Goal: Task Accomplishment & Management: Use online tool/utility

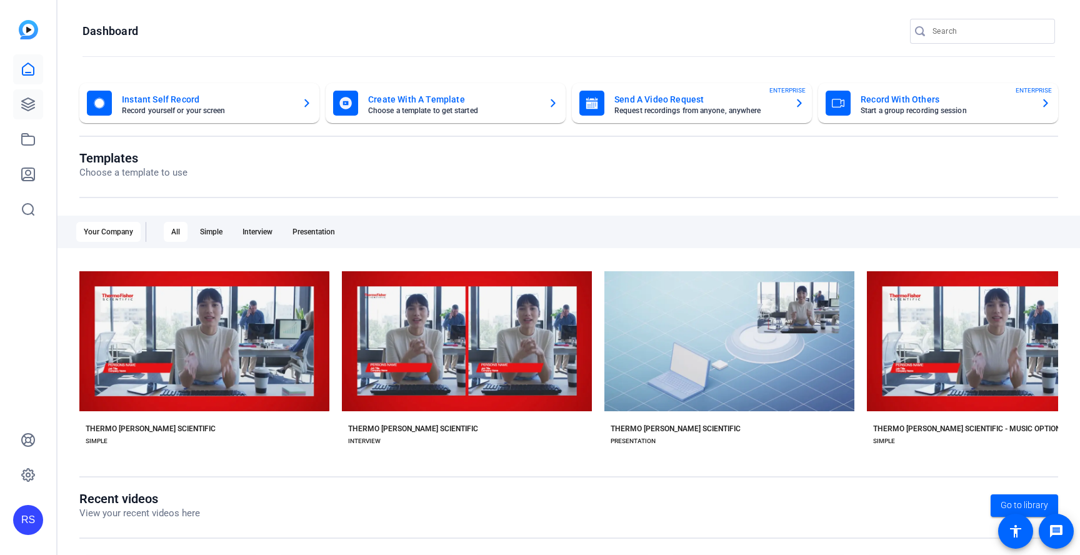
click at [24, 103] on icon at bounding box center [28, 104] width 15 height 15
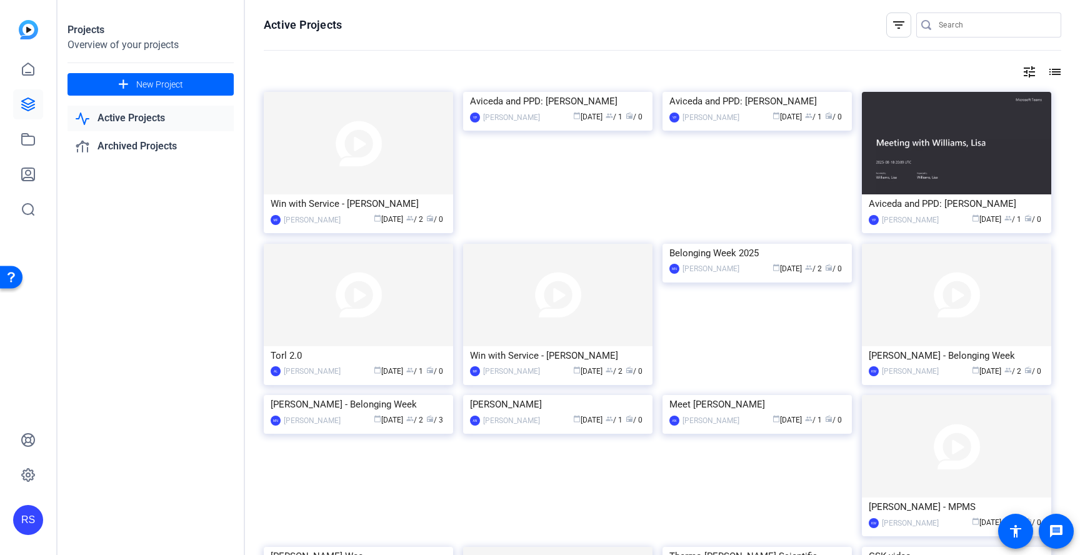
click at [993, 24] on input "Search" at bounding box center [995, 25] width 113 height 15
type input "compliance week"
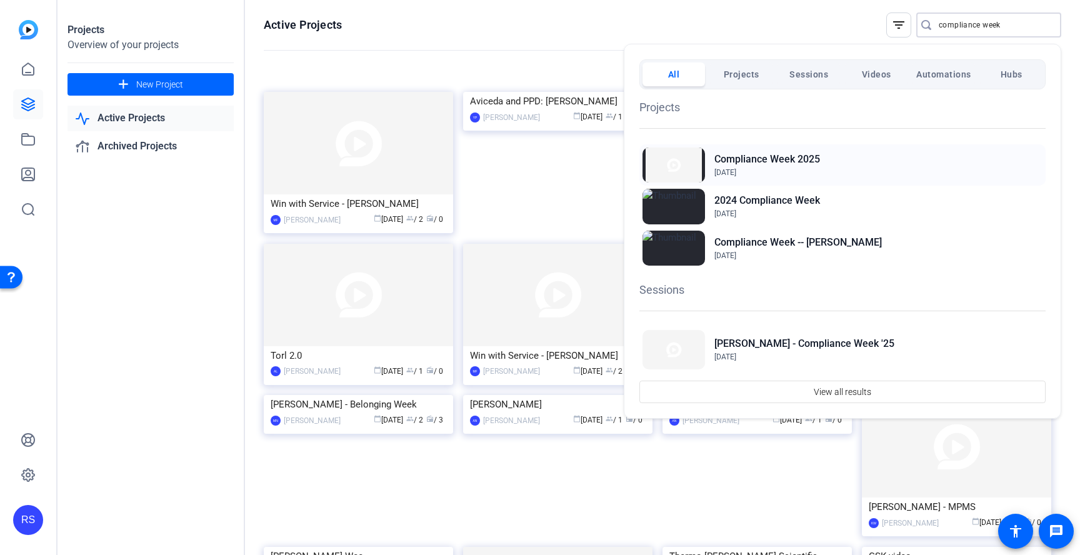
click at [845, 159] on div "Compliance Week [DATE], 2025" at bounding box center [843, 164] width 406 height 41
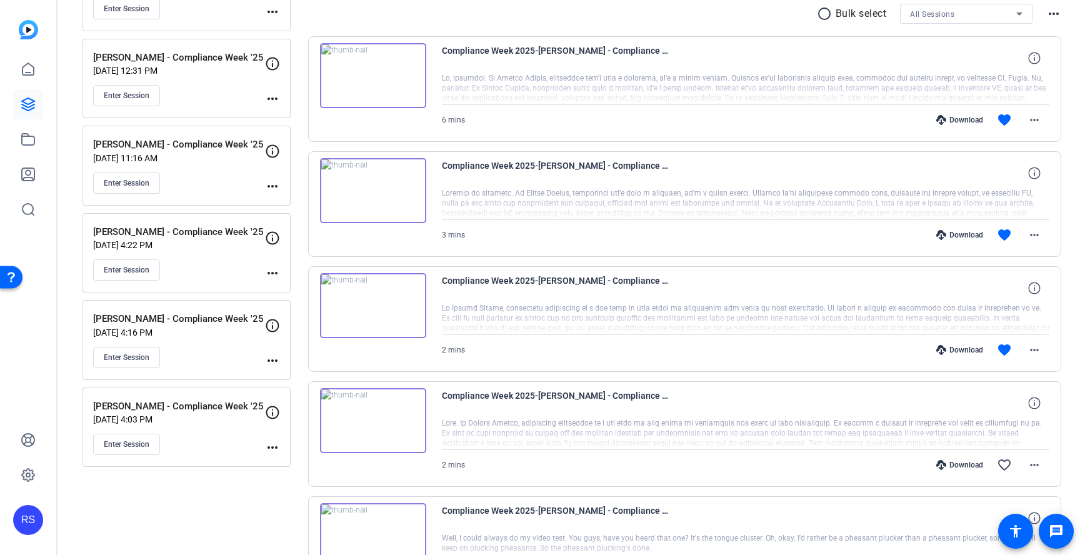
scroll to position [252, 0]
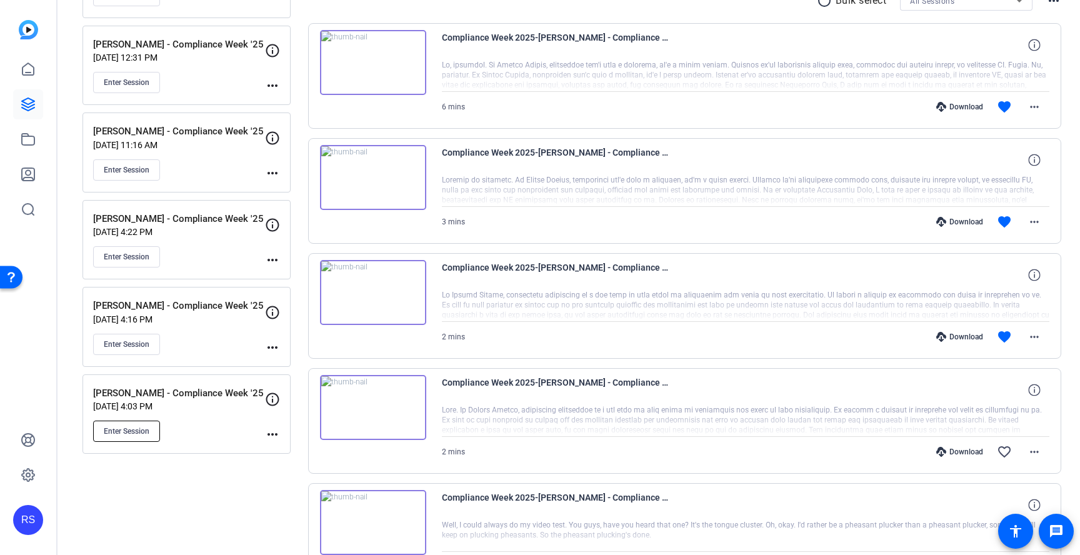
click at [128, 435] on span "Enter Session" at bounding box center [127, 431] width 46 height 10
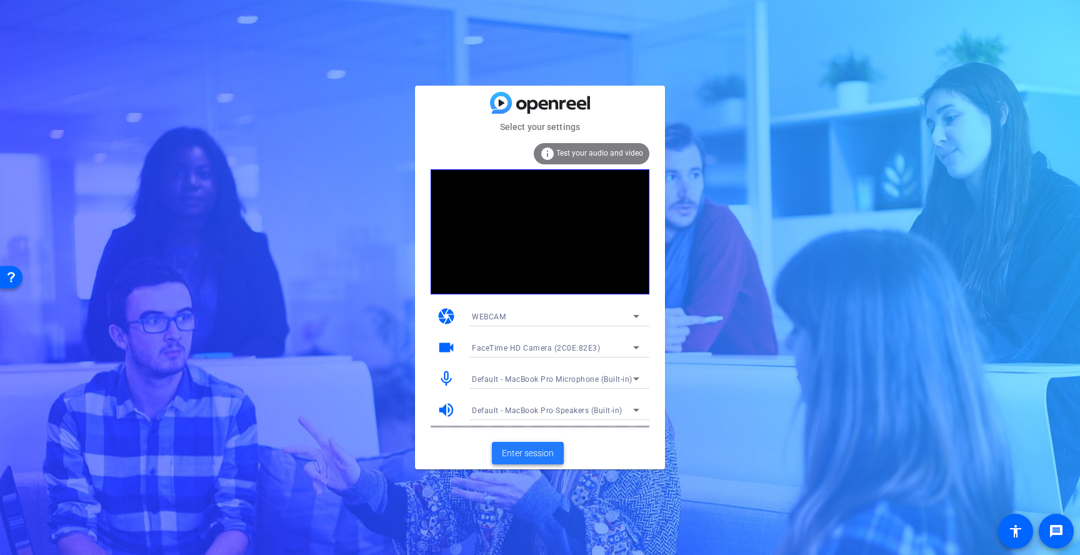
click at [552, 454] on span "Enter session" at bounding box center [528, 453] width 52 height 13
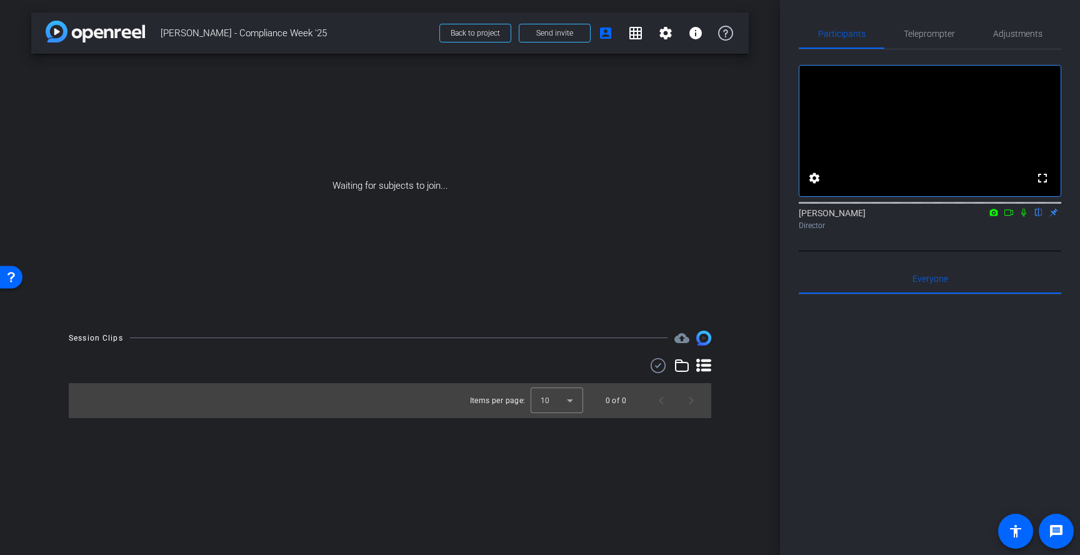
click at [1025, 217] on icon at bounding box center [1024, 213] width 5 height 8
click at [1010, 217] on icon at bounding box center [1009, 212] width 10 height 9
click at [558, 33] on span "Send invite" at bounding box center [554, 33] width 37 height 10
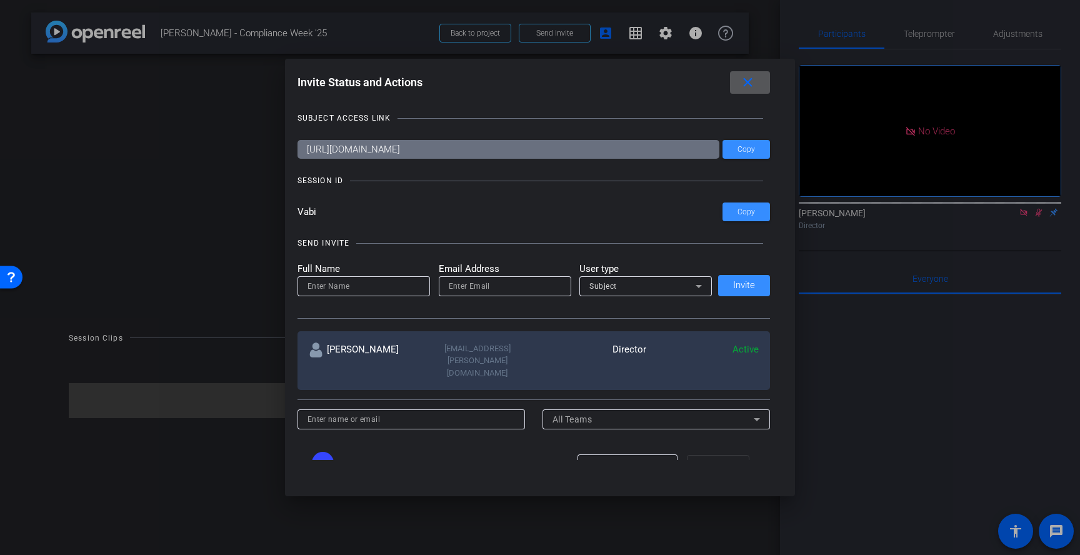
click at [390, 282] on input at bounding box center [364, 286] width 113 height 15
type input "Margot Hannable"
type input "margot.hannable@thermofisher.com"
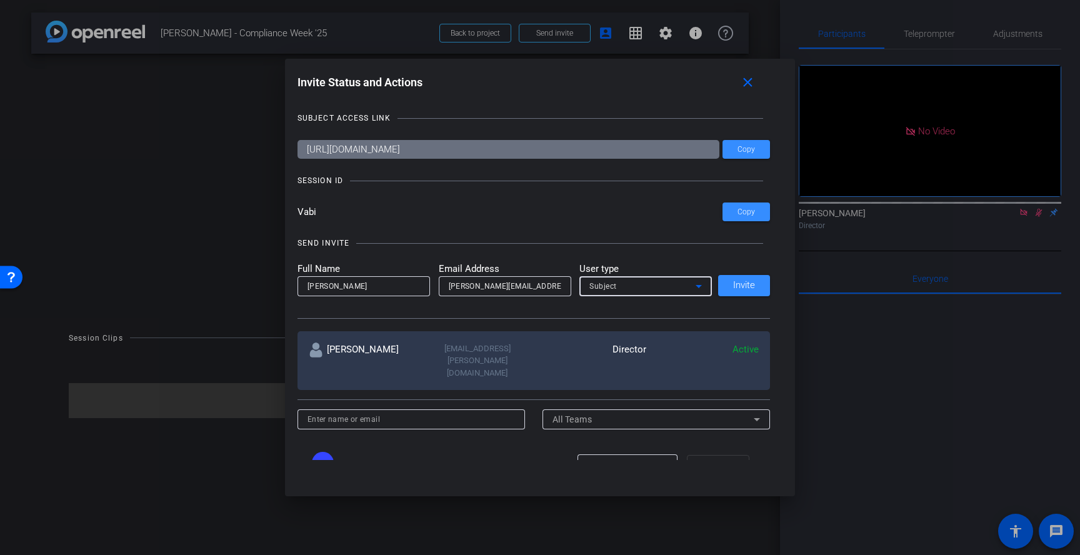
click at [642, 283] on div "Subject" at bounding box center [643, 286] width 106 height 16
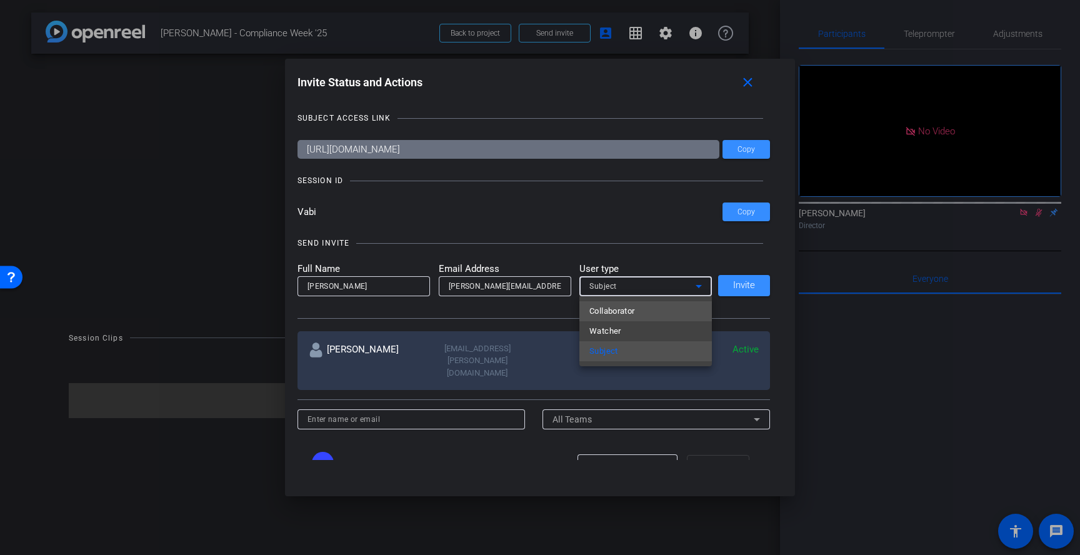
click at [645, 306] on mat-option "Collaborator" at bounding box center [646, 311] width 133 height 20
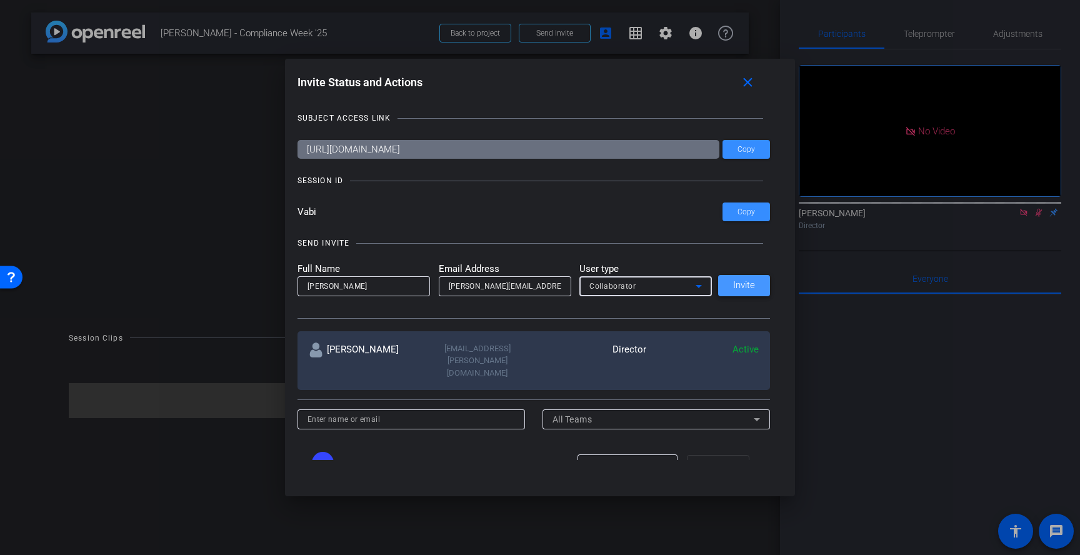
click at [756, 282] on span at bounding box center [744, 286] width 52 height 30
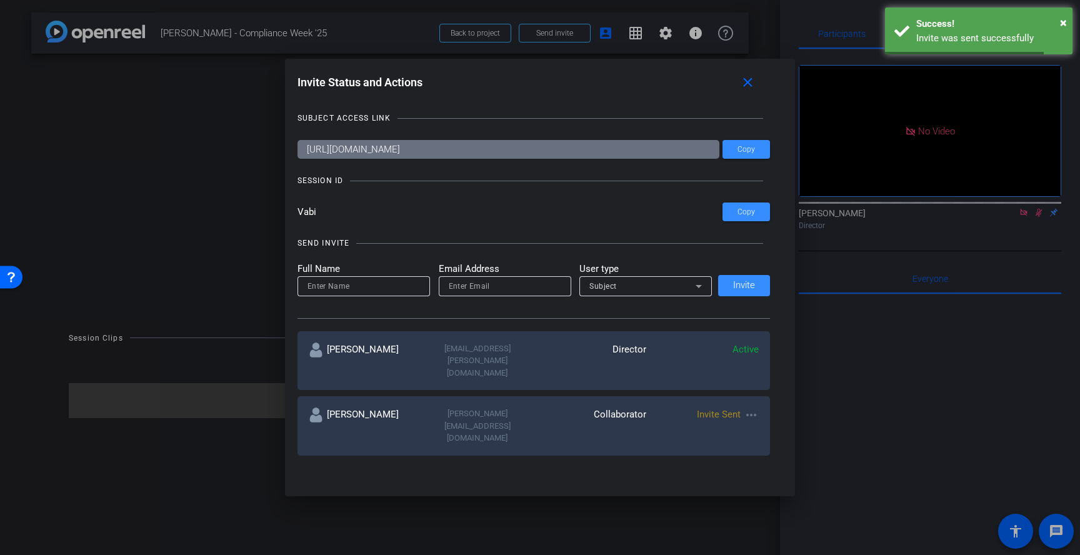
click at [400, 291] on input at bounding box center [364, 286] width 113 height 15
type input "Kristen Zinkowsky"
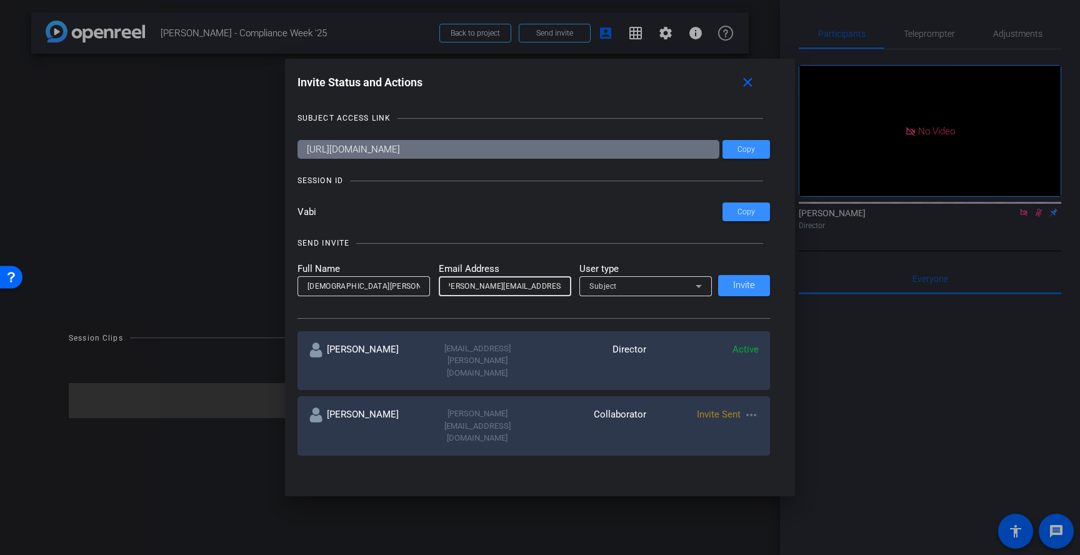
scroll to position [0, 21]
type input "kristen.zinkowsky@thermofisher.com"
click at [622, 293] on div "Subject" at bounding box center [643, 286] width 106 height 16
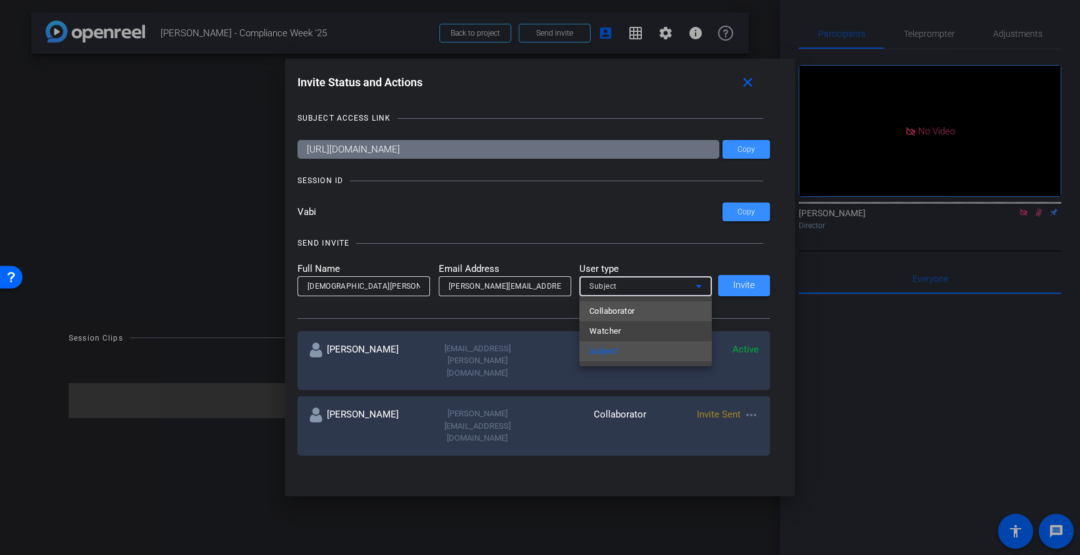
click at [622, 309] on span "Collaborator" at bounding box center [613, 311] width 46 height 15
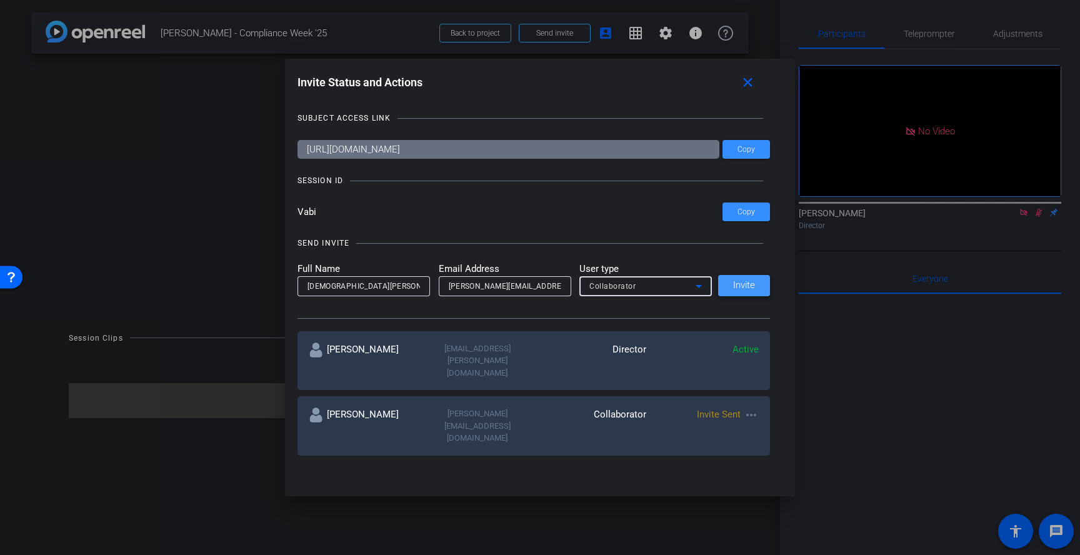
click at [736, 286] on span "Invite" at bounding box center [744, 285] width 22 height 9
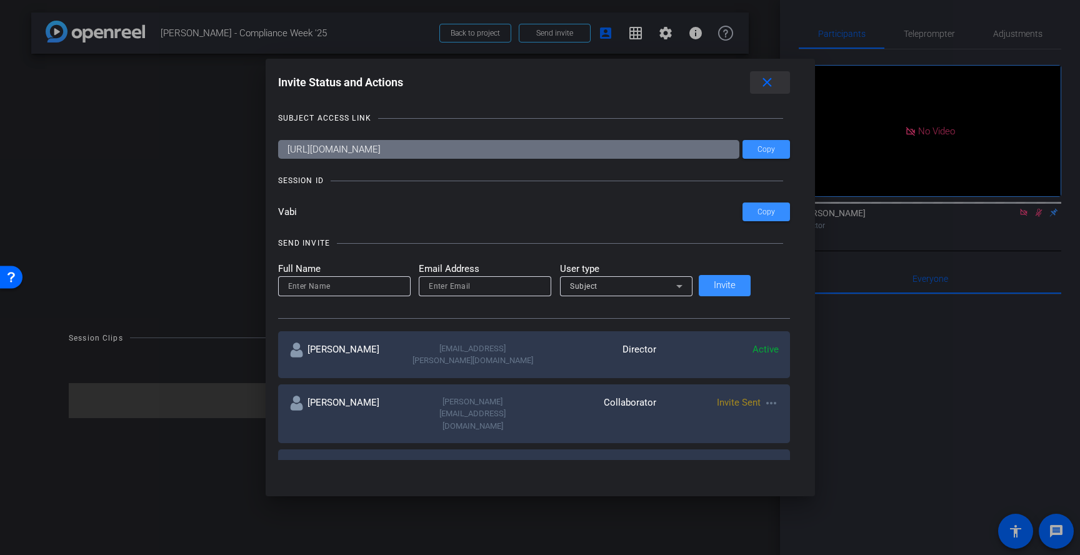
click at [760, 85] on mat-icon "close" at bounding box center [768, 83] width 16 height 16
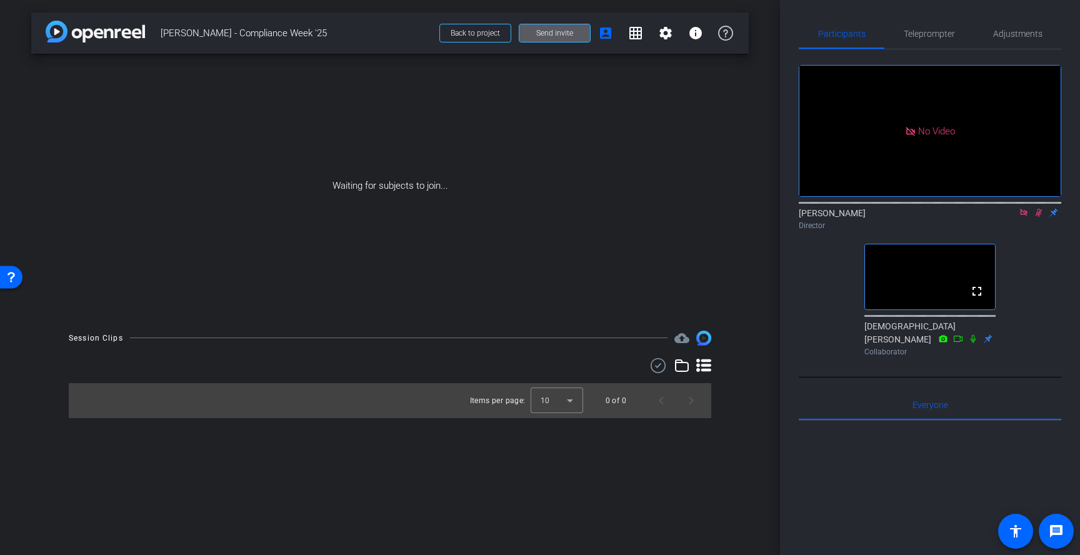
click at [1022, 216] on icon at bounding box center [1023, 212] width 7 height 7
click at [1023, 217] on icon at bounding box center [1024, 213] width 7 height 8
click at [922, 37] on span "Teleprompter" at bounding box center [929, 33] width 51 height 9
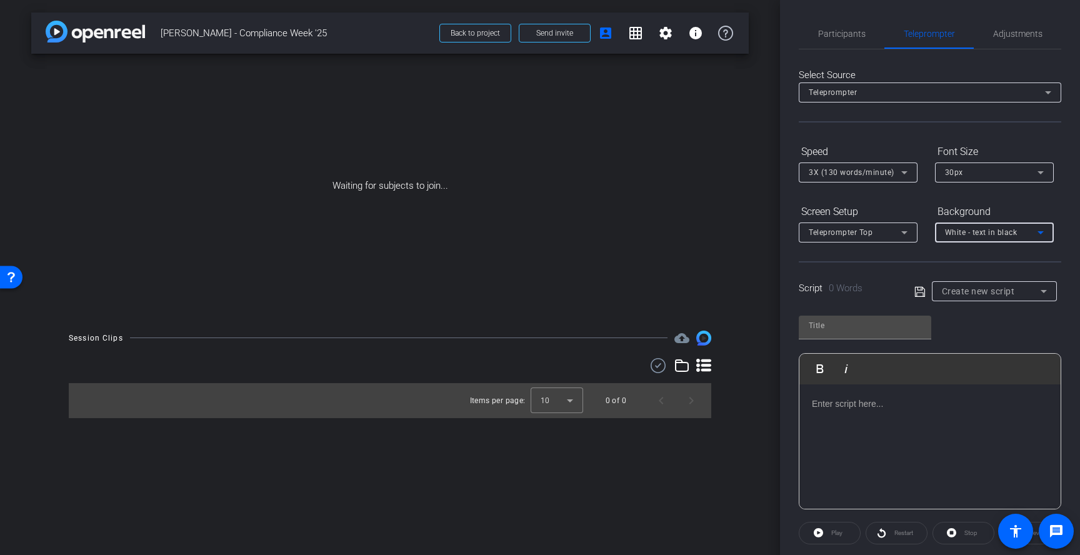
click at [999, 236] on span "White - text in black" at bounding box center [981, 232] width 73 height 9
click at [990, 278] on div "Black - text in white" at bounding box center [982, 281] width 74 height 15
click at [881, 171] on span "3X (130 words/minute)" at bounding box center [852, 172] width 86 height 9
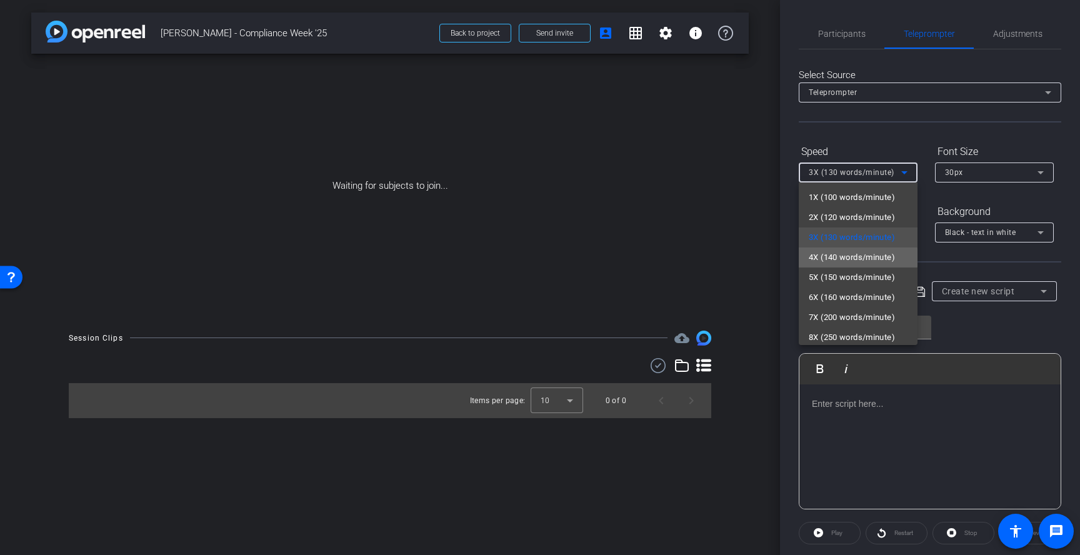
click at [852, 258] on span "4X (140 words/minute)" at bounding box center [852, 257] width 86 height 15
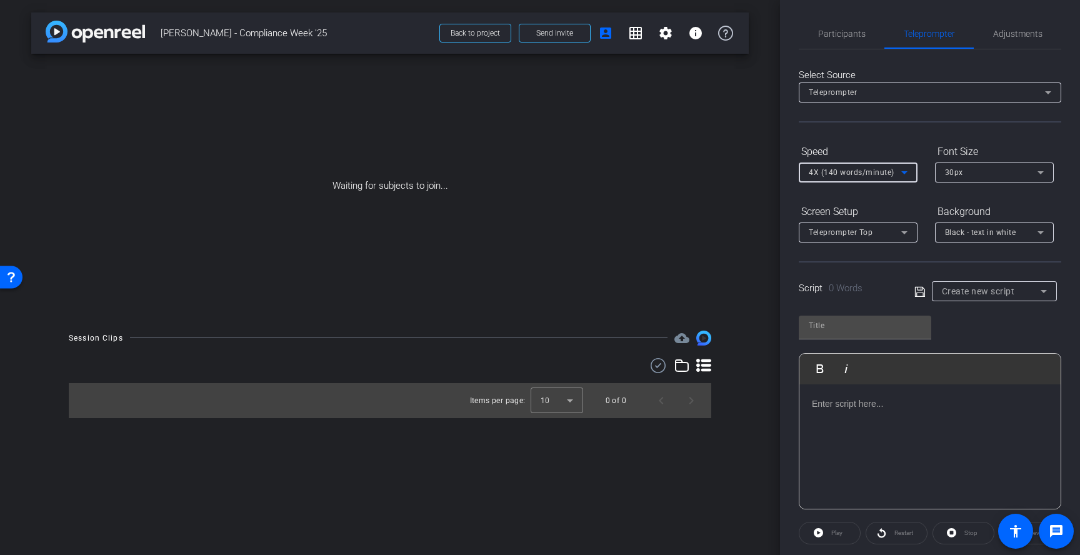
click at [870, 229] on span "Teleprompter Top" at bounding box center [841, 232] width 64 height 9
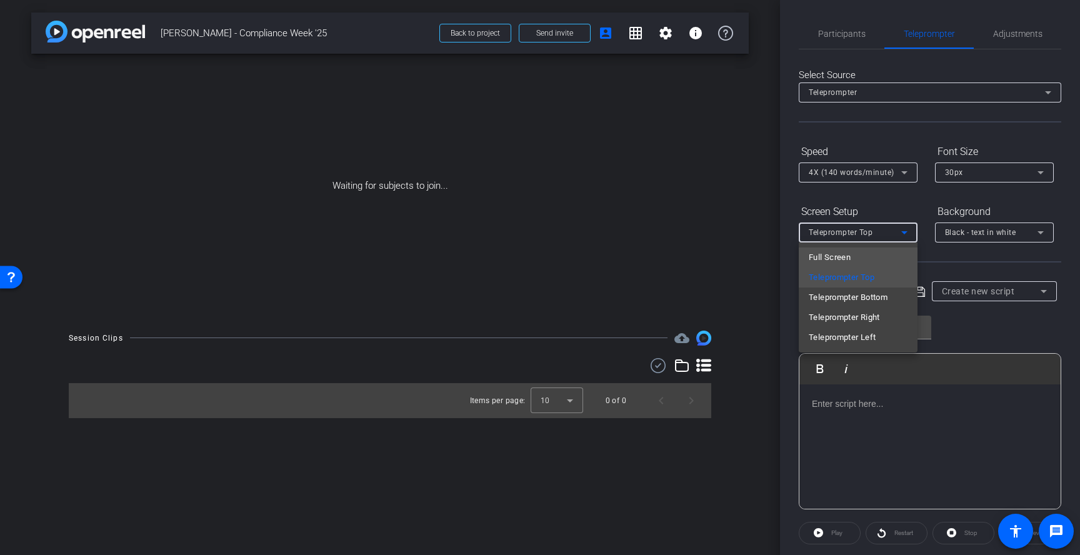
click at [860, 257] on mat-option "Full Screen" at bounding box center [858, 258] width 119 height 20
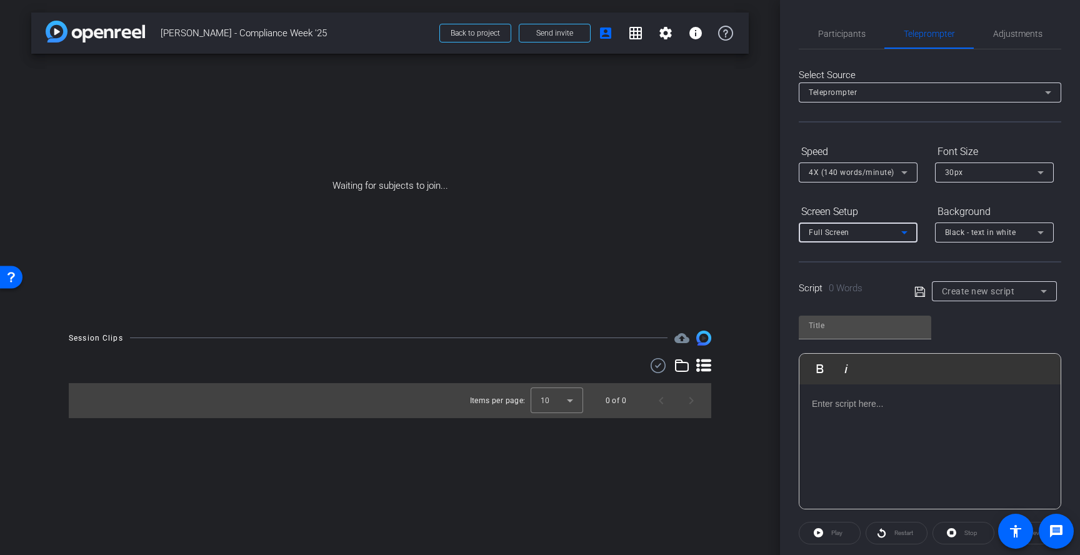
click at [1002, 286] on span "Create new script" at bounding box center [978, 291] width 73 height 10
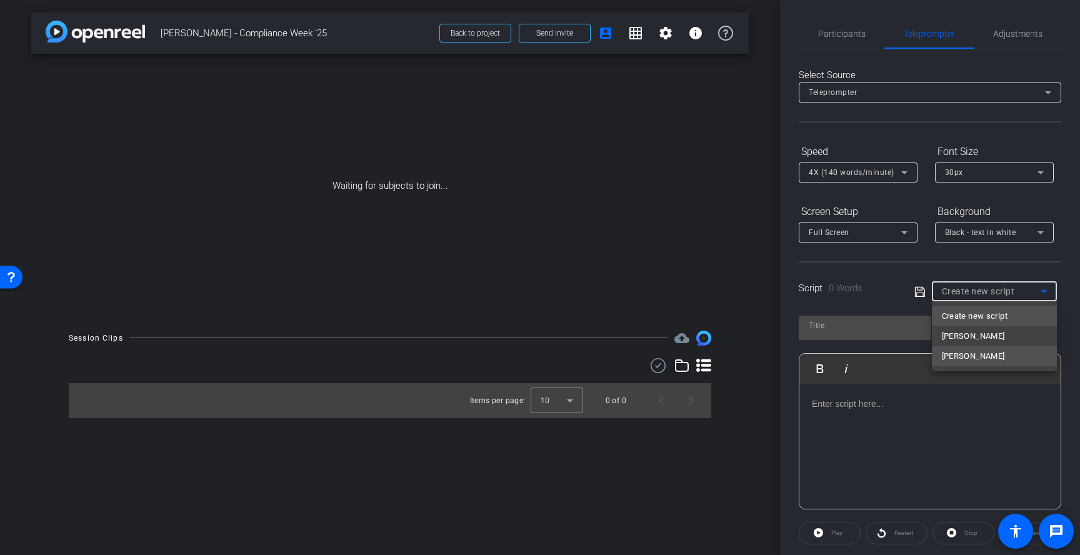
click at [991, 358] on span "Konrad Bauer" at bounding box center [973, 356] width 63 height 15
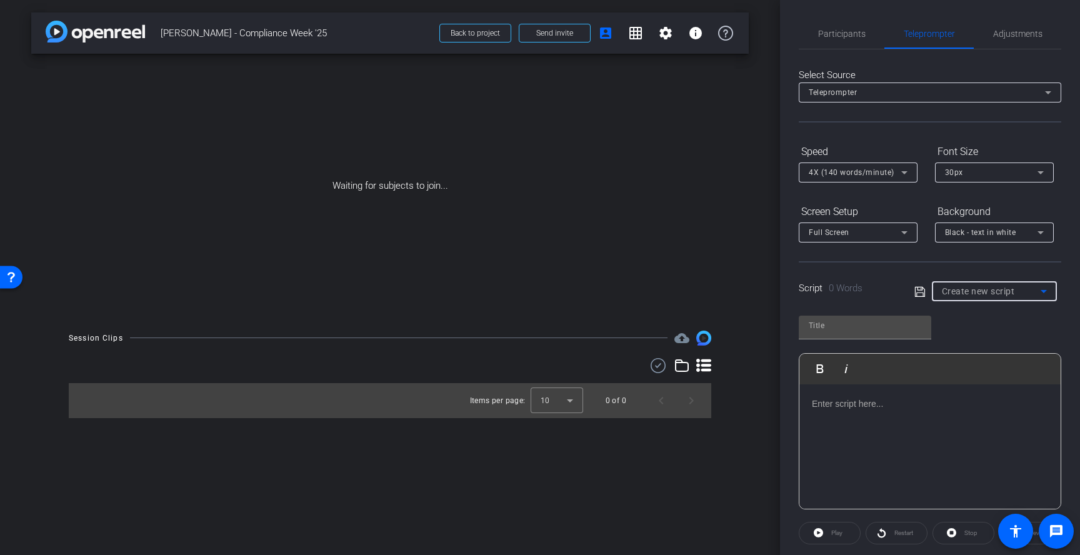
type input "Konrad Bauer"
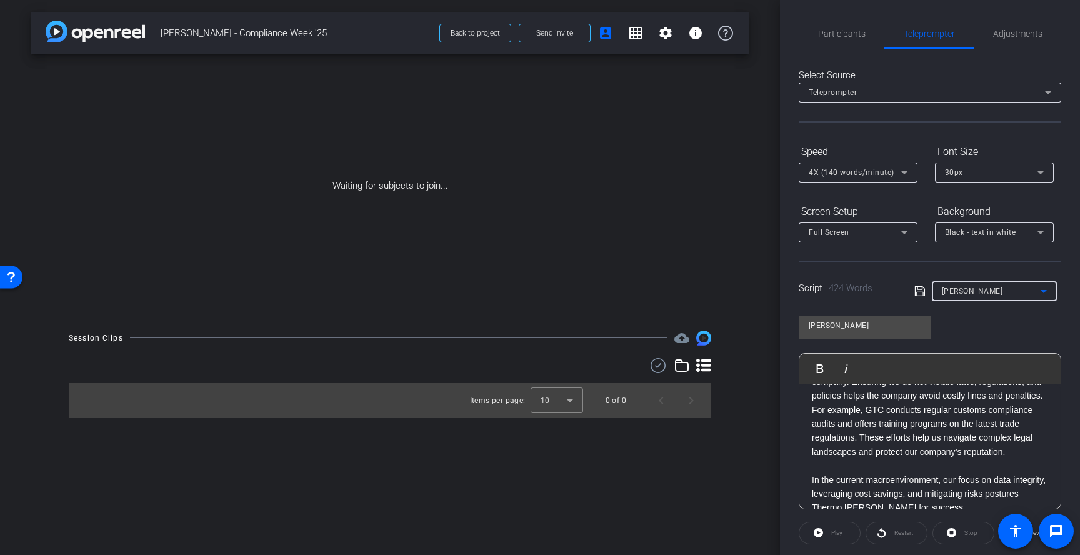
scroll to position [712, 0]
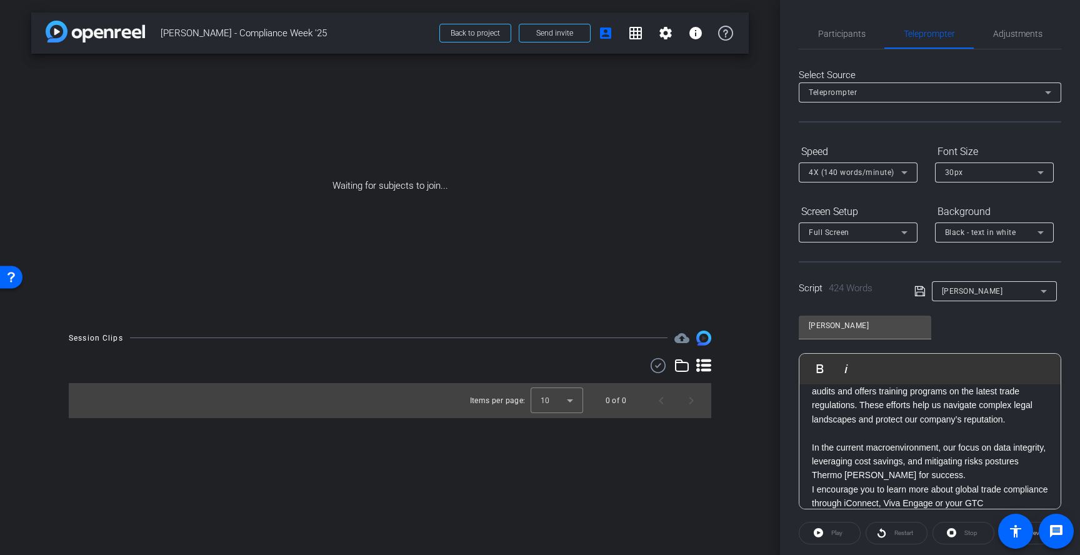
click at [812, 483] on p "I encourage you to learn more about global trade compliance through iConnect, V…" at bounding box center [930, 511] width 236 height 56
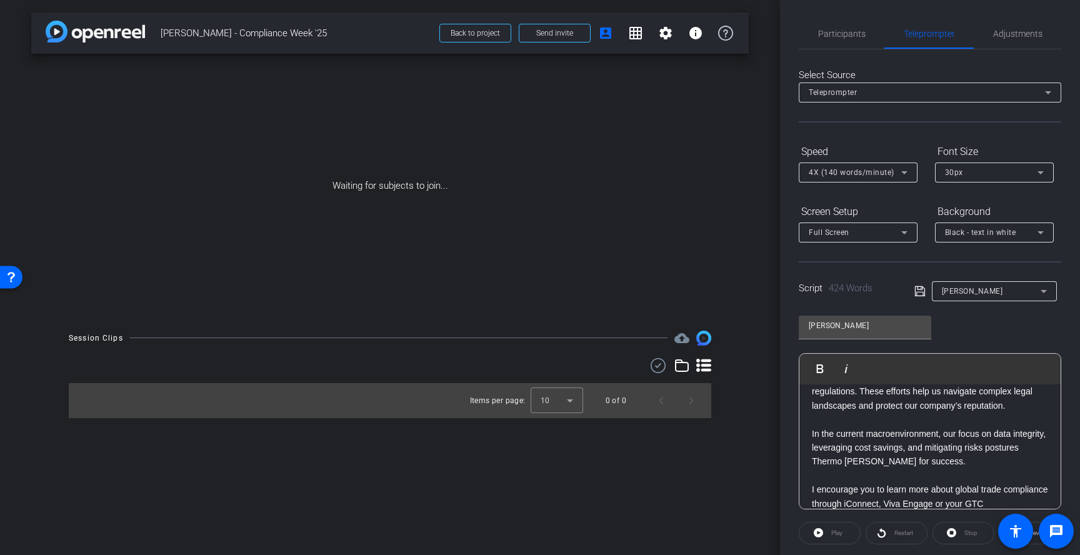
click at [920, 292] on icon at bounding box center [920, 291] width 10 height 10
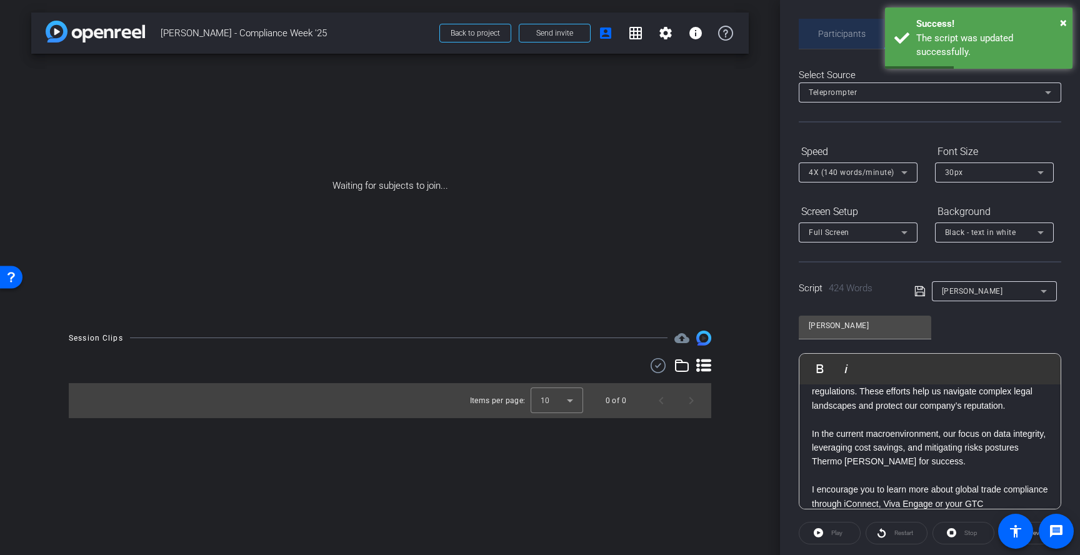
click at [854, 35] on span "Participants" at bounding box center [842, 33] width 48 height 9
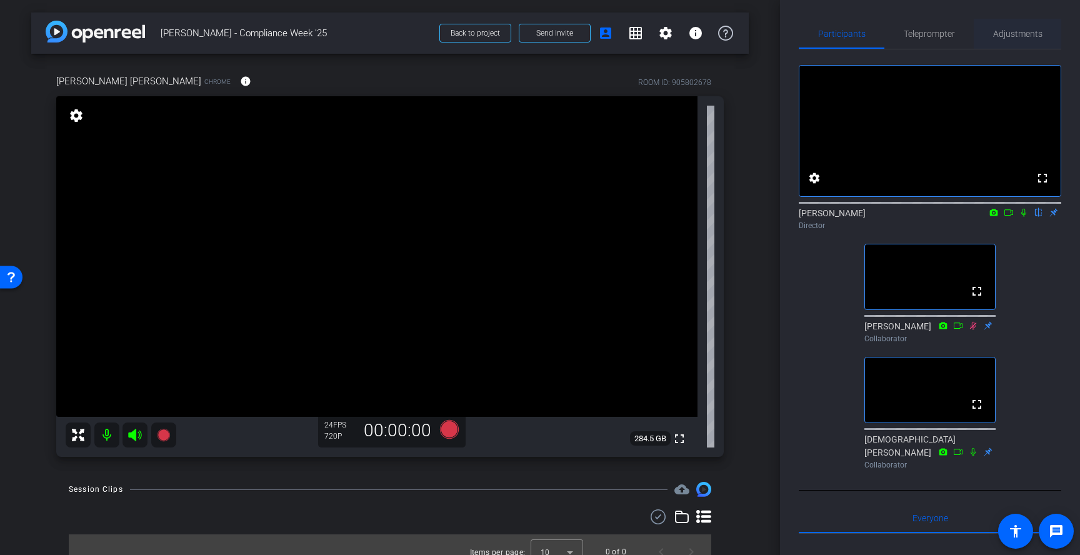
click at [1024, 42] on span "Adjustments" at bounding box center [1017, 34] width 49 height 30
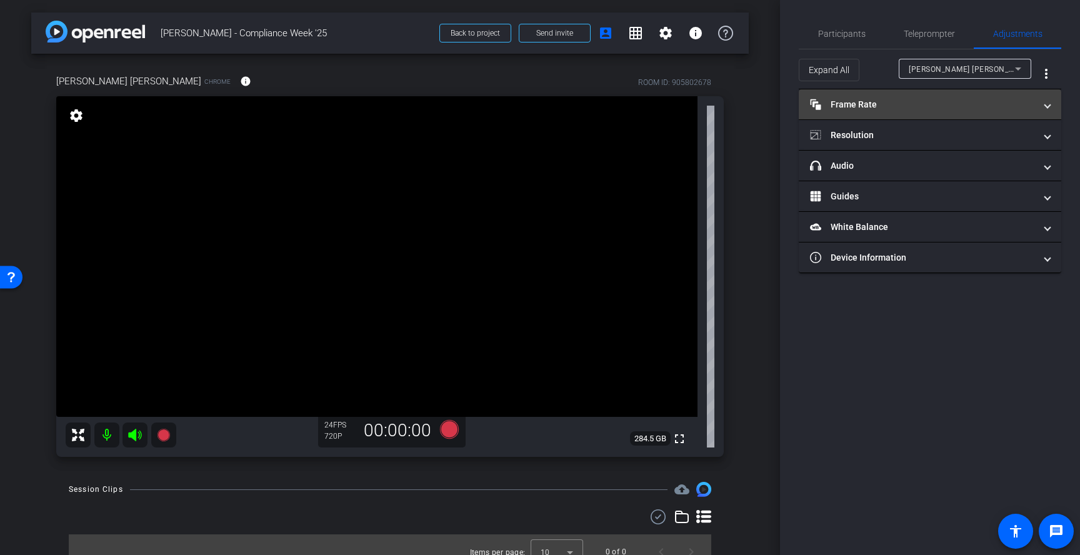
click at [943, 111] on mat-expansion-panel-header "Frame Rate Frame Rate" at bounding box center [930, 104] width 263 height 30
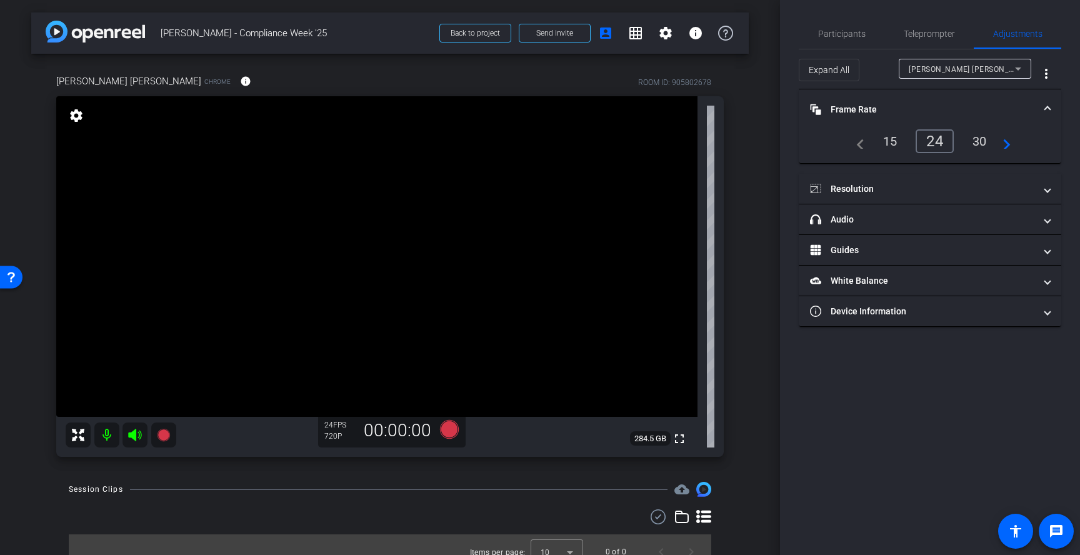
click at [945, 107] on mat-panel-title "Frame Rate Frame Rate" at bounding box center [922, 109] width 225 height 13
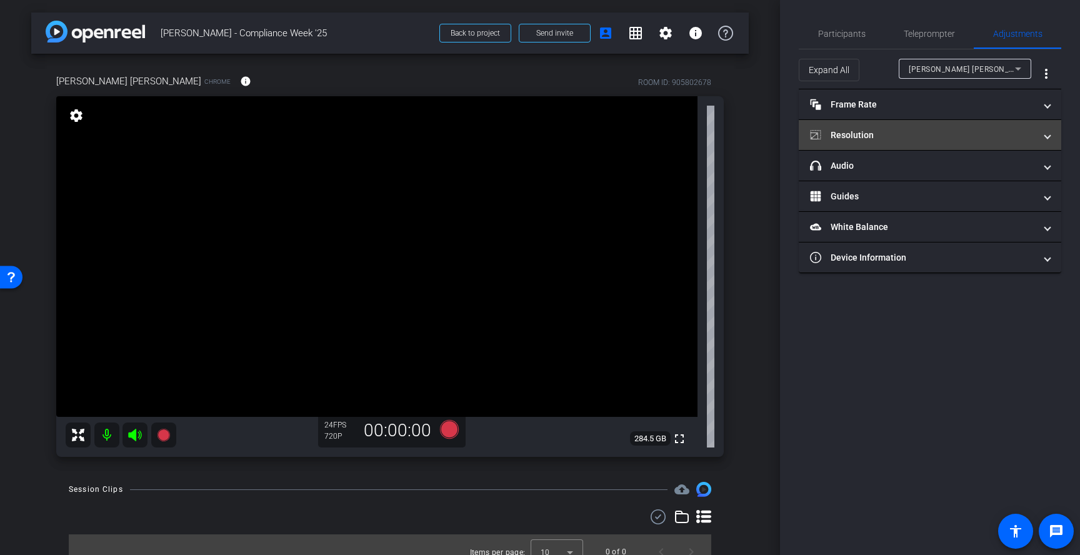
click at [924, 143] on mat-expansion-panel-header "Resolution" at bounding box center [930, 135] width 263 height 30
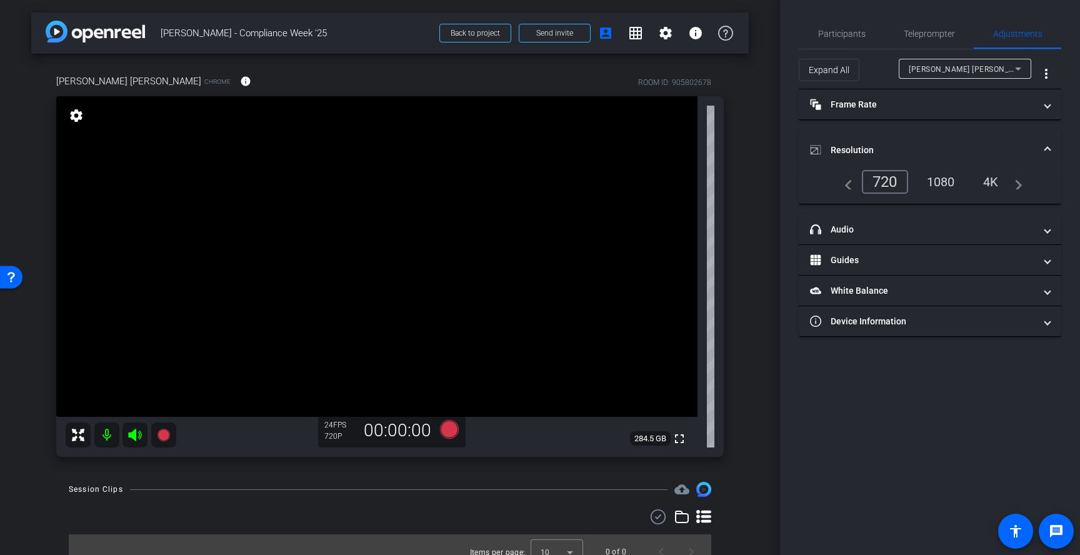
click at [953, 181] on div "1080" at bounding box center [941, 181] width 47 height 21
click at [846, 35] on span "Participants" at bounding box center [842, 33] width 48 height 9
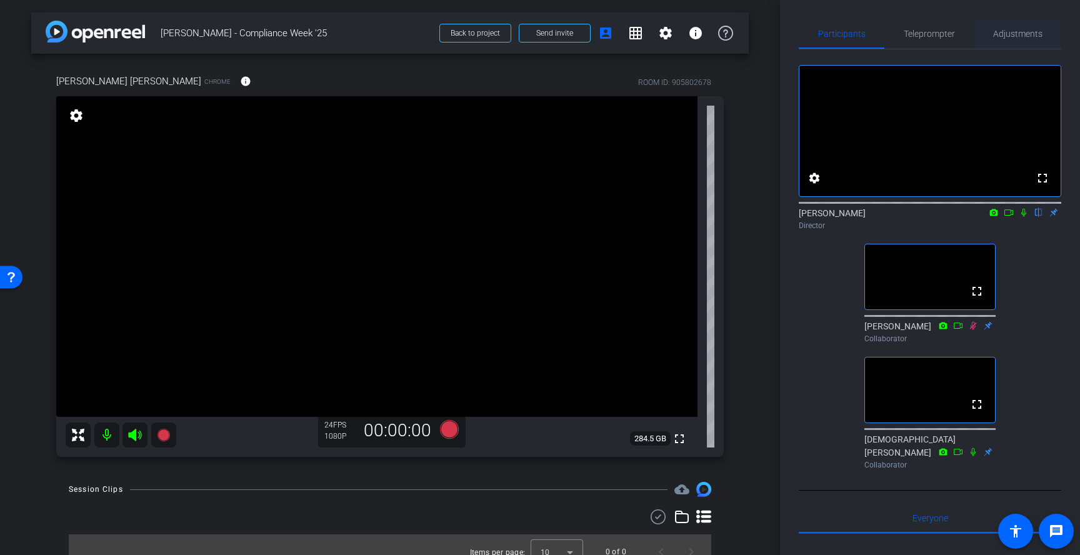
click at [1028, 37] on span "Adjustments" at bounding box center [1017, 33] width 49 height 9
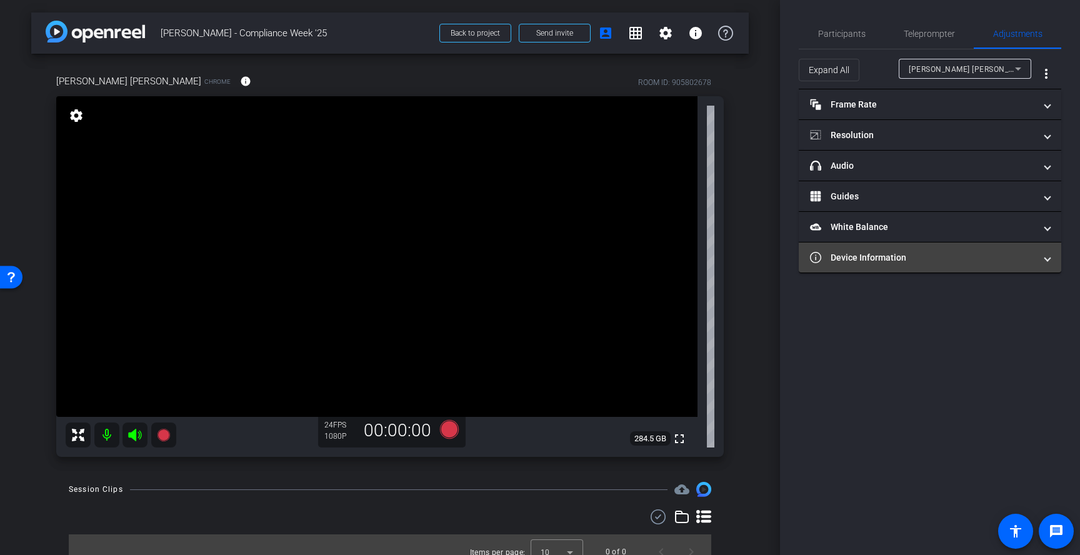
click at [917, 259] on mat-panel-title "Device Information" at bounding box center [922, 257] width 225 height 13
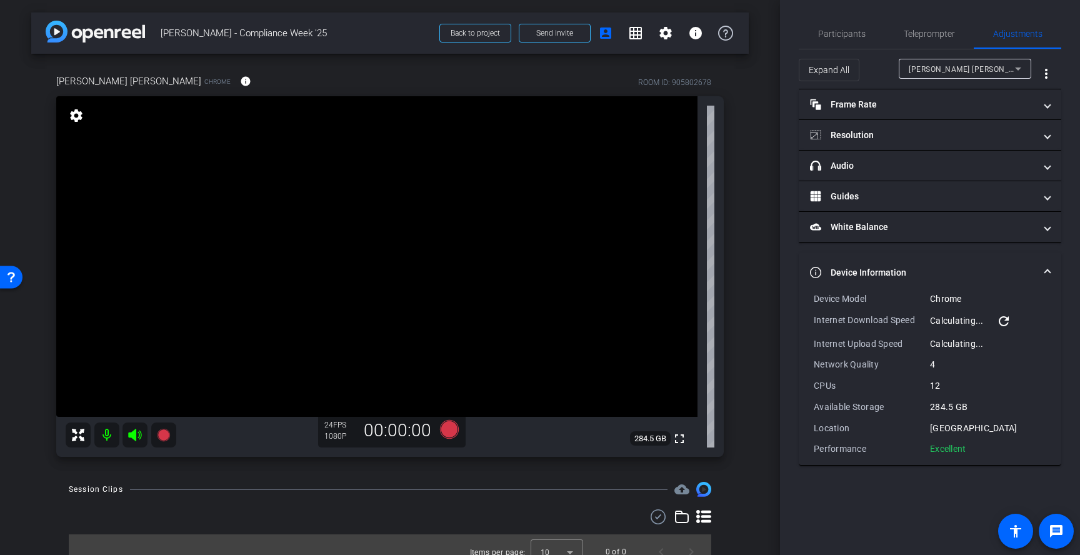
click at [917, 259] on mat-expansion-panel-header "Device Information" at bounding box center [930, 273] width 263 height 40
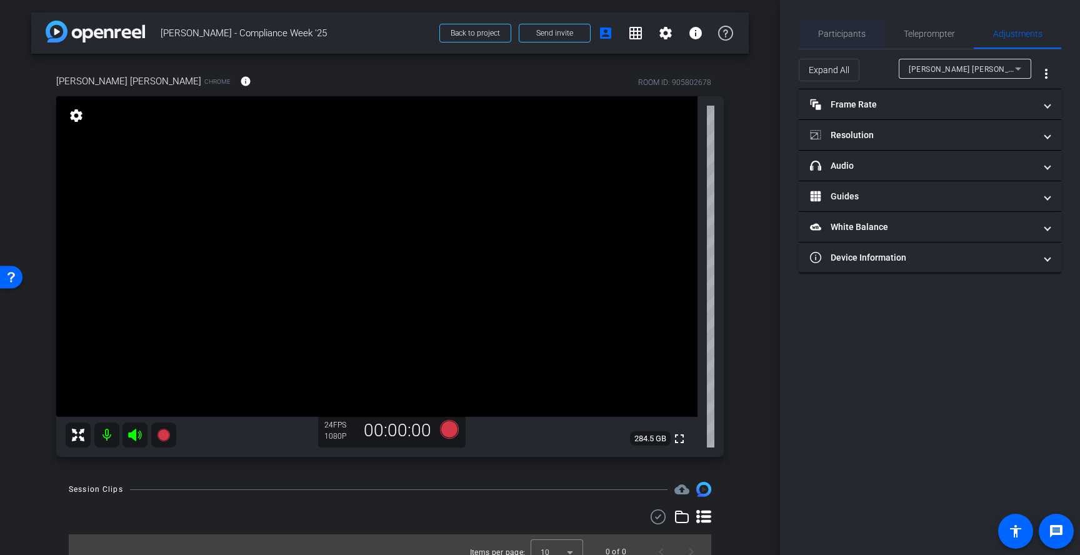
click at [848, 34] on span "Participants" at bounding box center [842, 33] width 48 height 9
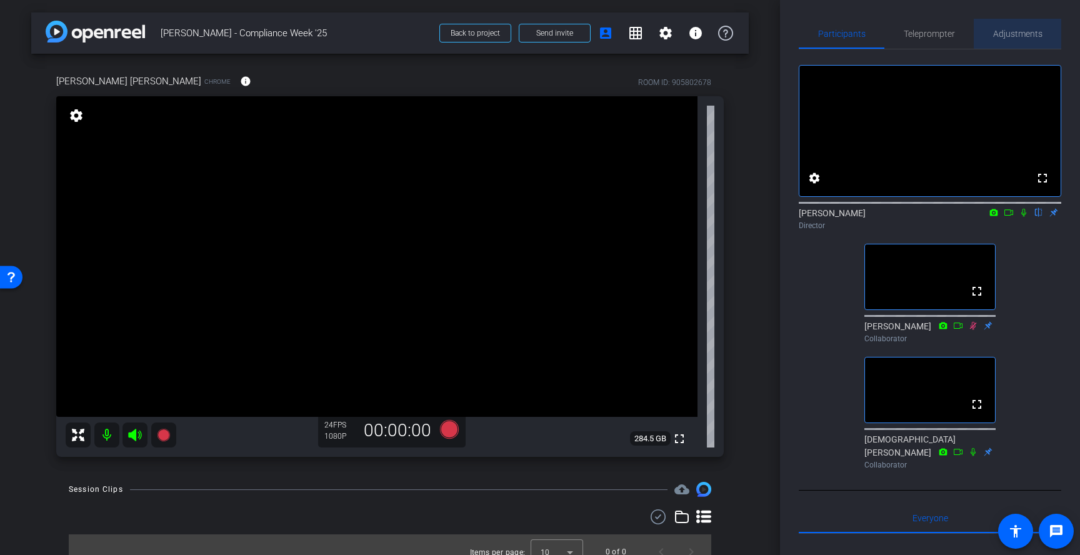
click at [1021, 31] on span "Adjustments" at bounding box center [1017, 33] width 49 height 9
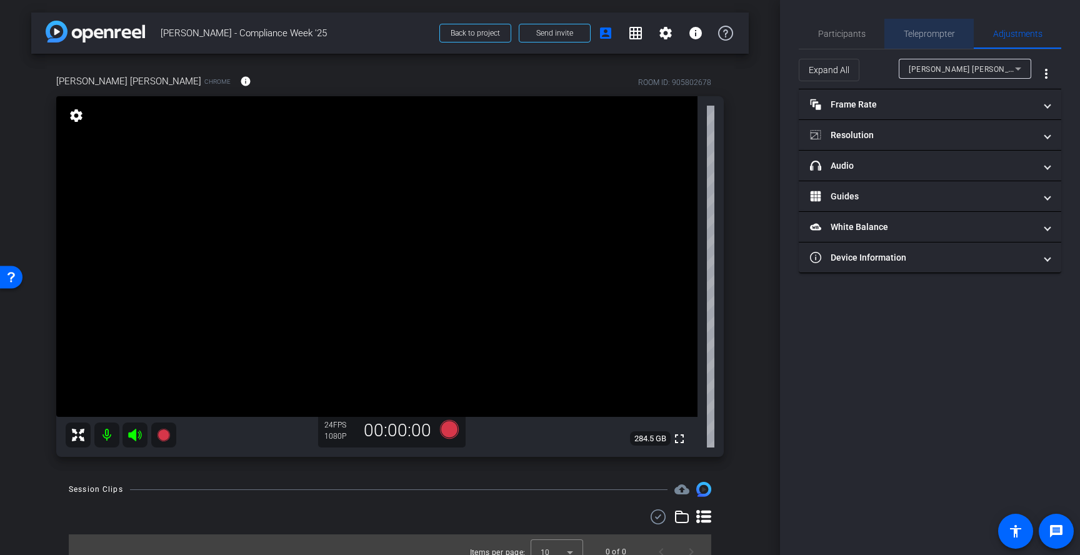
click at [929, 44] on span "Teleprompter" at bounding box center [929, 34] width 51 height 30
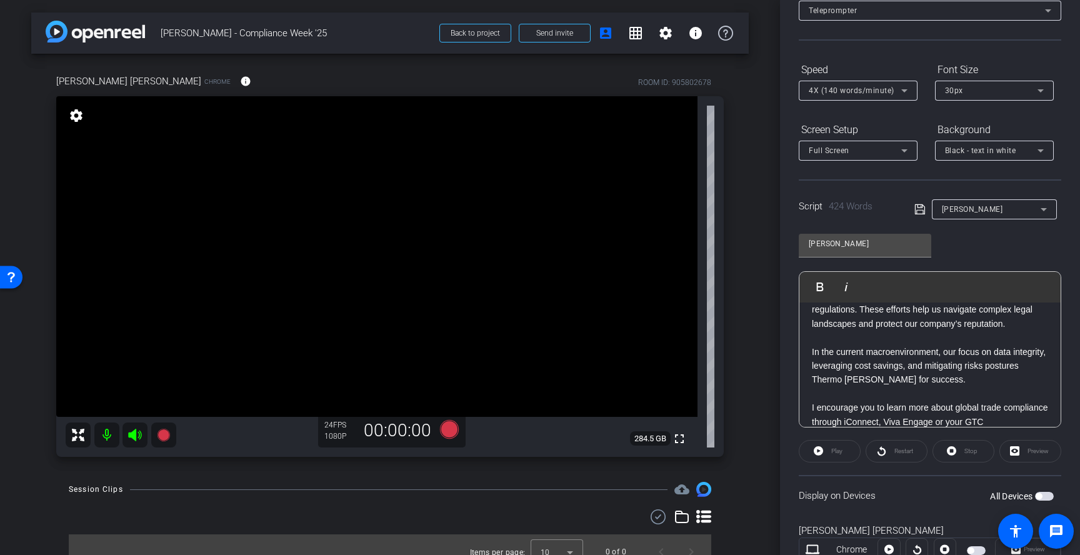
scroll to position [113, 0]
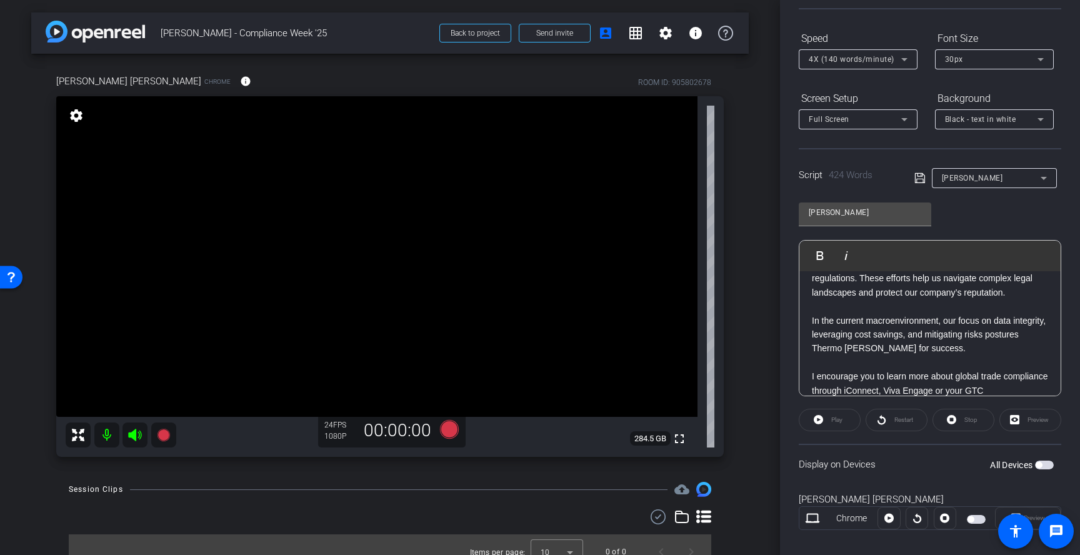
click at [1042, 467] on span "button" at bounding box center [1044, 465] width 19 height 9
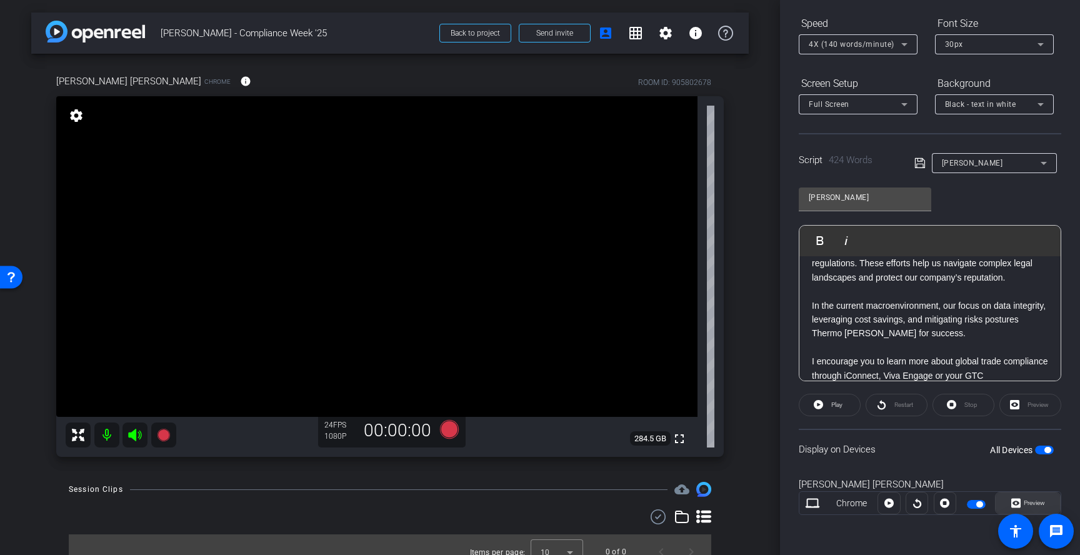
click at [1035, 501] on span "Preview" at bounding box center [1034, 503] width 21 height 7
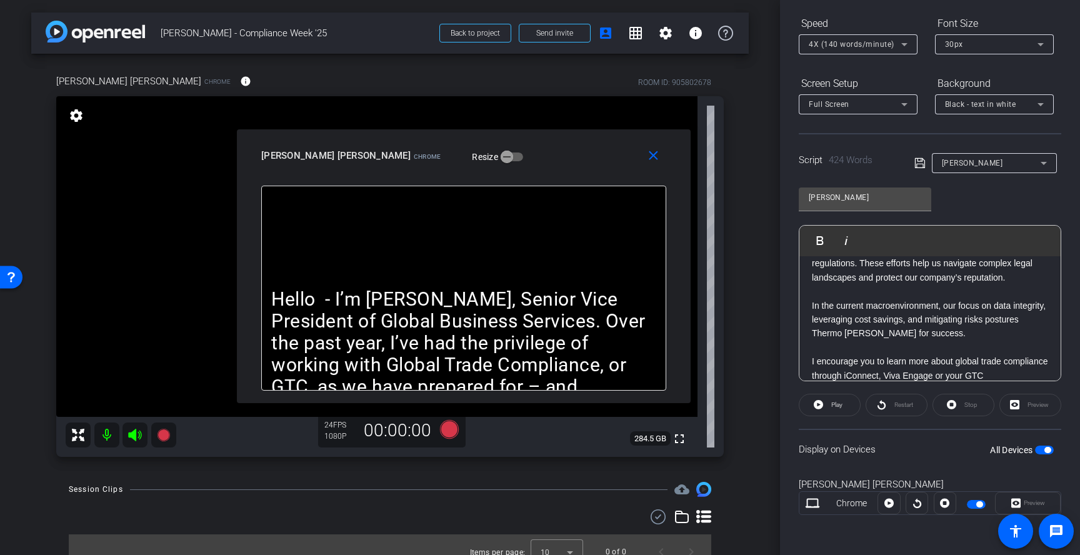
drag, startPoint x: 623, startPoint y: 178, endPoint x: 547, endPoint y: 168, distance: 76.4
click at [547, 168] on div "close Konrad Walter Bauer Chrome Resize" at bounding box center [464, 157] width 454 height 56
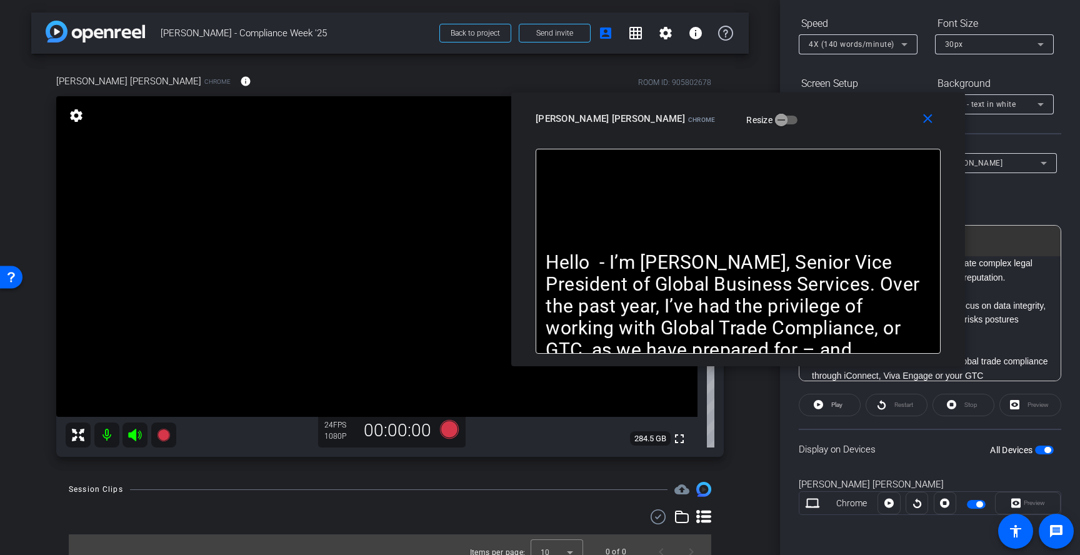
drag, startPoint x: 550, startPoint y: 163, endPoint x: 824, endPoint y: 126, distance: 276.9
click at [824, 126] on div "Konrad Walter Bauer Chrome Resize" at bounding box center [743, 119] width 415 height 23
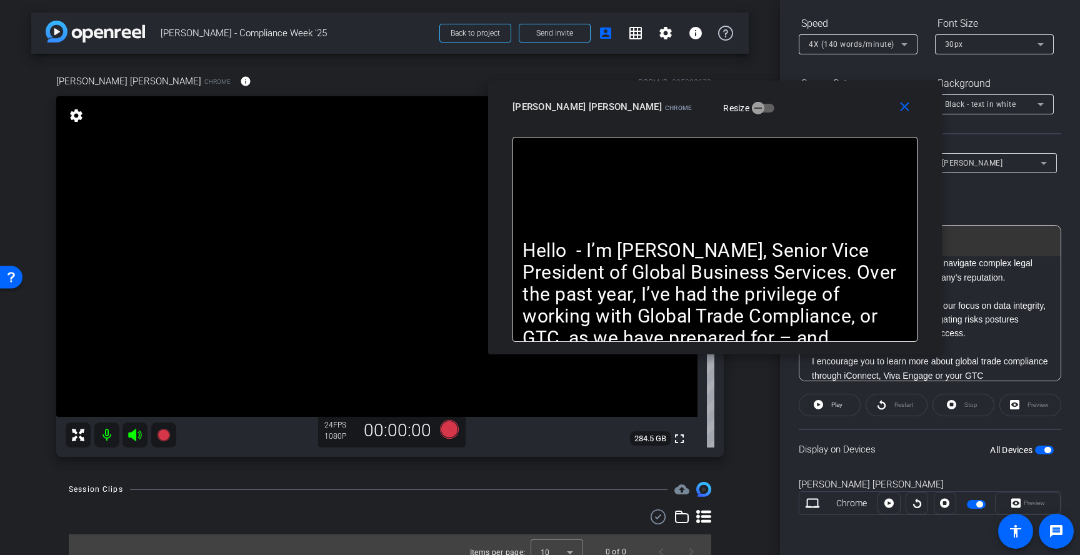
drag, startPoint x: 847, startPoint y: 129, endPoint x: 824, endPoint y: 118, distance: 26.0
click at [824, 118] on div "close Konrad Walter Bauer Chrome Resize" at bounding box center [715, 109] width 454 height 56
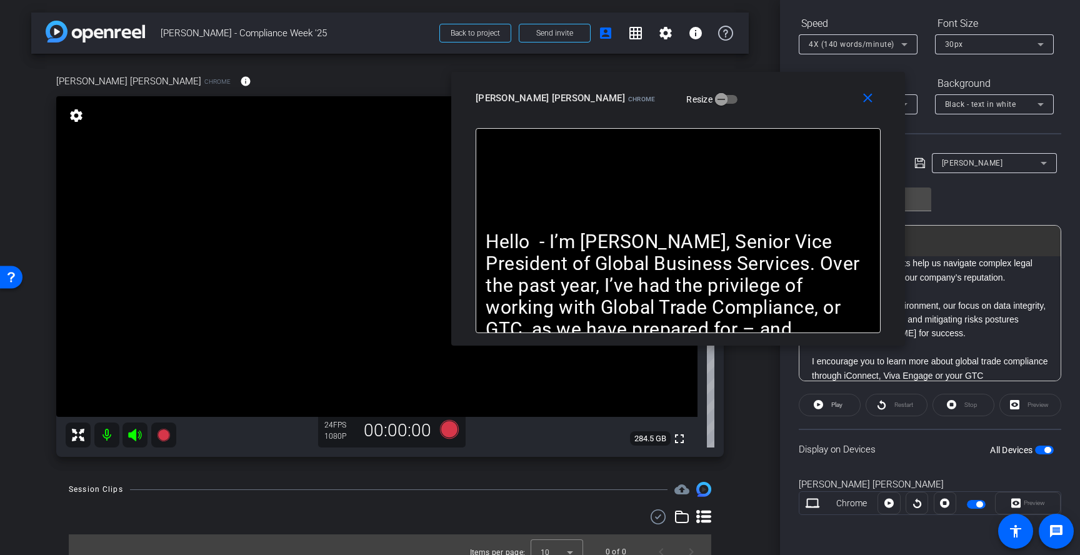
drag, startPoint x: 824, startPoint y: 118, endPoint x: 787, endPoint y: 109, distance: 37.9
click at [787, 109] on div "close Konrad Walter Bauer Chrome Resize" at bounding box center [678, 100] width 454 height 56
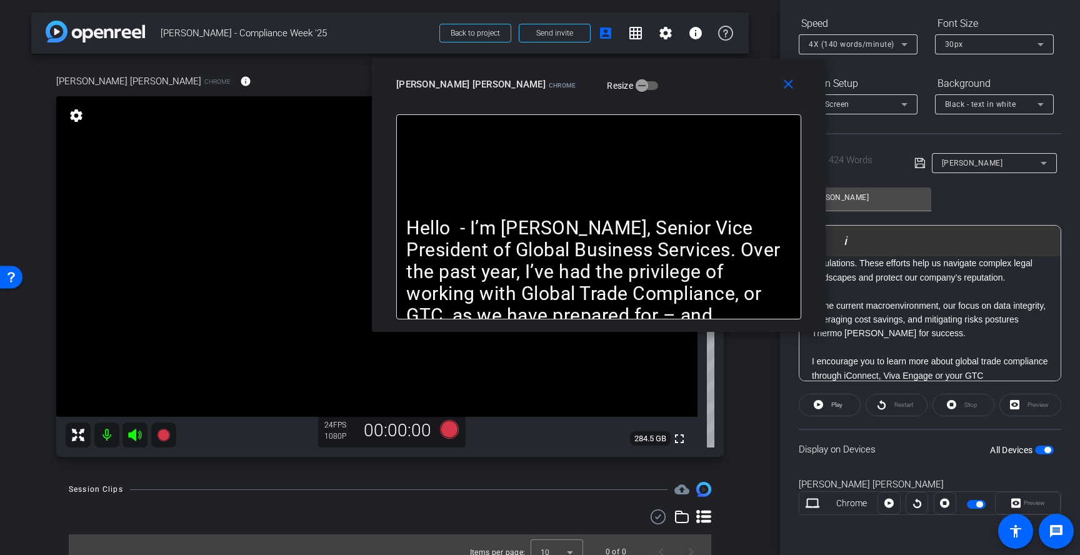
drag, startPoint x: 800, startPoint y: 110, endPoint x: 721, endPoint y: 96, distance: 80.0
click at [721, 96] on div "close Konrad Walter Bauer Chrome Resize" at bounding box center [599, 86] width 454 height 56
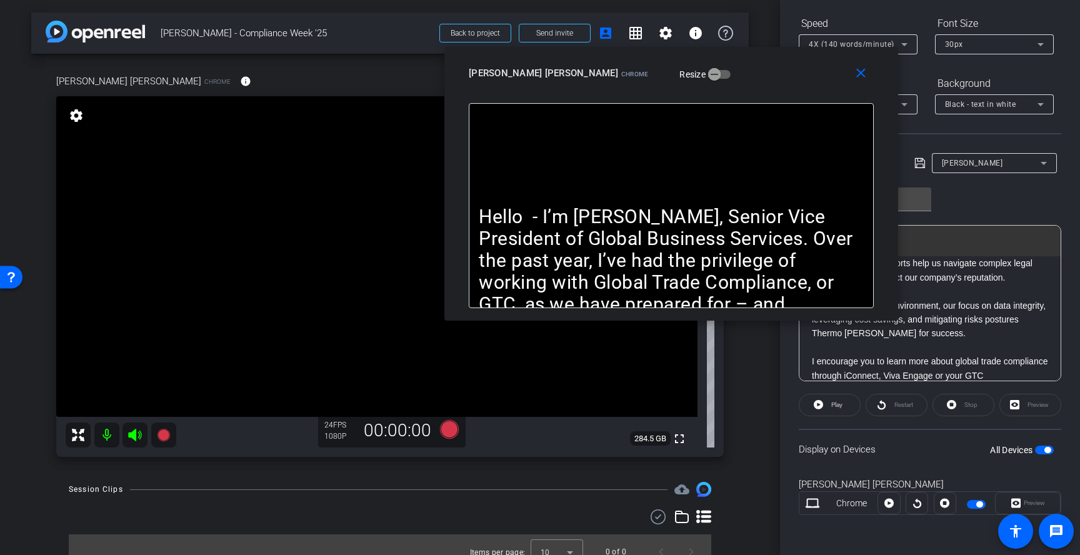
drag, startPoint x: 721, startPoint y: 96, endPoint x: 818, endPoint y: 76, distance: 99.1
click at [818, 76] on div "close Konrad Walter Bauer Chrome Resize" at bounding box center [672, 75] width 454 height 56
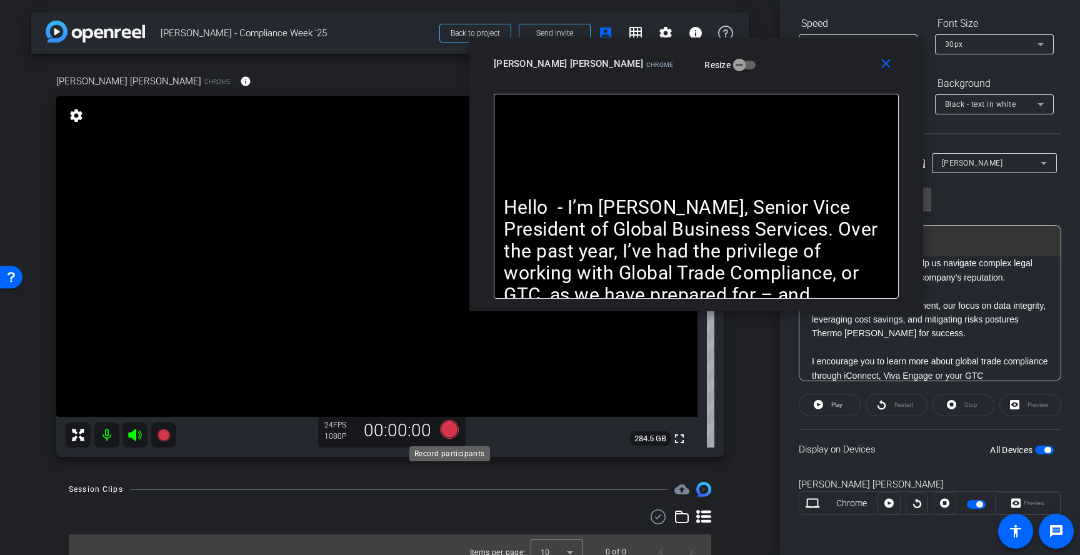
click at [450, 430] on icon at bounding box center [449, 429] width 19 height 19
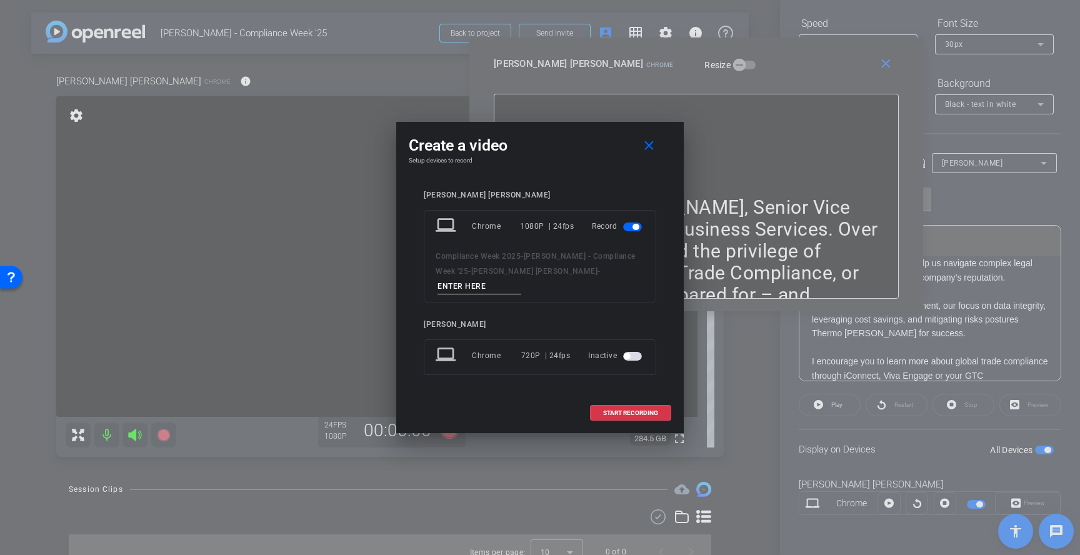
click at [521, 279] on input at bounding box center [480, 287] width 84 height 16
type input "1"
click at [659, 406] on span at bounding box center [631, 413] width 80 height 30
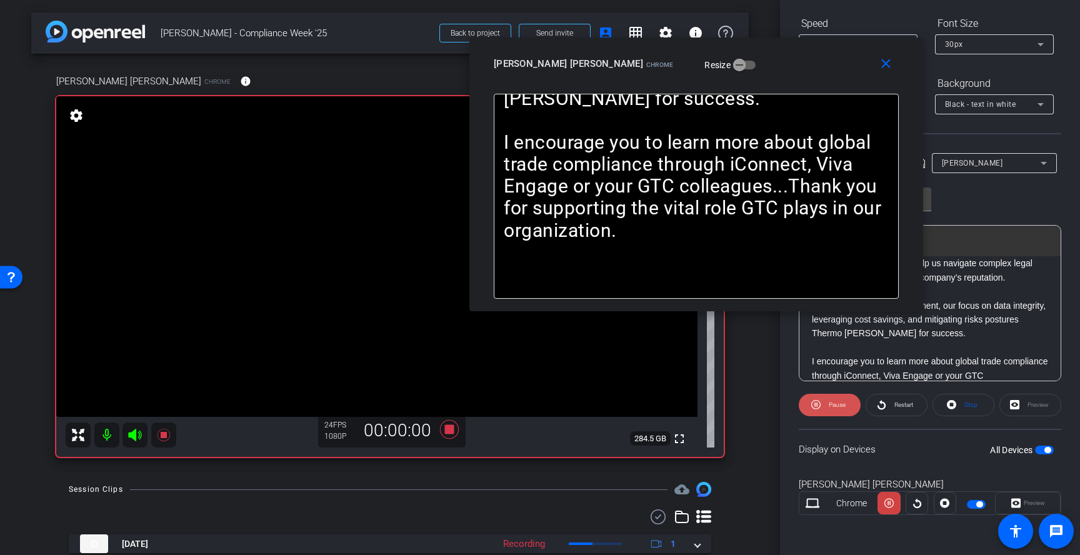
click at [823, 404] on span at bounding box center [830, 405] width 62 height 30
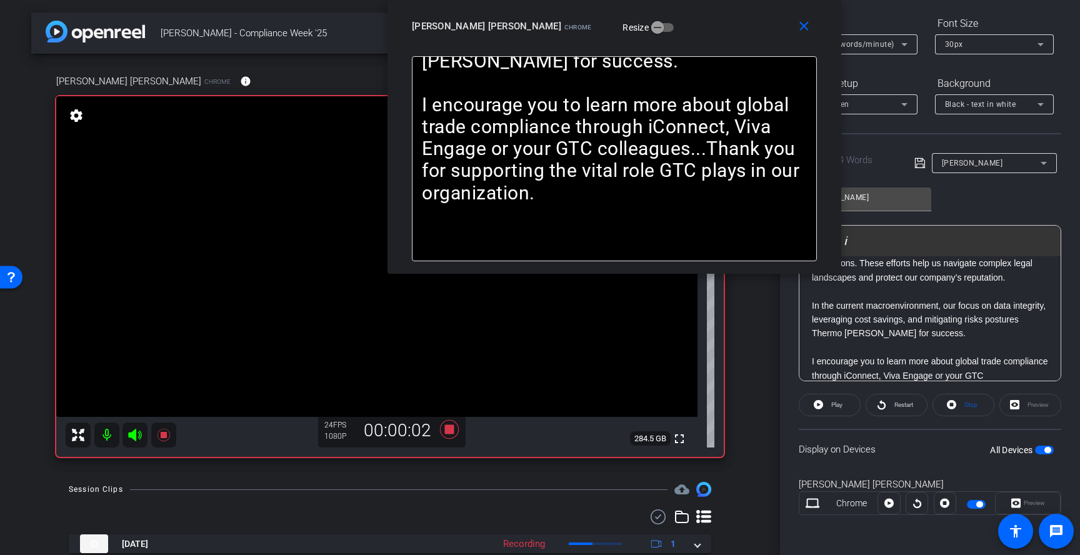
drag, startPoint x: 756, startPoint y: 78, endPoint x: 677, endPoint y: 35, distance: 90.1
click at [676, 35] on div "close Konrad Walter Bauer Chrome Resize" at bounding box center [615, 28] width 454 height 56
click at [837, 407] on span "Play" at bounding box center [837, 404] width 11 height 7
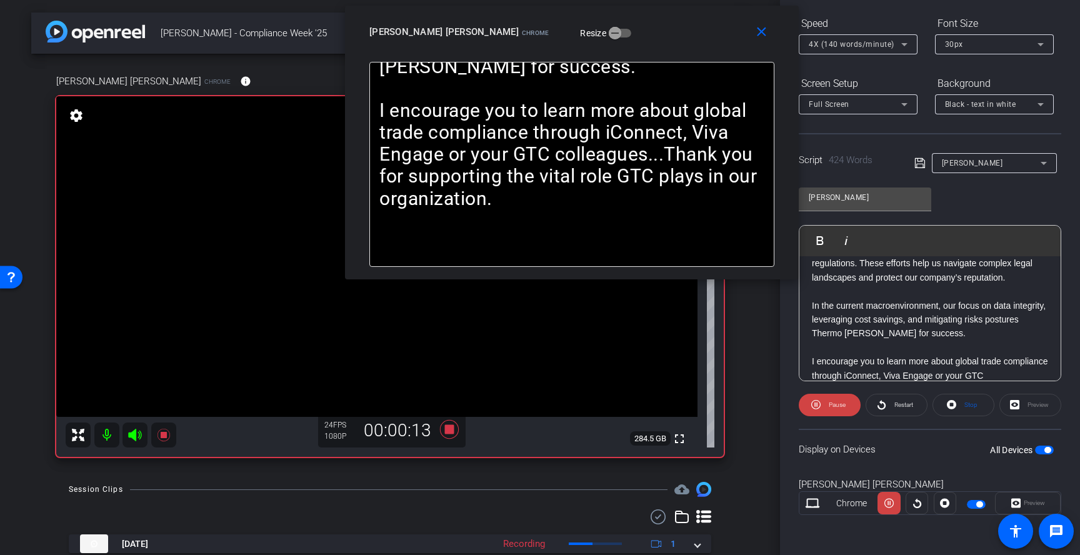
drag, startPoint x: 726, startPoint y: 37, endPoint x: 681, endPoint y: 42, distance: 45.9
click at [681, 42] on div "close Konrad Walter Bauer Chrome Resize" at bounding box center [572, 34] width 454 height 56
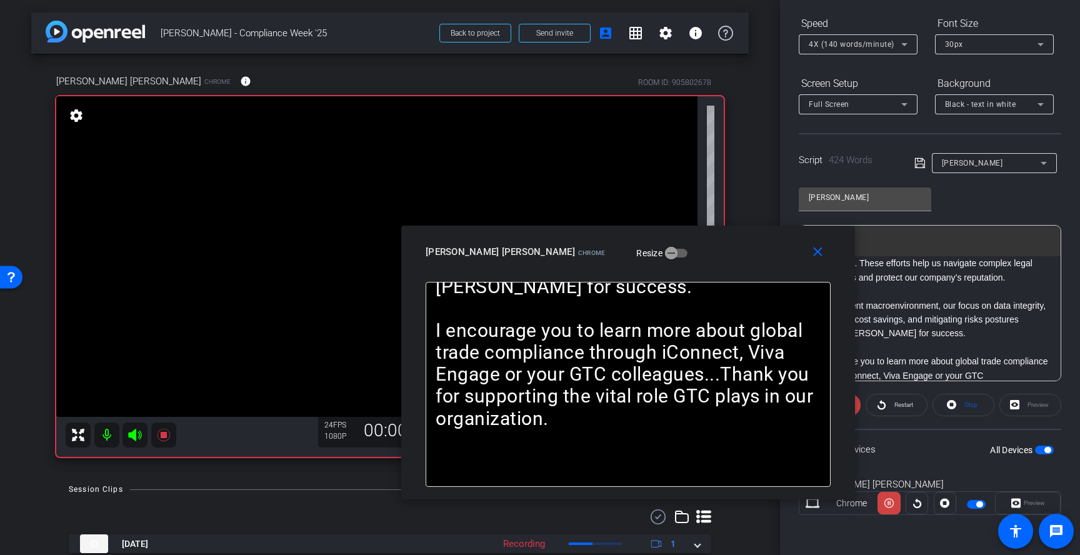
drag, startPoint x: 688, startPoint y: 49, endPoint x: 745, endPoint y: 269, distance: 227.5
click at [745, 269] on div "close Konrad Walter Bauer Chrome Resize" at bounding box center [628, 254] width 454 height 56
click at [874, 43] on span "4X (140 words/minute)" at bounding box center [852, 44] width 86 height 9
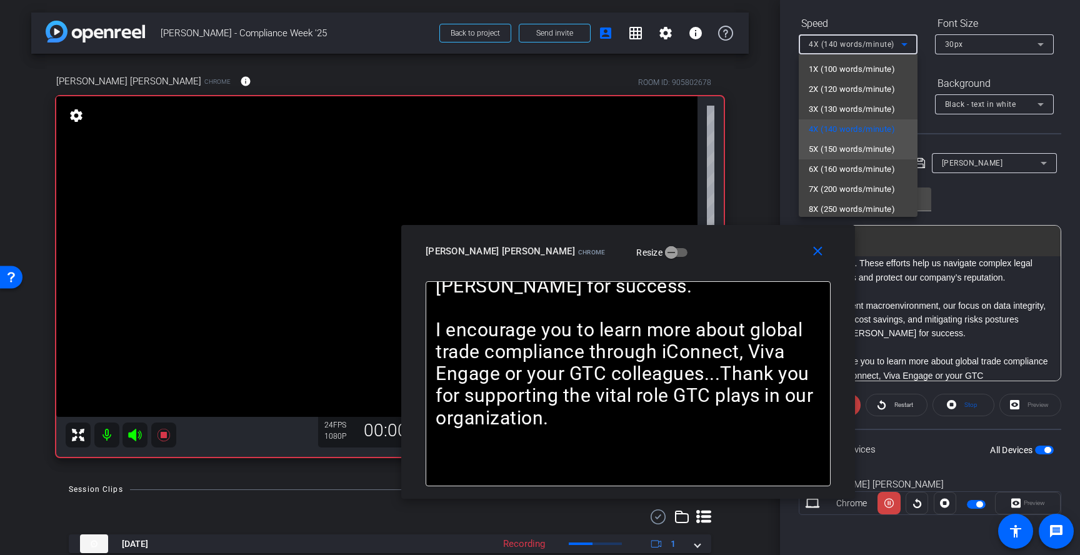
click at [860, 151] on span "5X (150 words/minute)" at bounding box center [852, 149] width 86 height 15
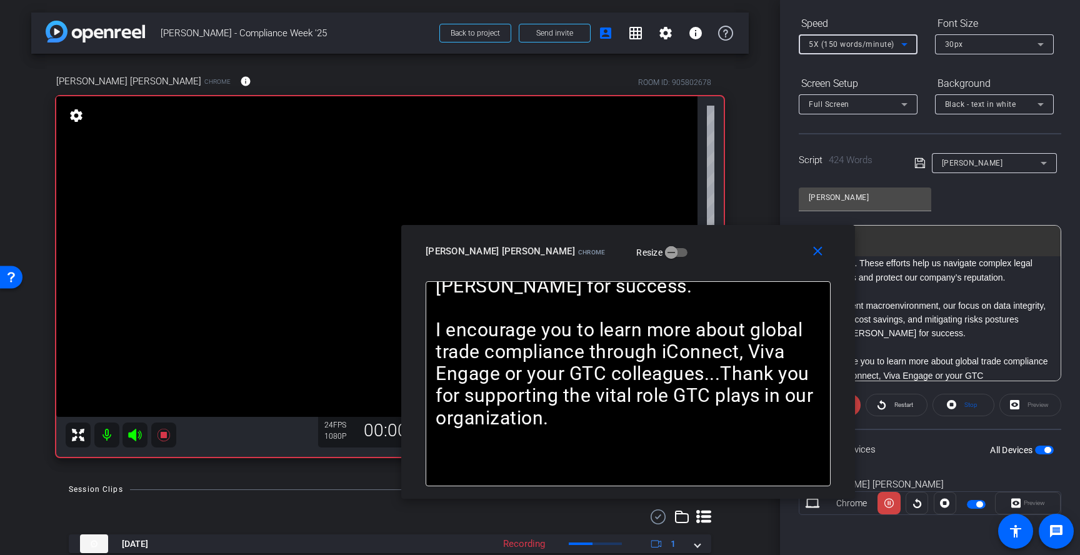
click at [877, 49] on div "5X (150 words/minute)" at bounding box center [855, 44] width 93 height 16
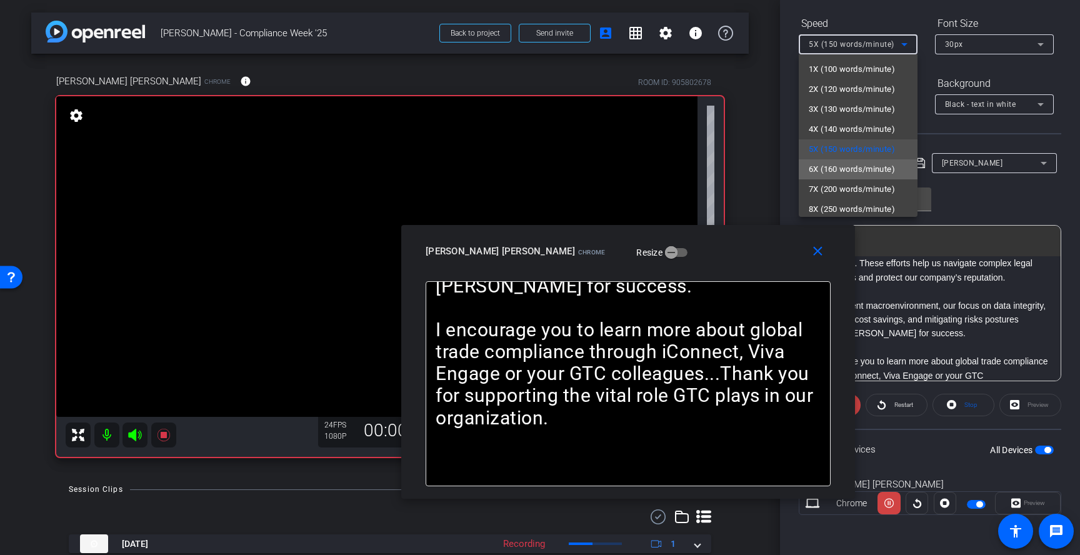
click at [848, 166] on span "6X (160 words/minute)" at bounding box center [852, 169] width 86 height 15
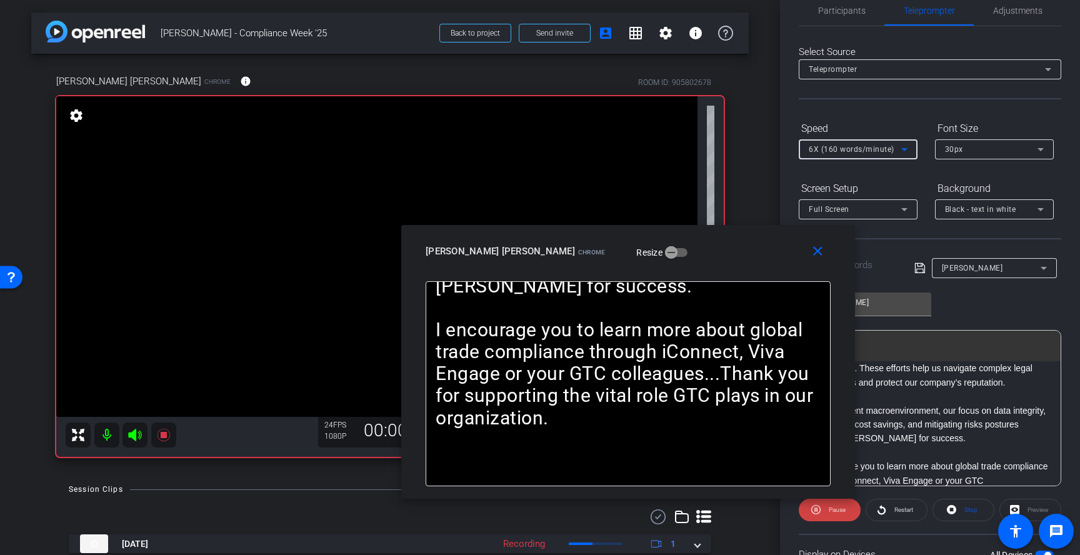
scroll to position [9, 0]
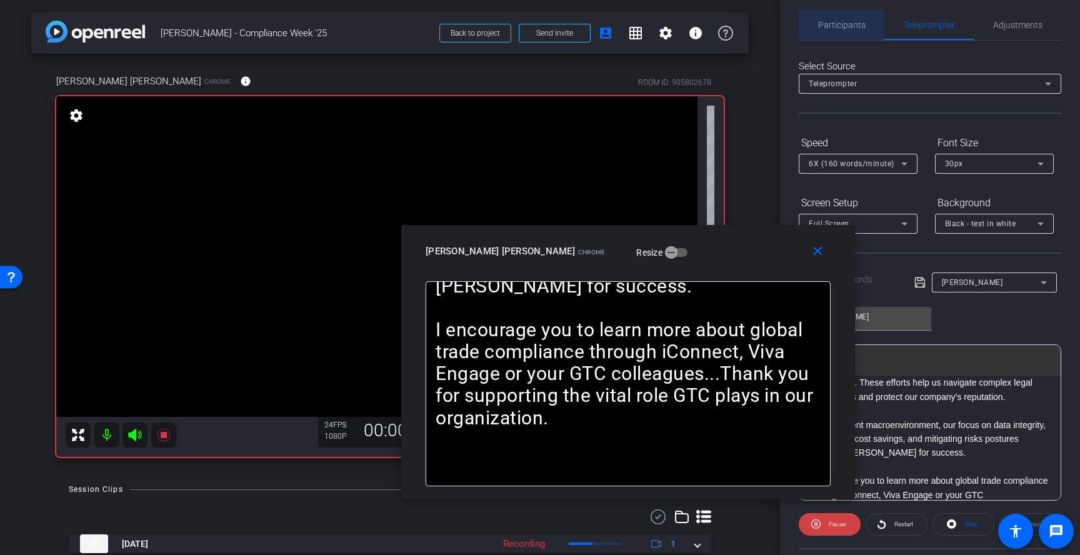
click at [855, 32] on span "Participants" at bounding box center [842, 25] width 48 height 30
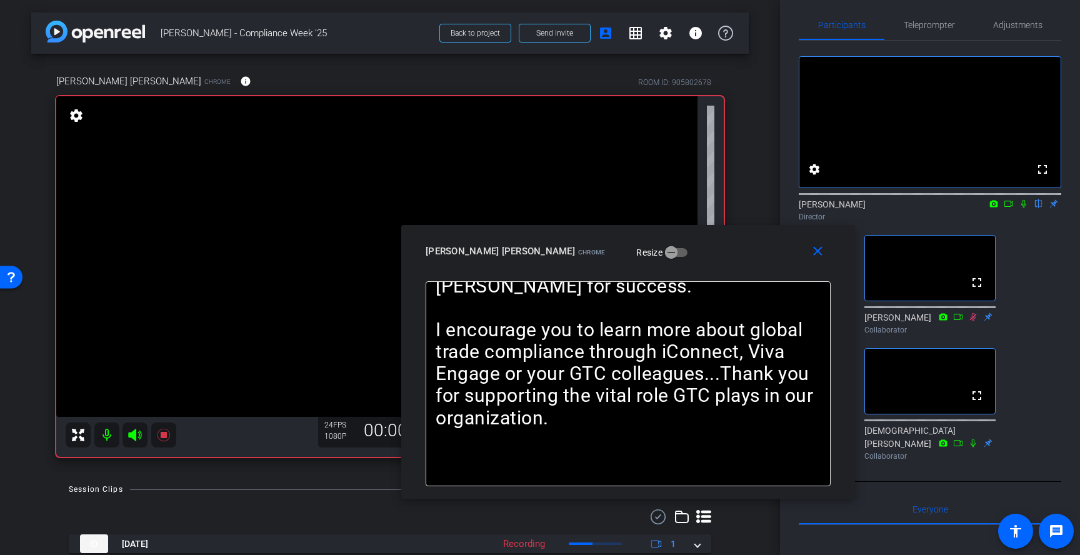
click at [1025, 208] on icon at bounding box center [1024, 203] width 10 height 9
click at [943, 29] on span "Teleprompter" at bounding box center [929, 25] width 51 height 9
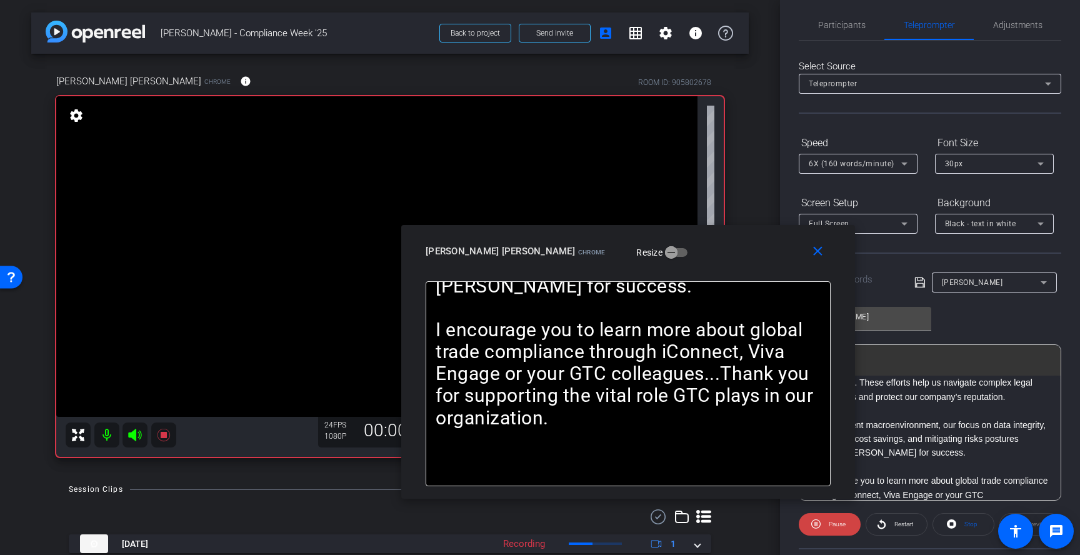
click at [882, 168] on span "6X (160 words/minute)" at bounding box center [852, 163] width 86 height 9
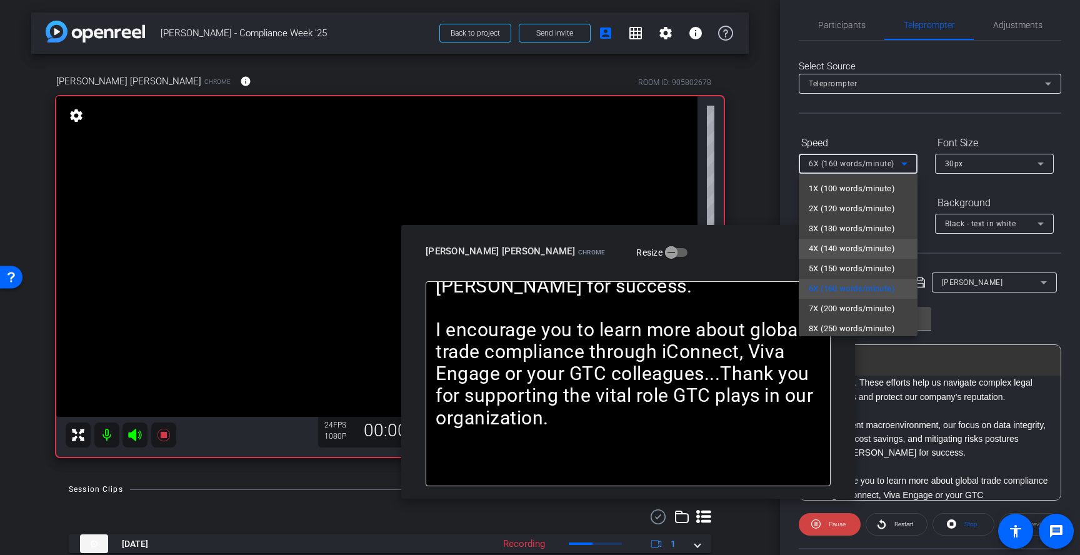
click at [872, 244] on span "4X (140 words/minute)" at bounding box center [852, 248] width 86 height 15
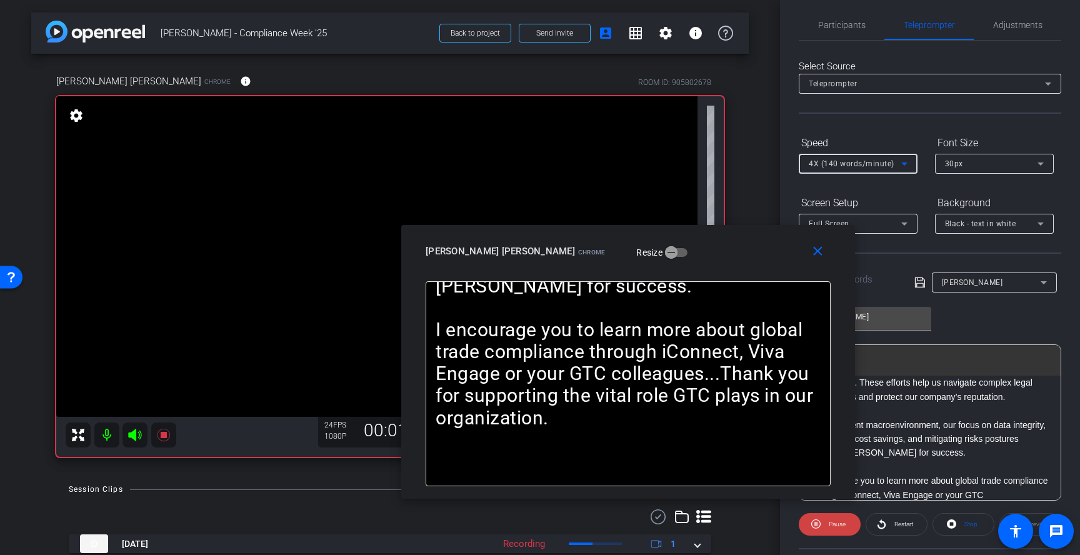
click at [882, 169] on div "4X (140 words/minute)" at bounding box center [855, 164] width 93 height 16
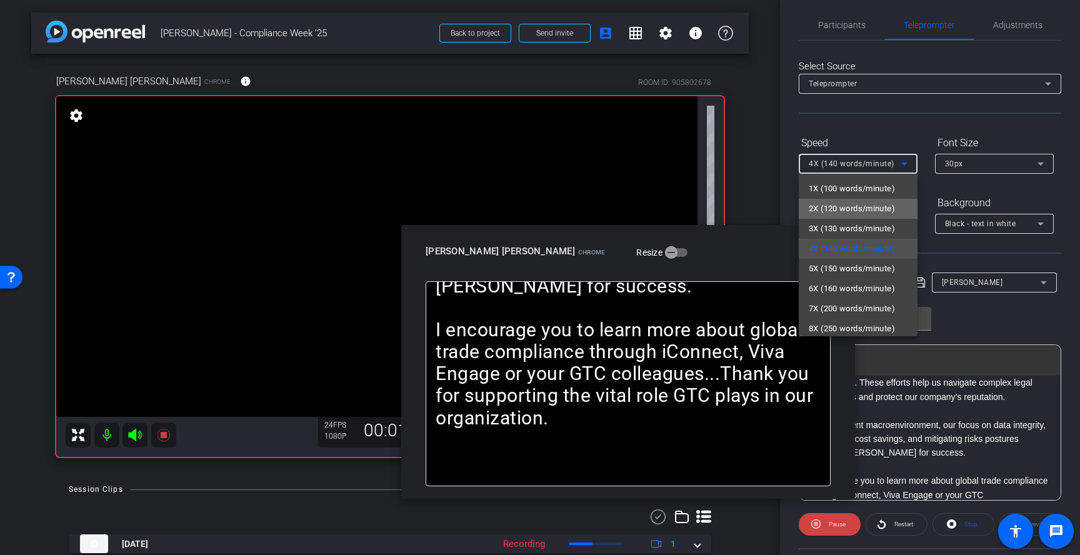
click at [859, 204] on span "2X (120 words/minute)" at bounding box center [852, 208] width 86 height 15
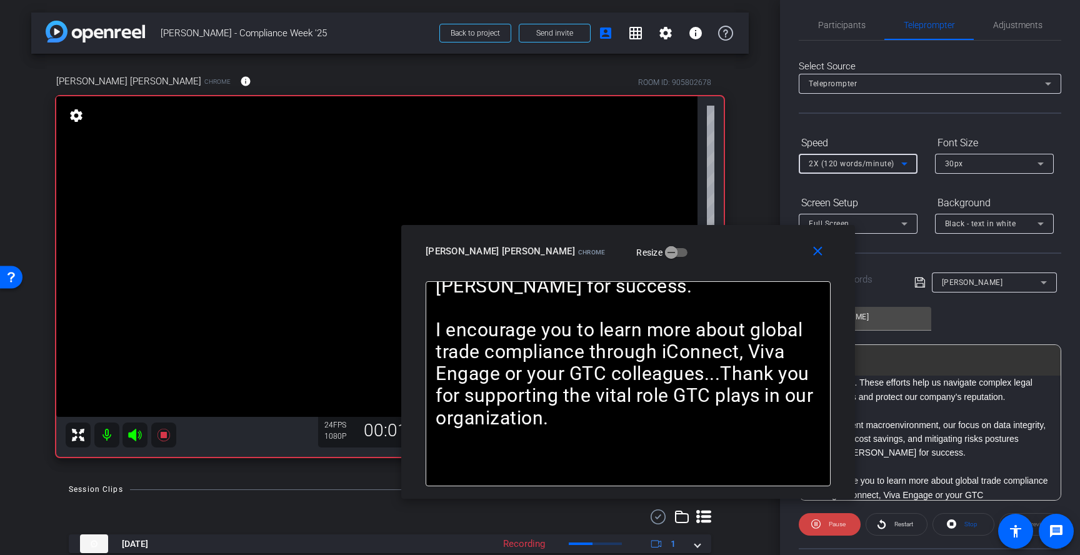
click at [877, 165] on span "2X (120 words/minute)" at bounding box center [852, 163] width 86 height 9
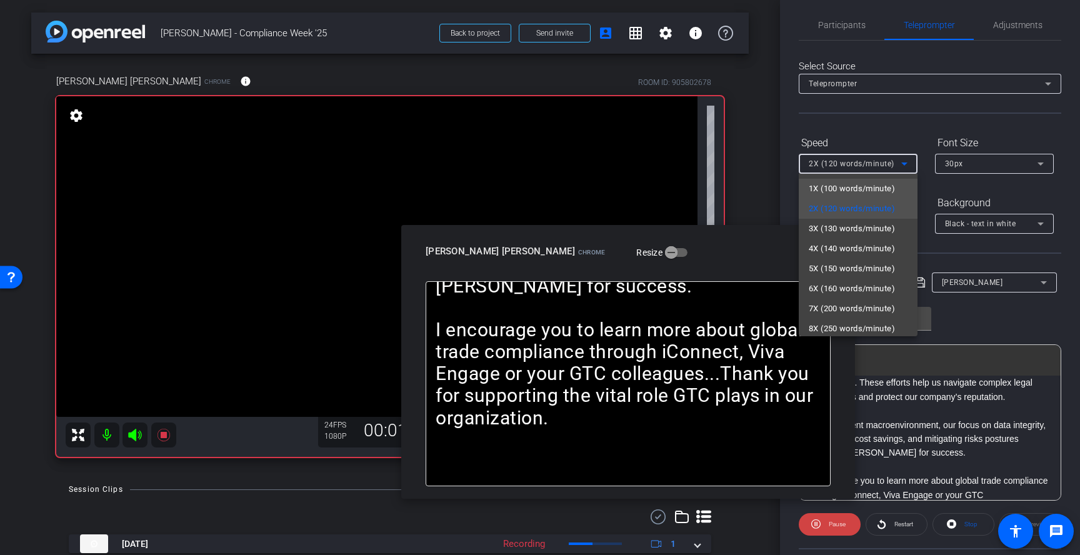
click at [861, 188] on span "1X (100 words/minute)" at bounding box center [852, 188] width 86 height 15
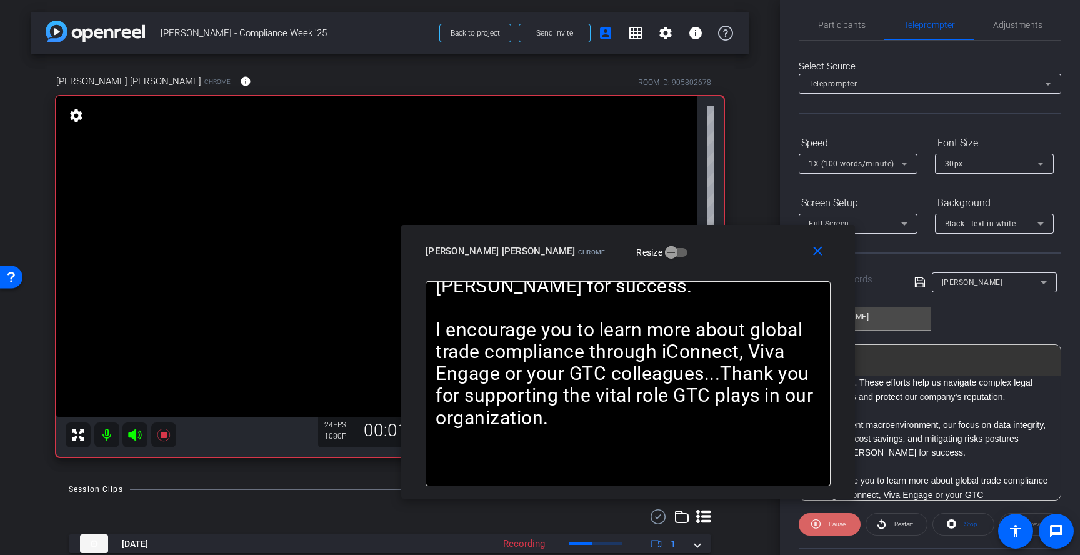
click at [835, 520] on span "Pause" at bounding box center [836, 525] width 20 height 18
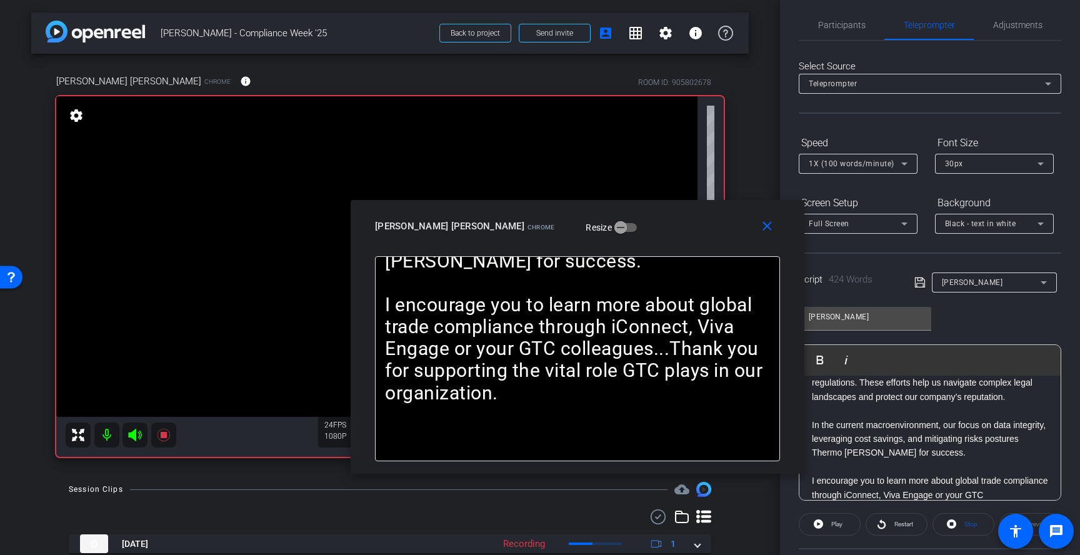
drag, startPoint x: 753, startPoint y: 252, endPoint x: 701, endPoint y: 226, distance: 57.3
click at [701, 226] on div "Konrad Walter Bauer Chrome Resize" at bounding box center [582, 226] width 415 height 23
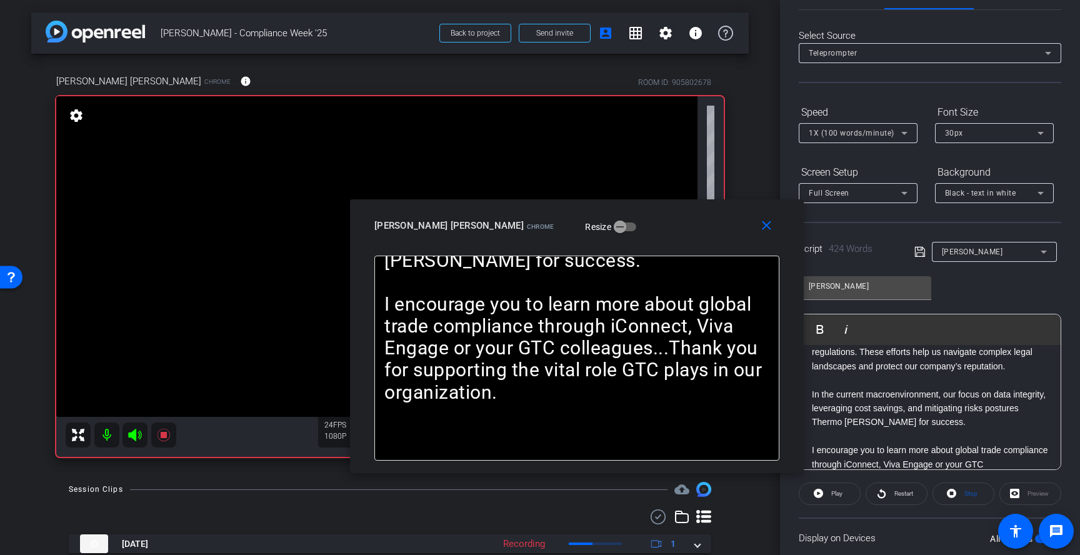
scroll to position [0, 0]
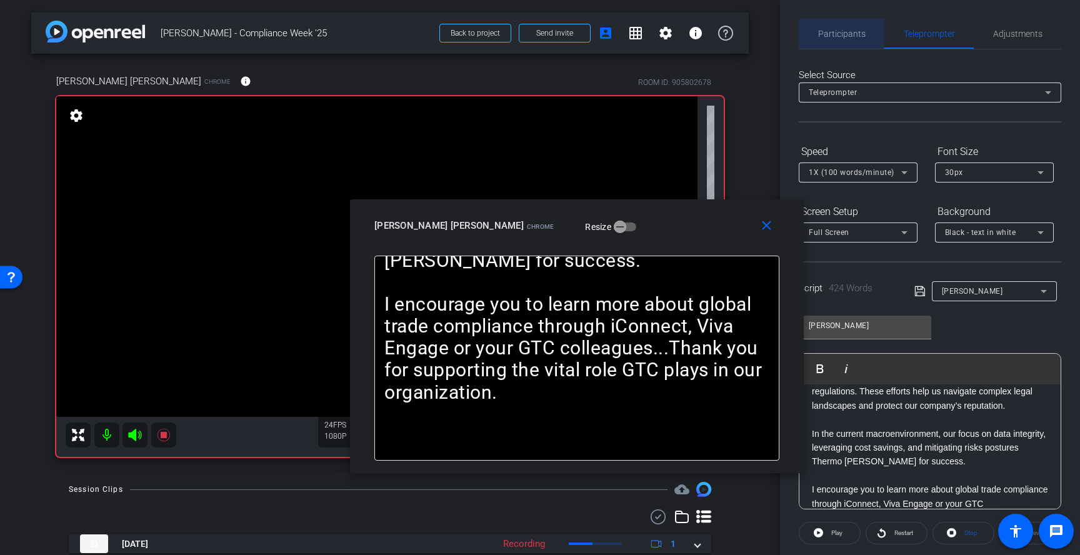
click at [853, 38] on span "Participants" at bounding box center [842, 33] width 48 height 9
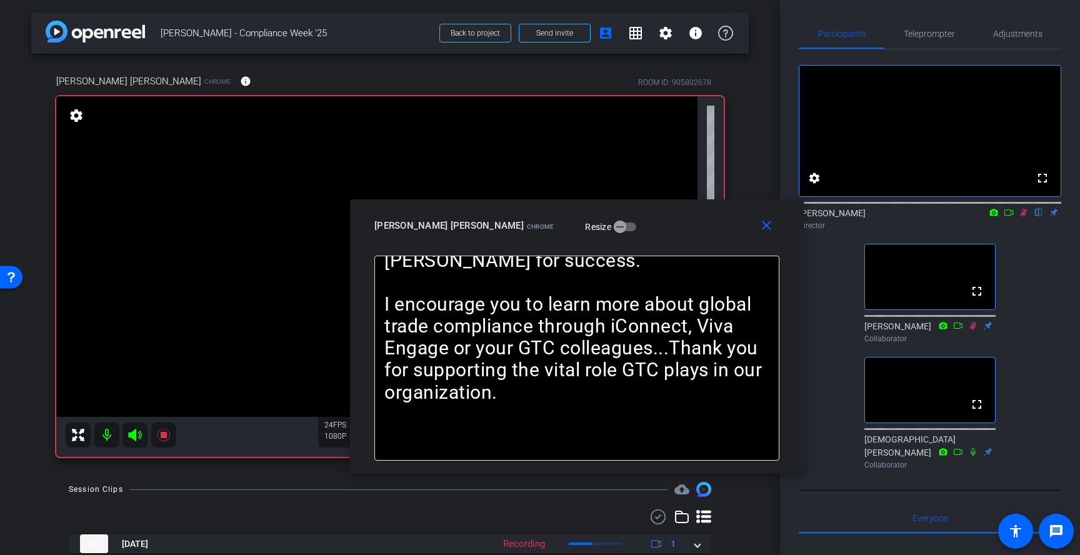
click at [1025, 217] on icon at bounding box center [1024, 213] width 7 height 8
click at [1026, 217] on icon at bounding box center [1024, 212] width 10 height 9
click at [937, 31] on span "Teleprompter" at bounding box center [929, 33] width 51 height 9
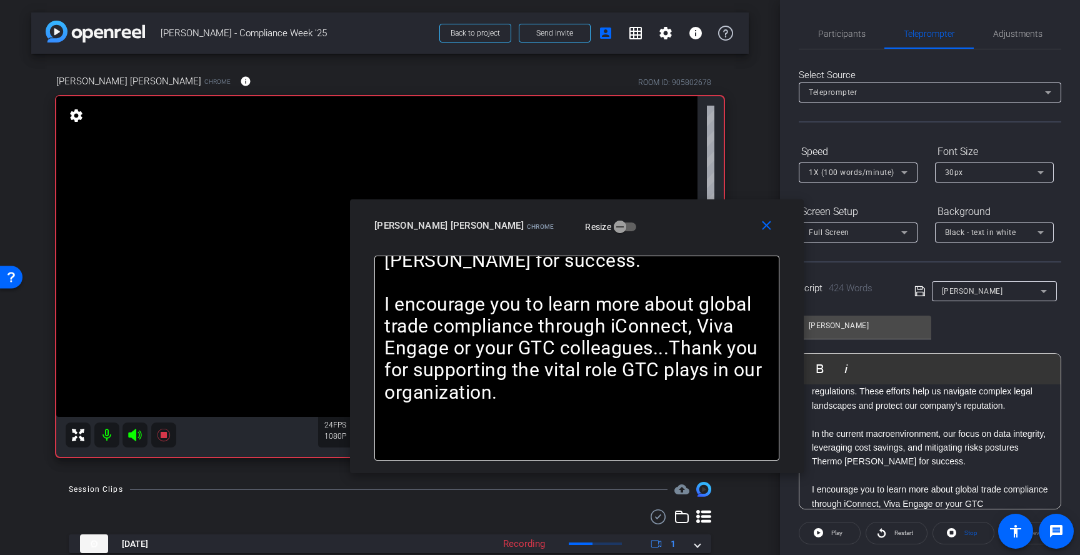
click at [843, 18] on div "Participants Teleprompter Adjustments settings Rachael Silberman flip Director …" at bounding box center [930, 277] width 300 height 555
click at [842, 32] on span "Participants" at bounding box center [842, 33] width 48 height 9
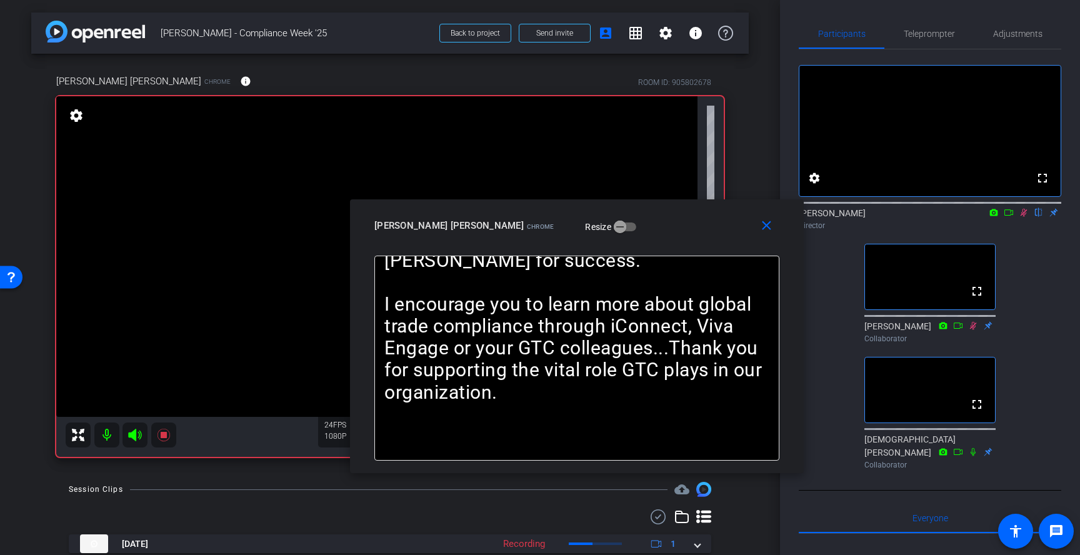
click at [1022, 217] on icon at bounding box center [1024, 213] width 7 height 8
click at [942, 36] on span "Teleprompter" at bounding box center [929, 33] width 51 height 9
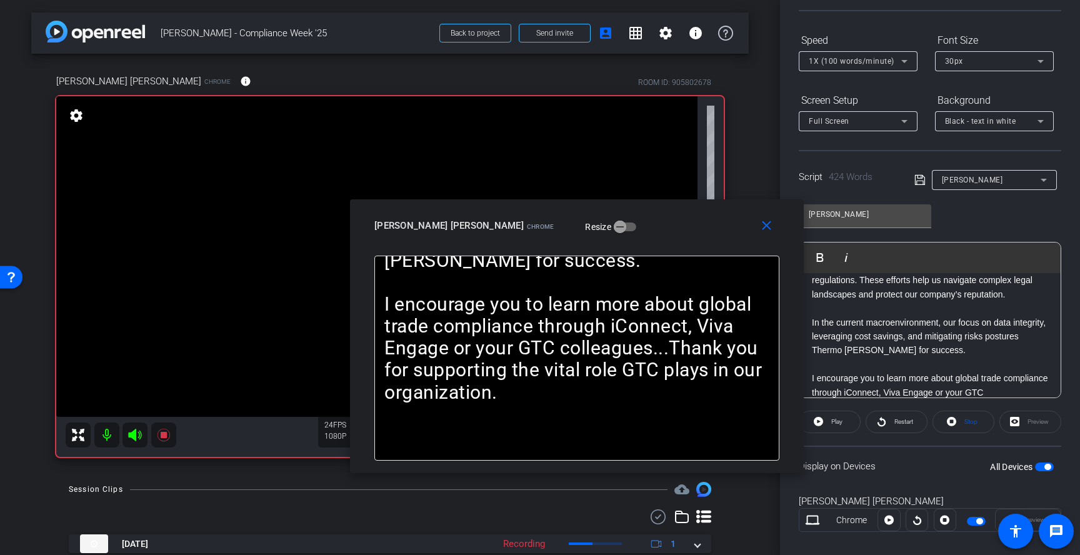
scroll to position [128, 0]
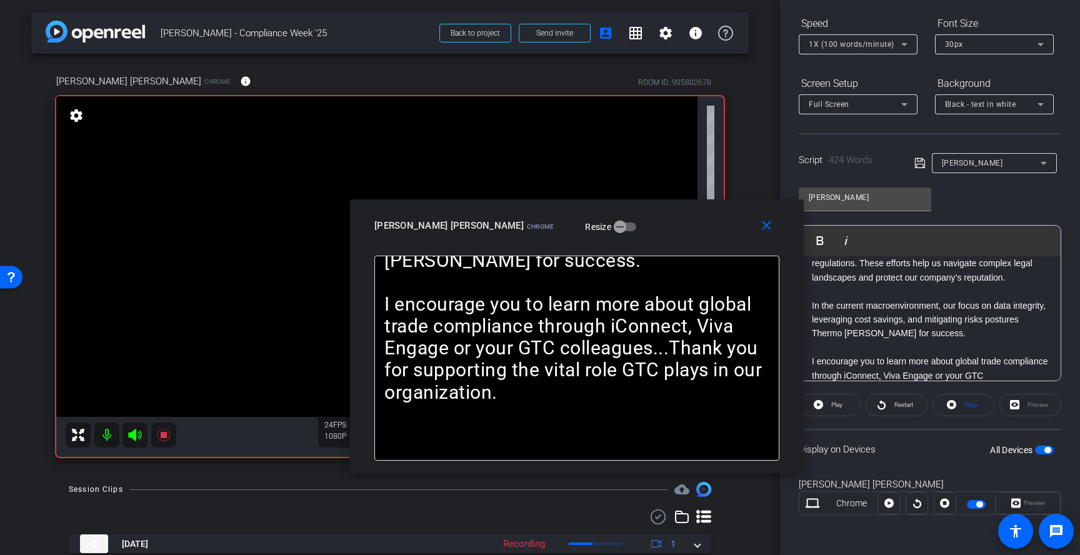
click at [958, 354] on p "I encourage you to learn more about global trade compliance through iConnect, V…" at bounding box center [930, 382] width 236 height 56
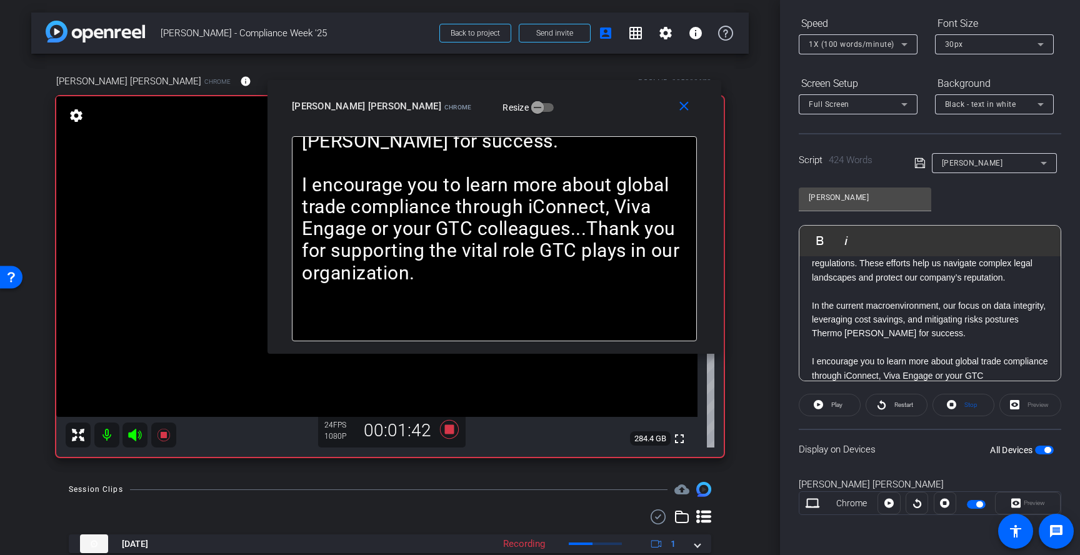
drag, startPoint x: 683, startPoint y: 243, endPoint x: 595, endPoint y: 117, distance: 154.0
click at [595, 117] on div "close Konrad Walter Bauer Chrome Resize" at bounding box center [495, 108] width 454 height 56
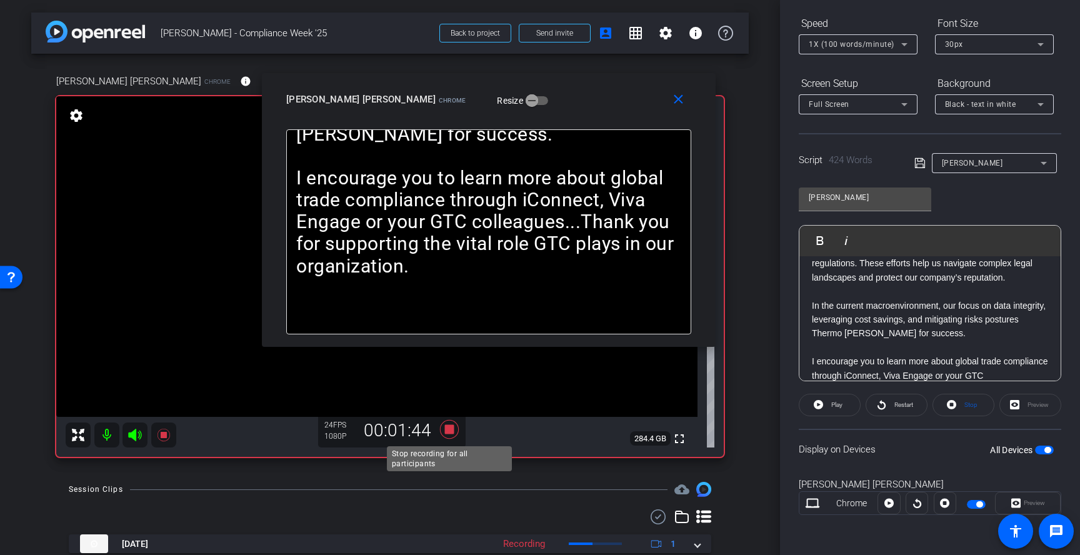
click at [450, 432] on icon at bounding box center [449, 429] width 19 height 19
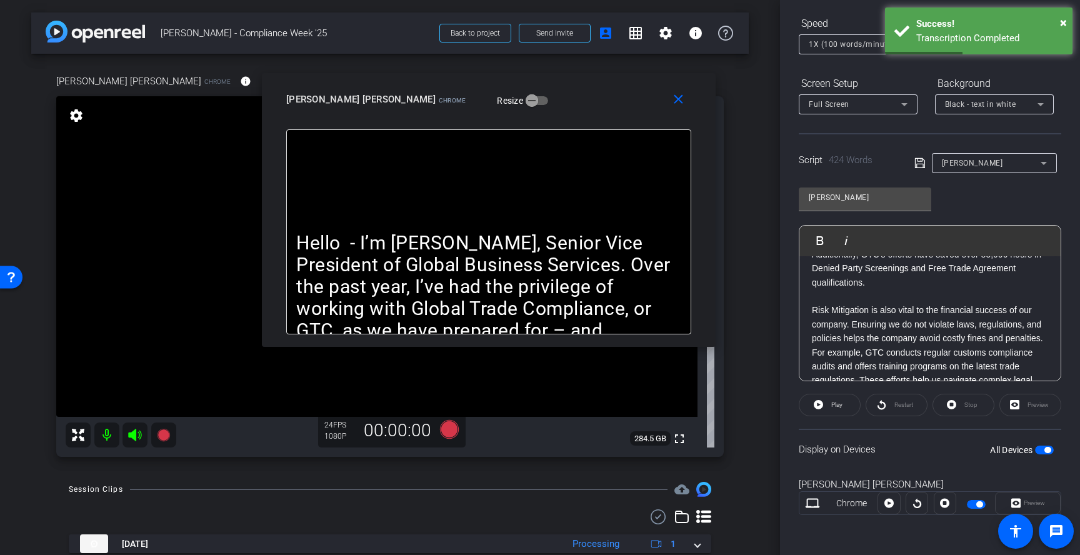
scroll to position [726, 0]
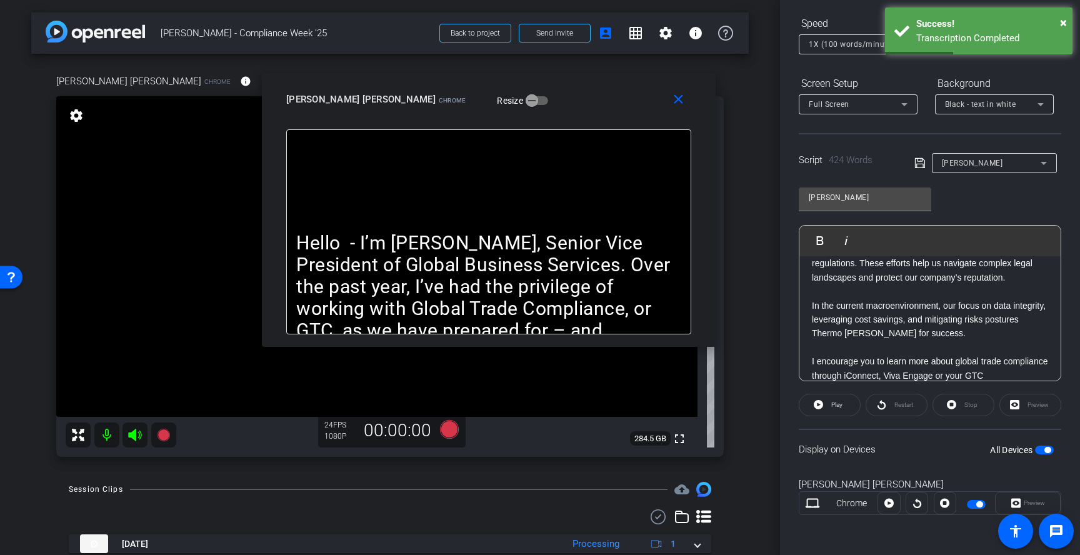
drag, startPoint x: 813, startPoint y: 316, endPoint x: 1033, endPoint y: 402, distance: 237.0
click at [1033, 402] on openreel-capture-teleprompter "Speed 1X (100 words/minute) Font Size 30px Screen Setup Full Screen Background …" at bounding box center [930, 275] width 263 height 524
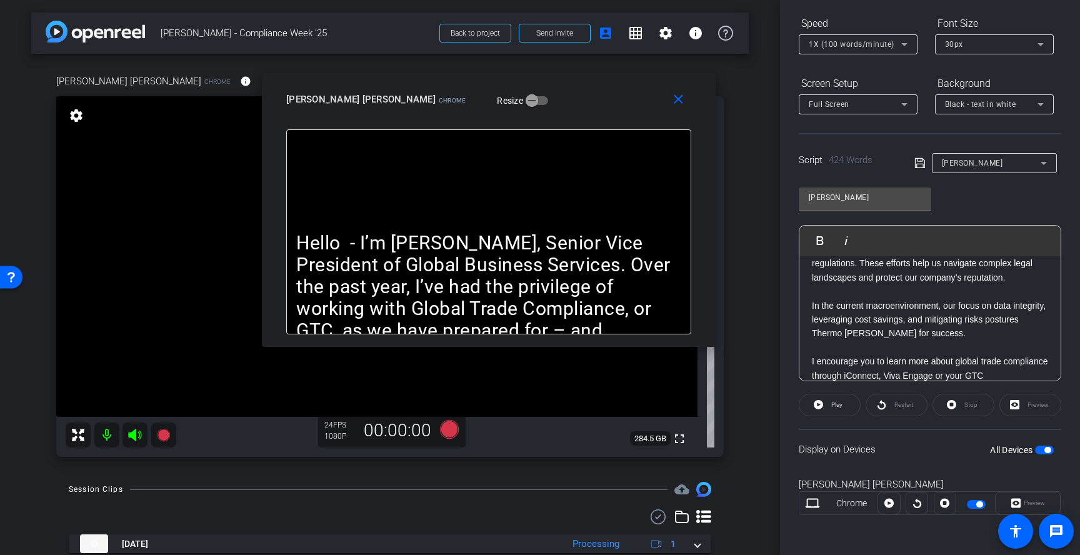
click at [936, 363] on p "I encourage you to learn more about global trade compliance through iConnect, V…" at bounding box center [930, 382] width 236 height 56
drag, startPoint x: 936, startPoint y: 363, endPoint x: 901, endPoint y: 363, distance: 35.0
click at [901, 363] on p "I encourage you to learn more about global trade compliance through iConnect, V…" at bounding box center [930, 382] width 236 height 56
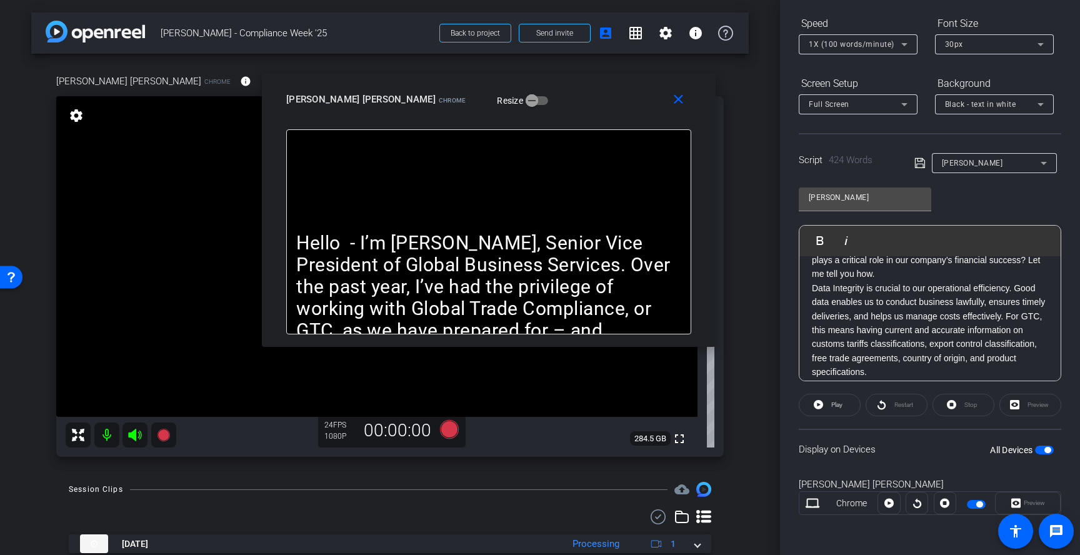
scroll to position [191, 0]
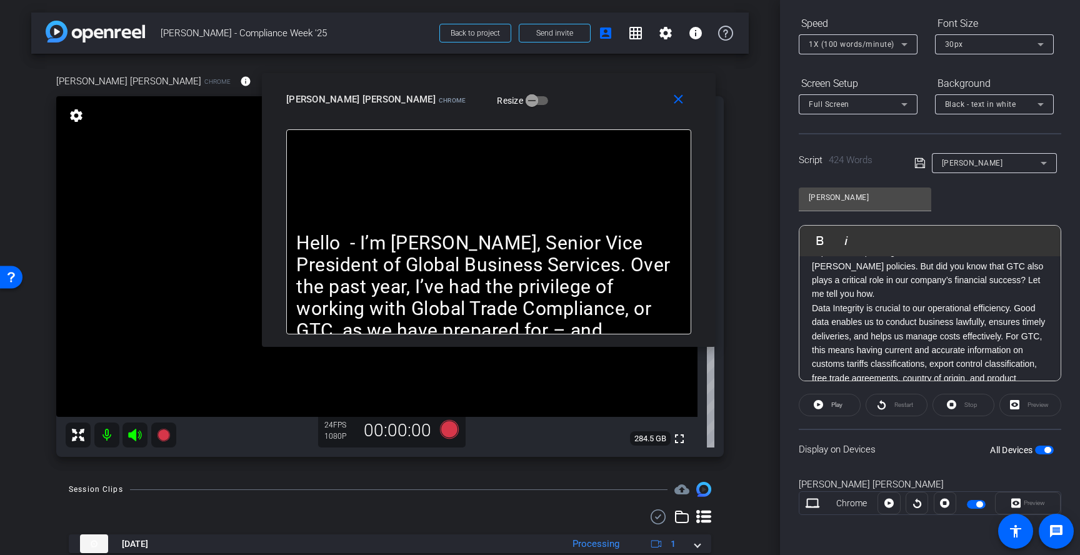
click at [908, 323] on p "Data Integrity is crucial to our operational efficiency. Good data enables us t…" at bounding box center [930, 350] width 236 height 98
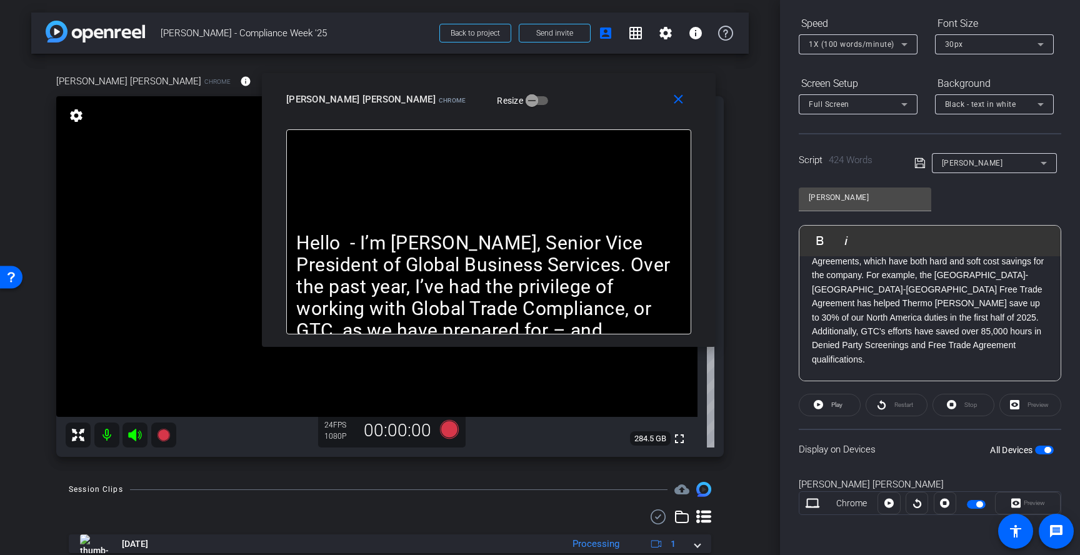
scroll to position [726, 0]
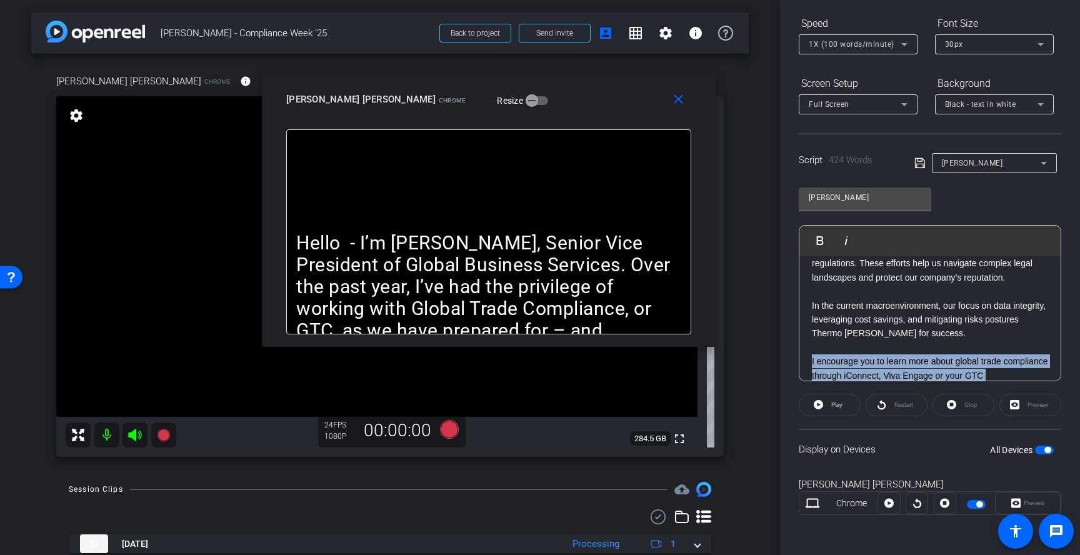
drag, startPoint x: 811, startPoint y: 279, endPoint x: 1078, endPoint y: 452, distance: 318.2
click at [1080, 456] on div "Participants Teleprompter Adjustments settings Rachael Silberman flip Director …" at bounding box center [930, 277] width 300 height 555
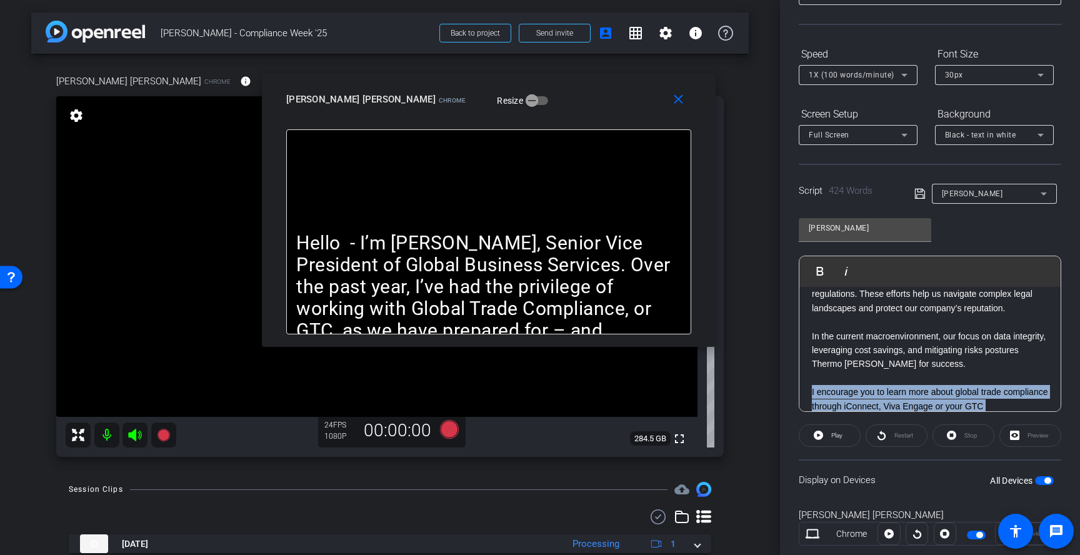
scroll to position [96, 0]
click at [837, 441] on span "Play" at bounding box center [837, 437] width 11 height 7
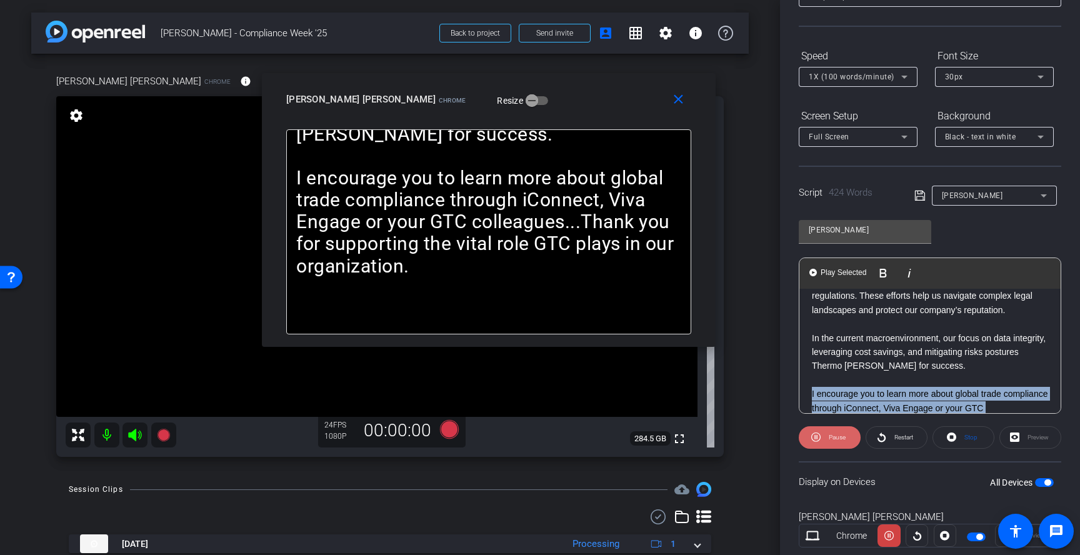
click at [837, 441] on span "Pause" at bounding box center [837, 437] width 17 height 7
click at [851, 275] on span "Play Selected" at bounding box center [843, 273] width 51 height 11
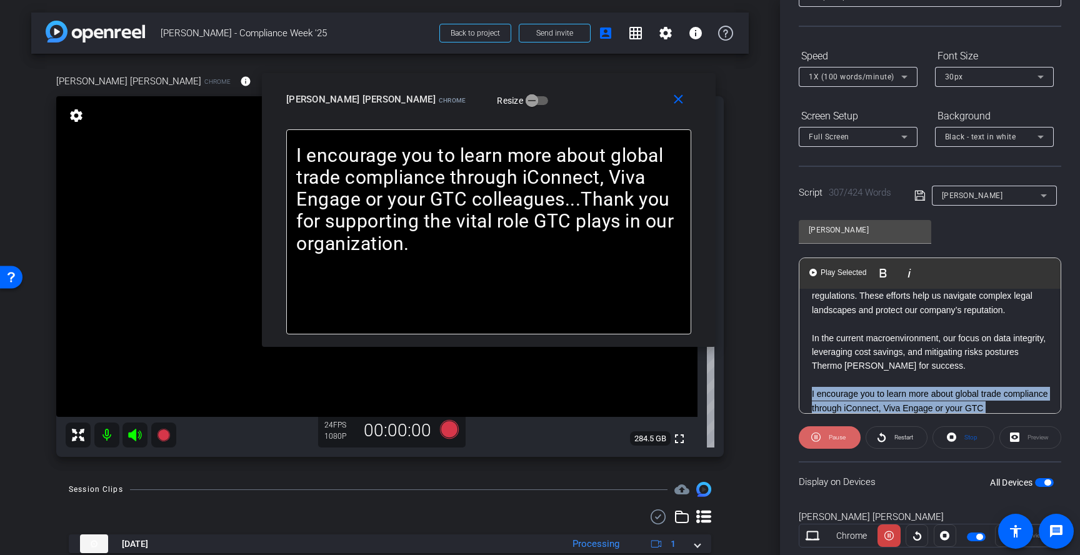
click at [838, 443] on span "Pause" at bounding box center [836, 438] width 20 height 18
click at [446, 431] on icon at bounding box center [449, 429] width 19 height 19
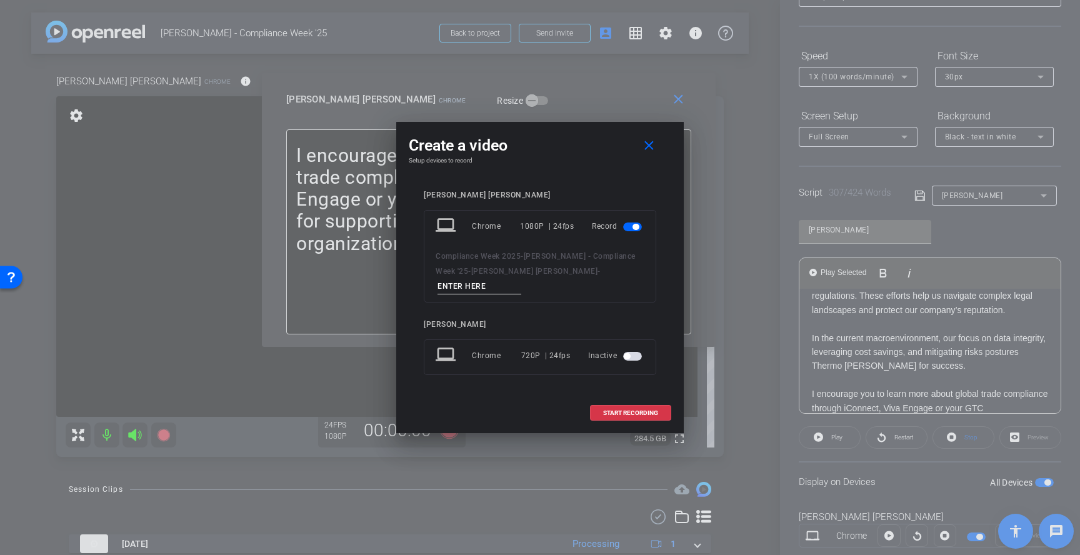
click at [521, 279] on input at bounding box center [480, 287] width 84 height 16
type input "2"
click at [635, 410] on span "START RECORDING" at bounding box center [630, 413] width 55 height 6
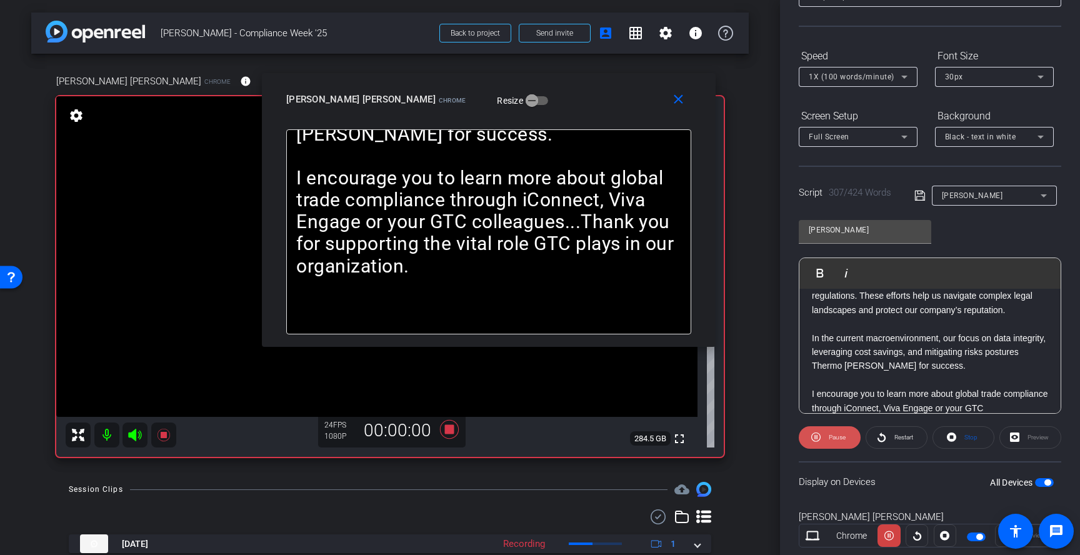
click at [826, 437] on span "Pause" at bounding box center [836, 438] width 20 height 18
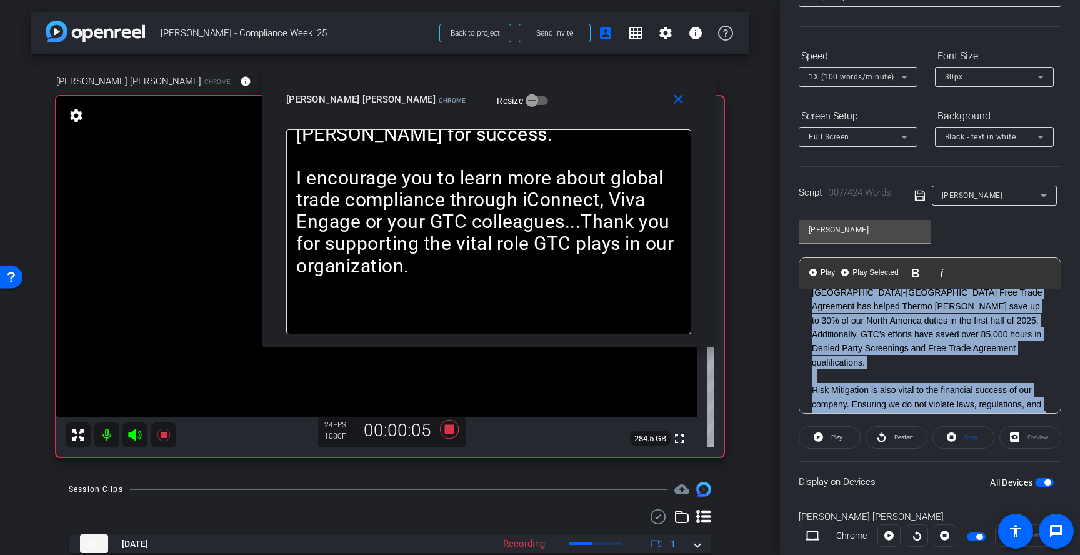
scroll to position [726, 0]
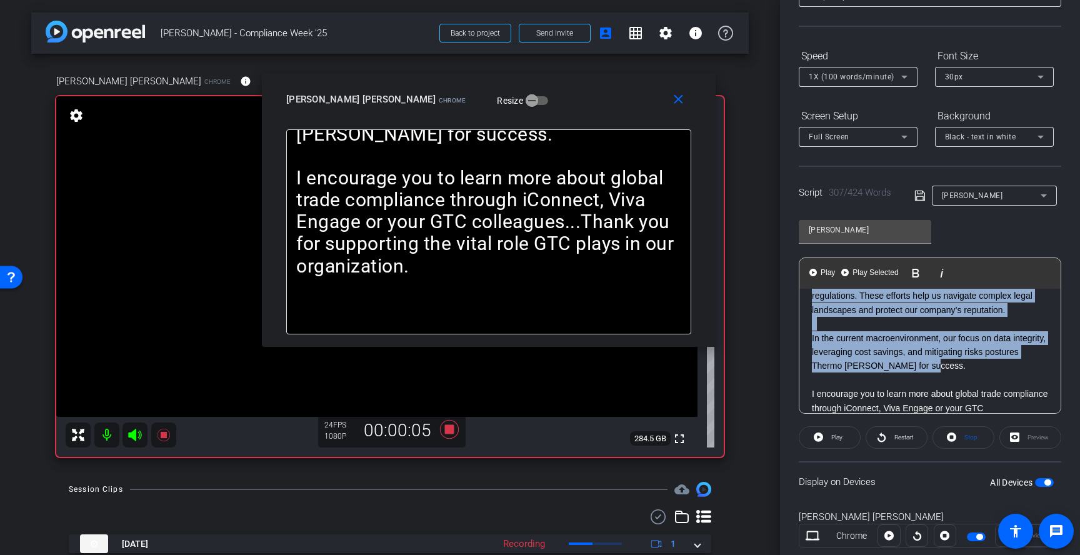
drag, startPoint x: 810, startPoint y: 320, endPoint x: 1013, endPoint y: 428, distance: 229.3
click at [1013, 428] on openreel-capture-teleprompter "Speed 1X (100 words/minute) Font Size 30px Screen Setup Full Screen Background …" at bounding box center [930, 308] width 263 height 524
click at [860, 273] on span "Play Selected" at bounding box center [875, 273] width 51 height 11
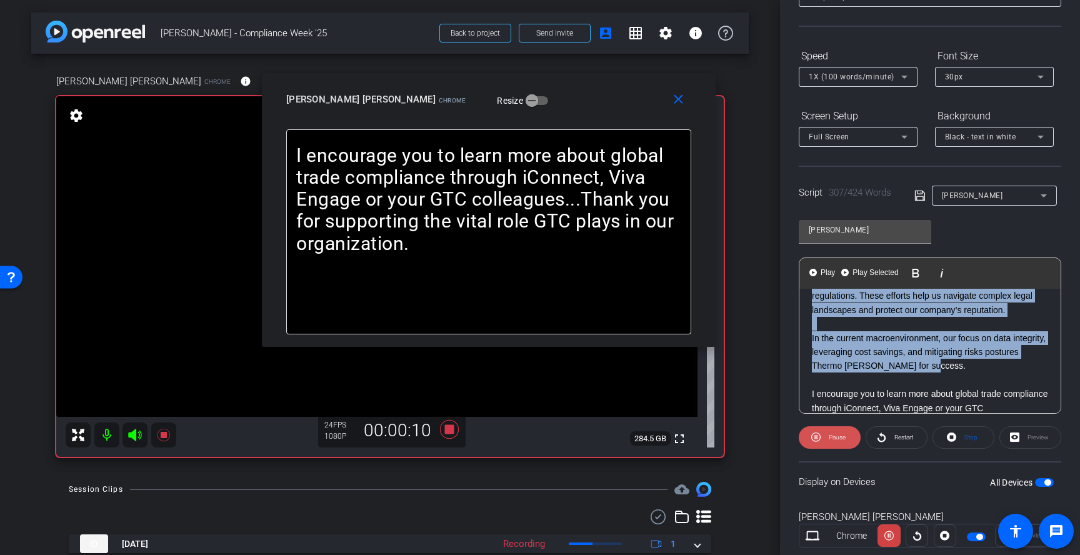
click at [838, 440] on span "Pause" at bounding box center [837, 437] width 17 height 7
click at [838, 440] on span "Play" at bounding box center [837, 437] width 11 height 7
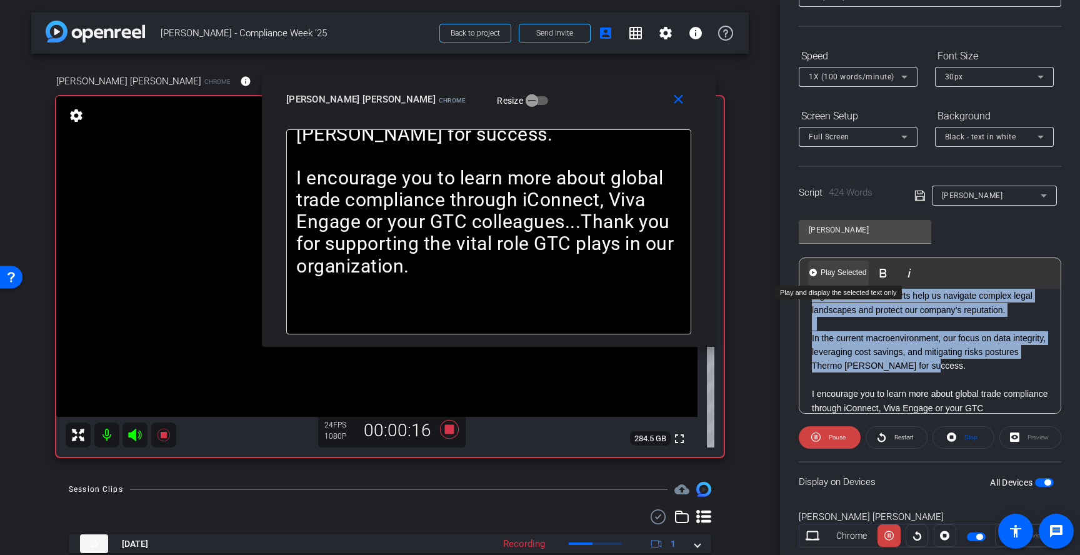
click at [845, 268] on span "Play Selected" at bounding box center [843, 273] width 51 height 11
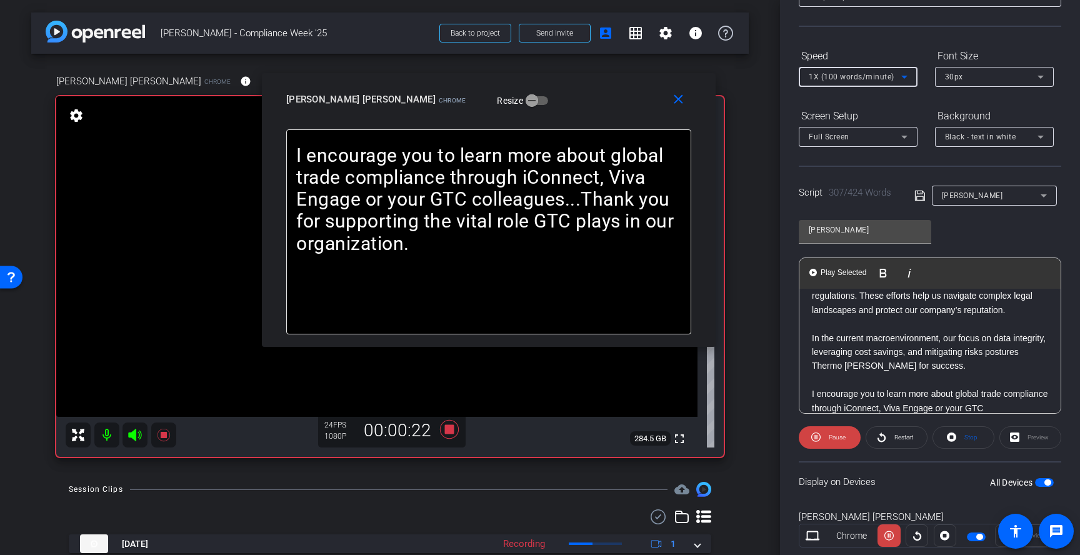
click at [851, 81] on span "1X (100 words/minute)" at bounding box center [852, 77] width 86 height 9
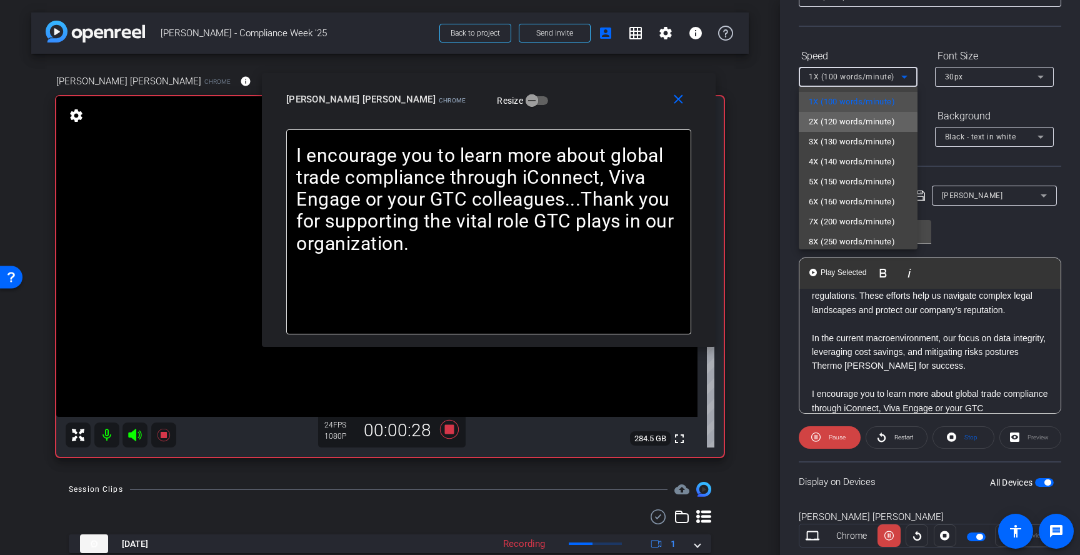
click at [848, 123] on span "2X (120 words/minute)" at bounding box center [852, 121] width 86 height 15
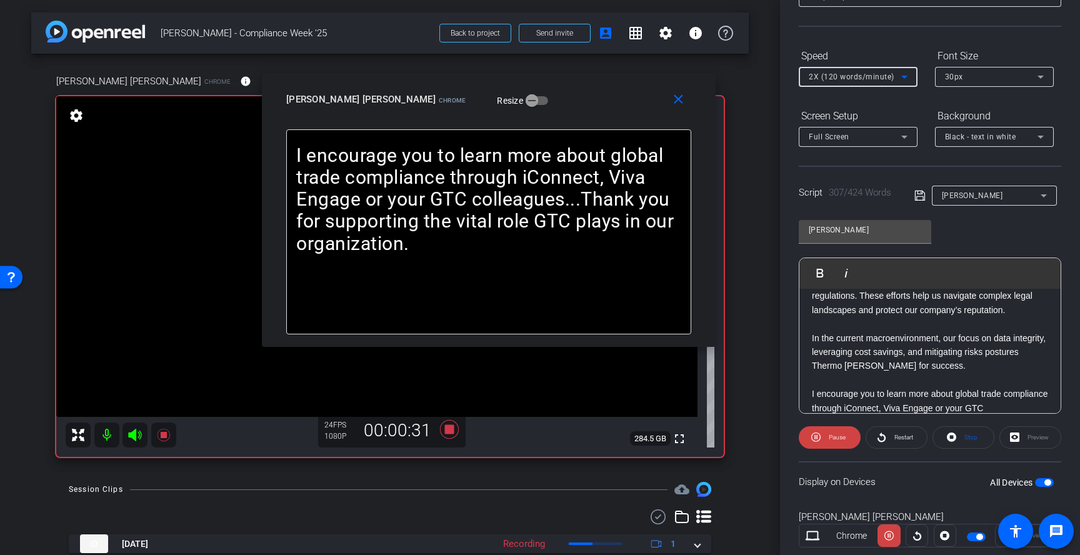
click at [869, 78] on span "2X (120 words/minute)" at bounding box center [852, 77] width 86 height 9
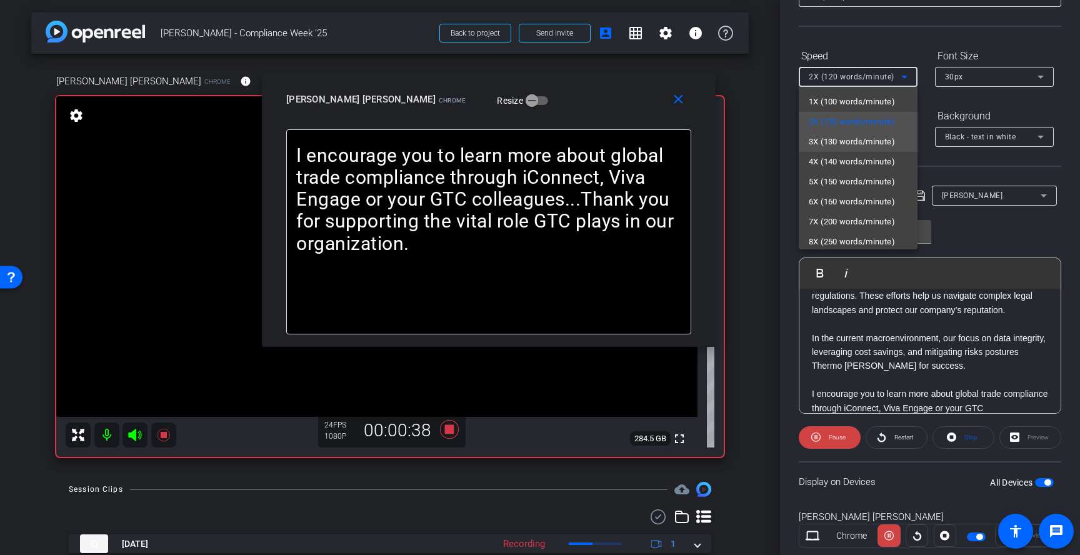
click at [862, 139] on span "3X (130 words/minute)" at bounding box center [852, 141] width 86 height 15
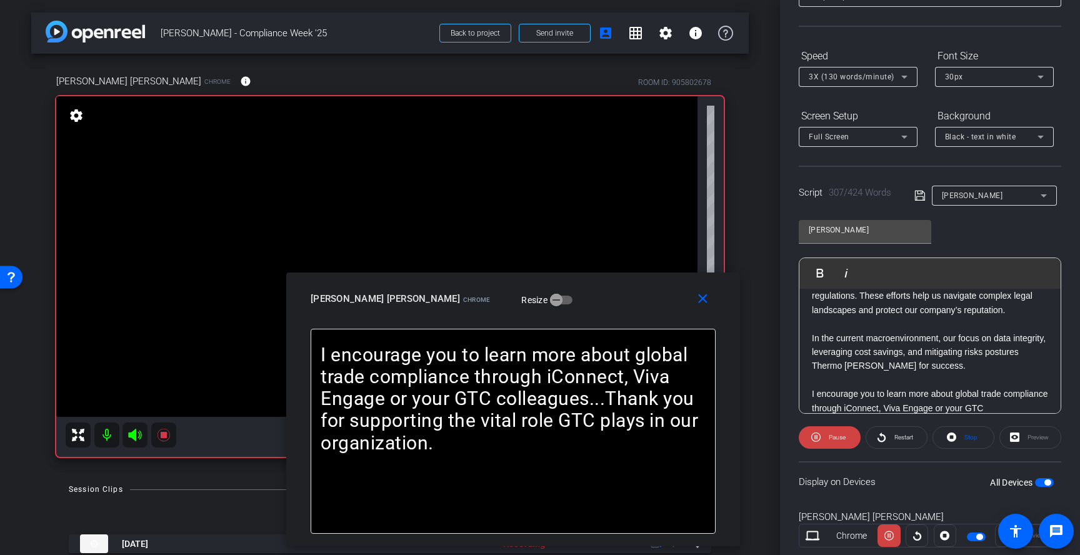
drag, startPoint x: 618, startPoint y: 109, endPoint x: 642, endPoint y: 309, distance: 200.9
click at [642, 309] on div "Konrad Walter Bauer Chrome Resize" at bounding box center [518, 299] width 415 height 23
click at [875, 83] on div "3X (130 words/minute)" at bounding box center [855, 77] width 93 height 16
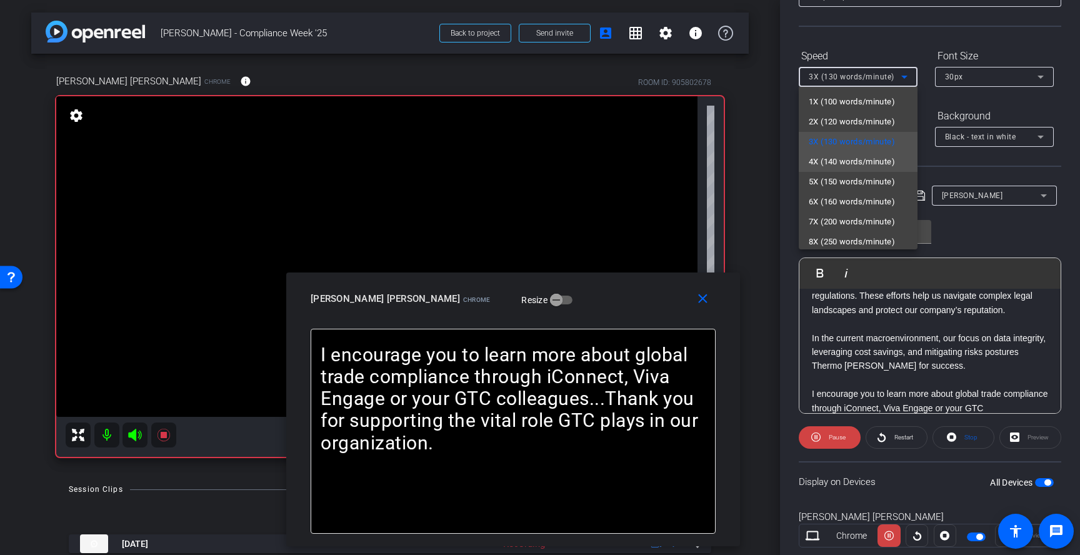
click at [863, 159] on span "4X (140 words/minute)" at bounding box center [852, 161] width 86 height 15
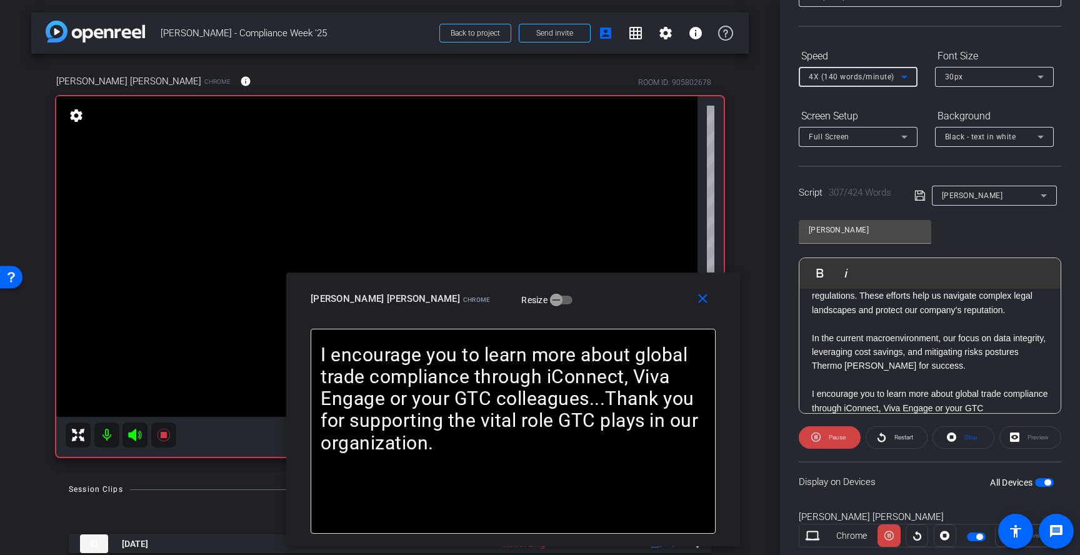
click at [870, 78] on span "4X (140 words/minute)" at bounding box center [852, 77] width 86 height 9
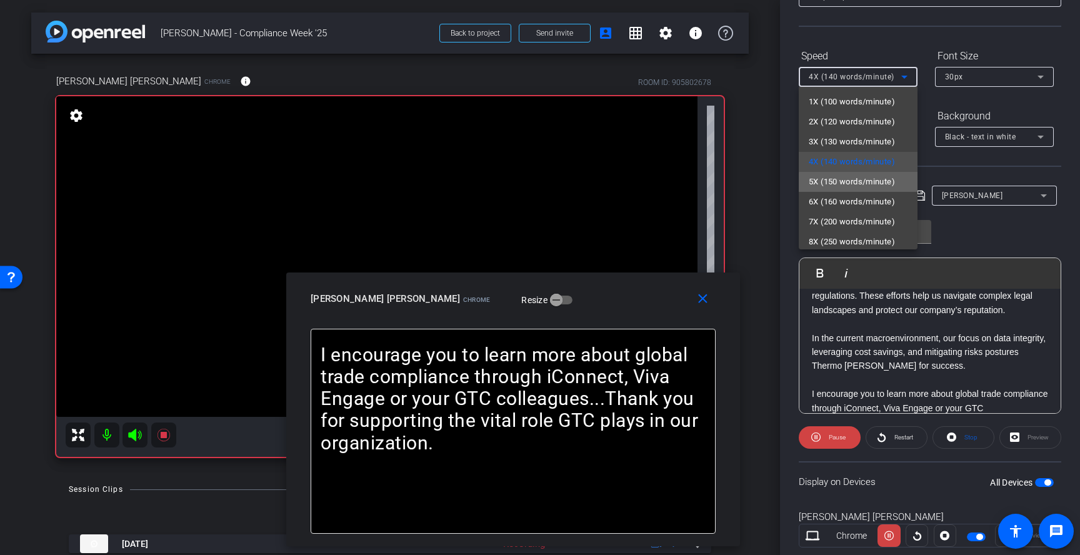
click at [866, 183] on span "5X (150 words/minute)" at bounding box center [852, 181] width 86 height 15
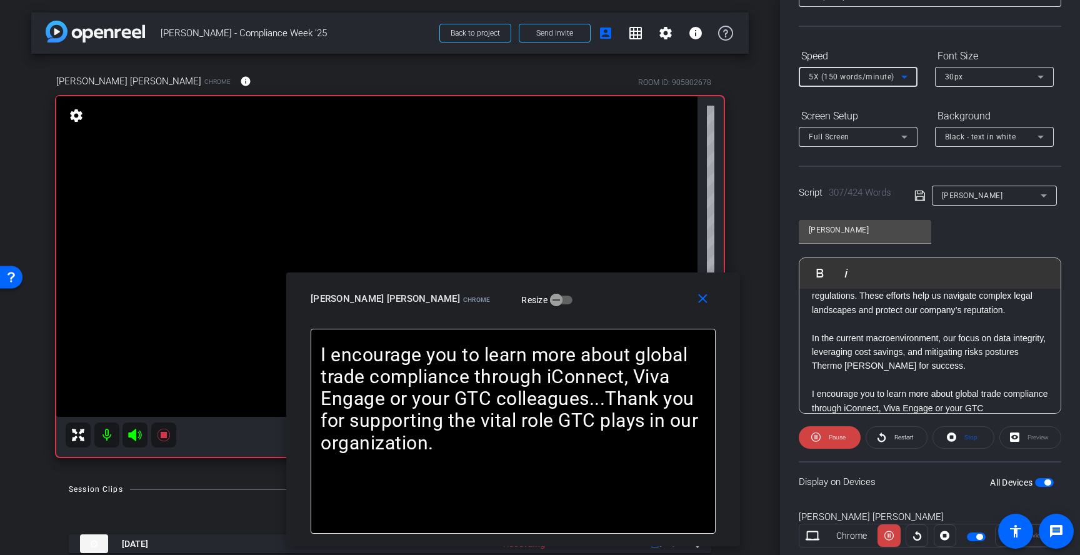
click at [847, 82] on div "5X (150 words/minute)" at bounding box center [855, 77] width 93 height 16
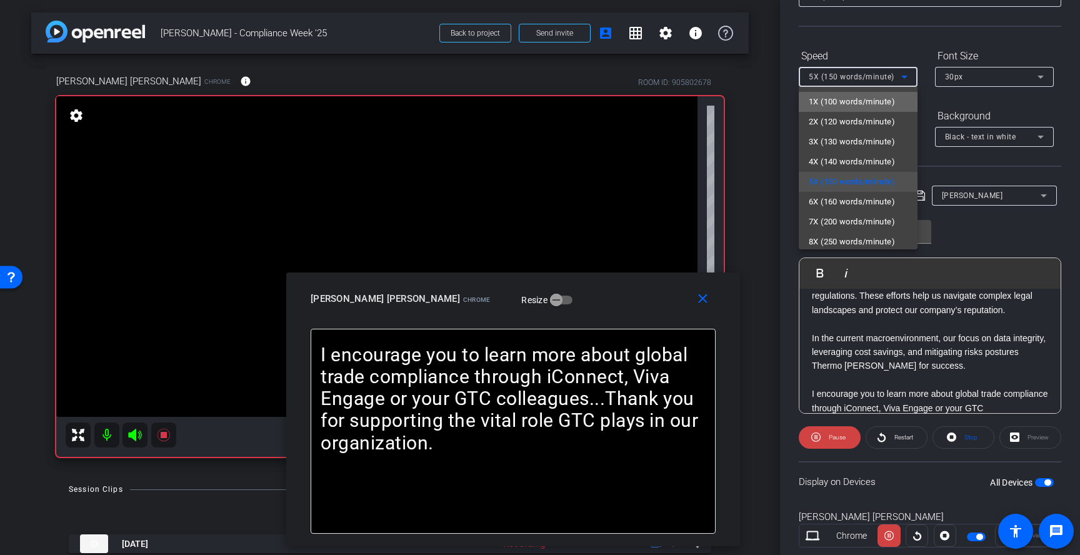
click at [845, 103] on span "1X (100 words/minute)" at bounding box center [852, 101] width 86 height 15
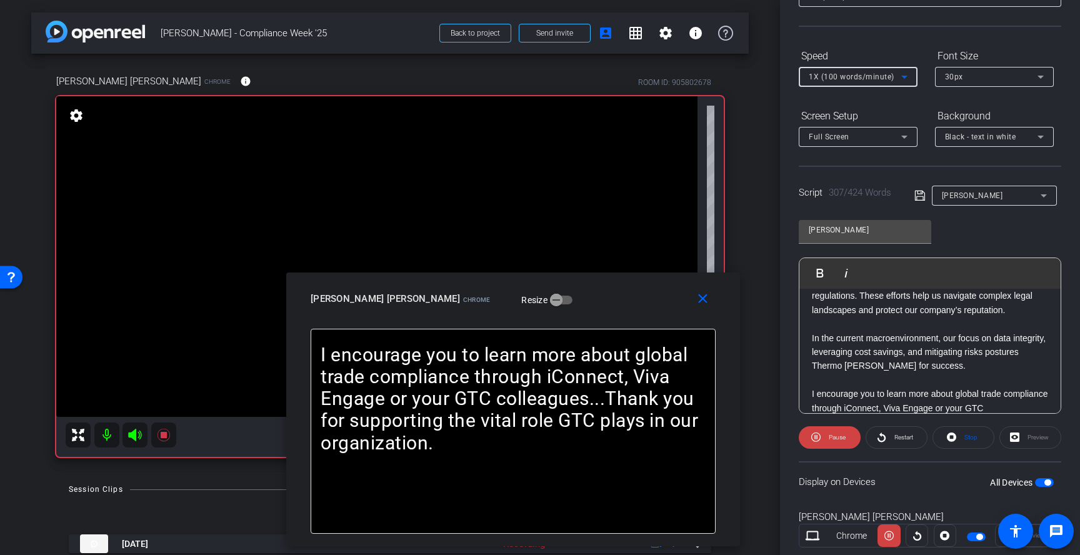
click at [857, 83] on div "1X (100 words/minute)" at bounding box center [855, 77] width 93 height 16
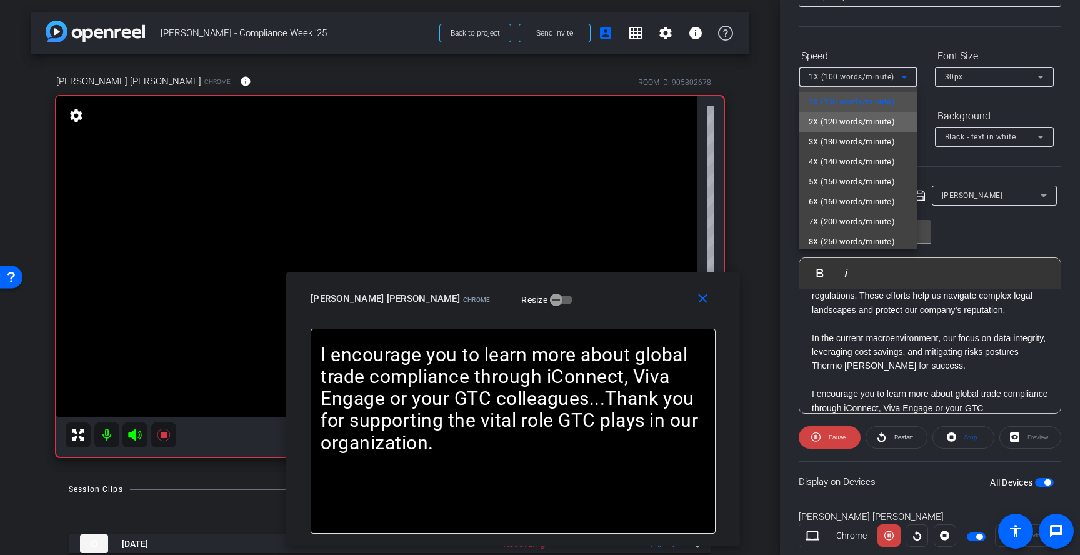
click at [848, 124] on span "2X (120 words/minute)" at bounding box center [852, 121] width 86 height 15
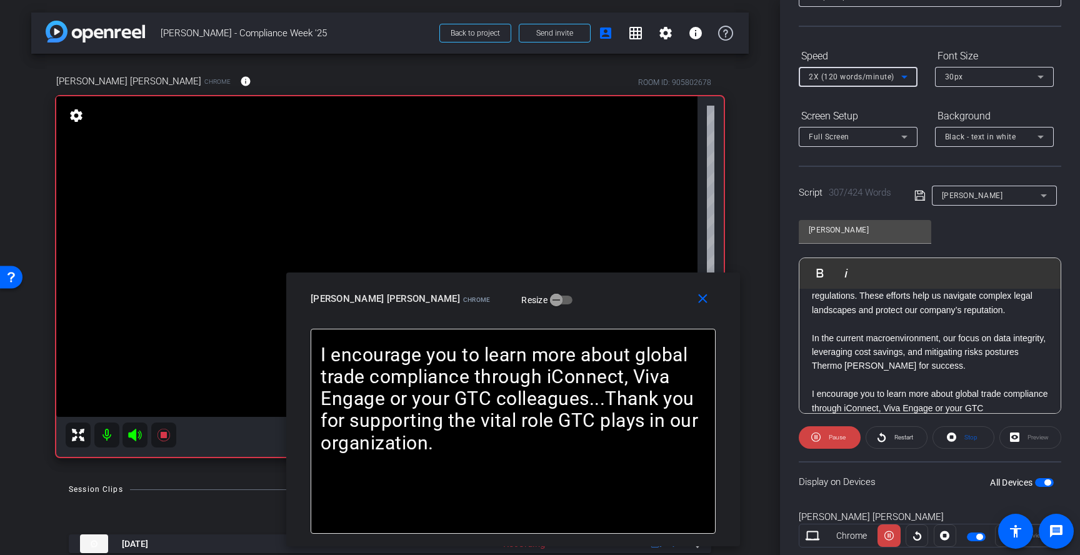
click at [845, 80] on span "2X (120 words/minute)" at bounding box center [852, 77] width 86 height 9
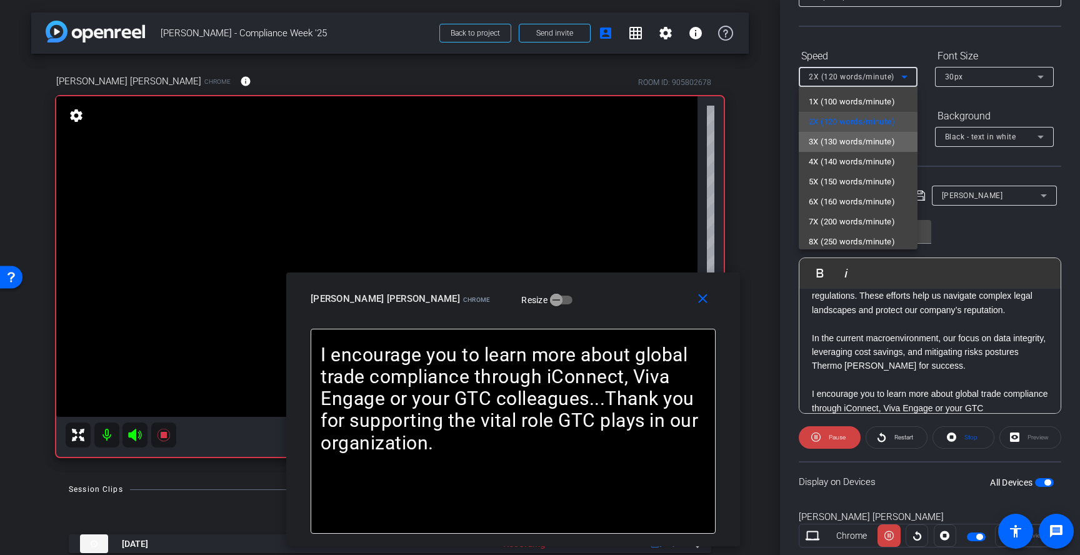
click at [843, 148] on span "3X (130 words/minute)" at bounding box center [852, 141] width 86 height 15
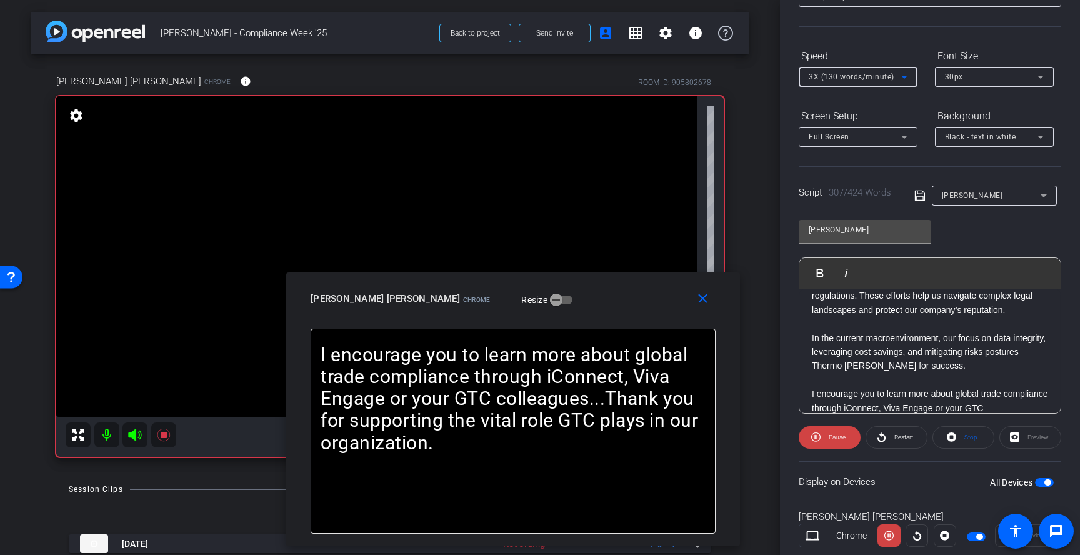
click at [851, 81] on span "3X (130 words/minute)" at bounding box center [852, 77] width 86 height 9
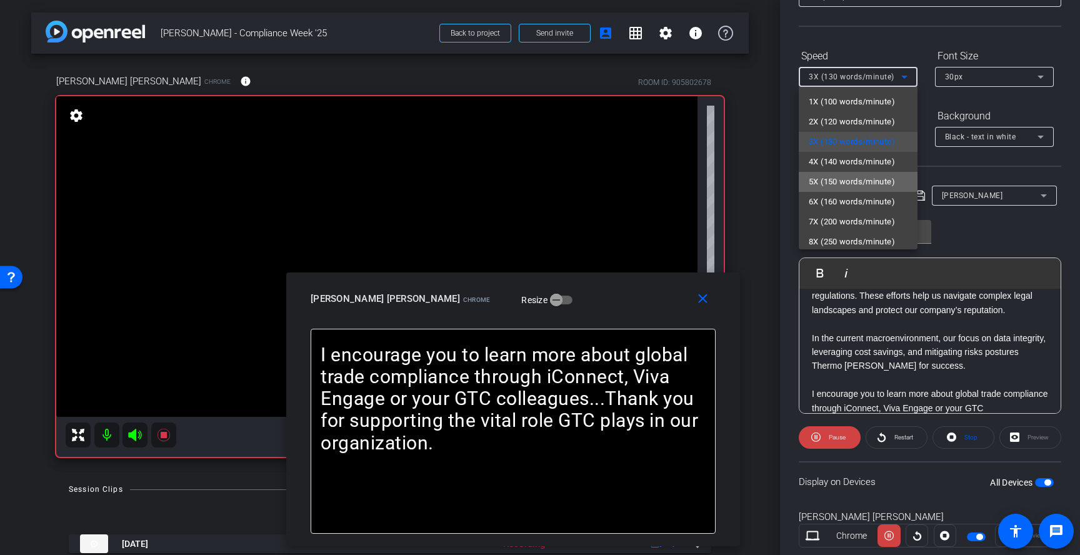
click at [838, 179] on span "5X (150 words/minute)" at bounding box center [852, 181] width 86 height 15
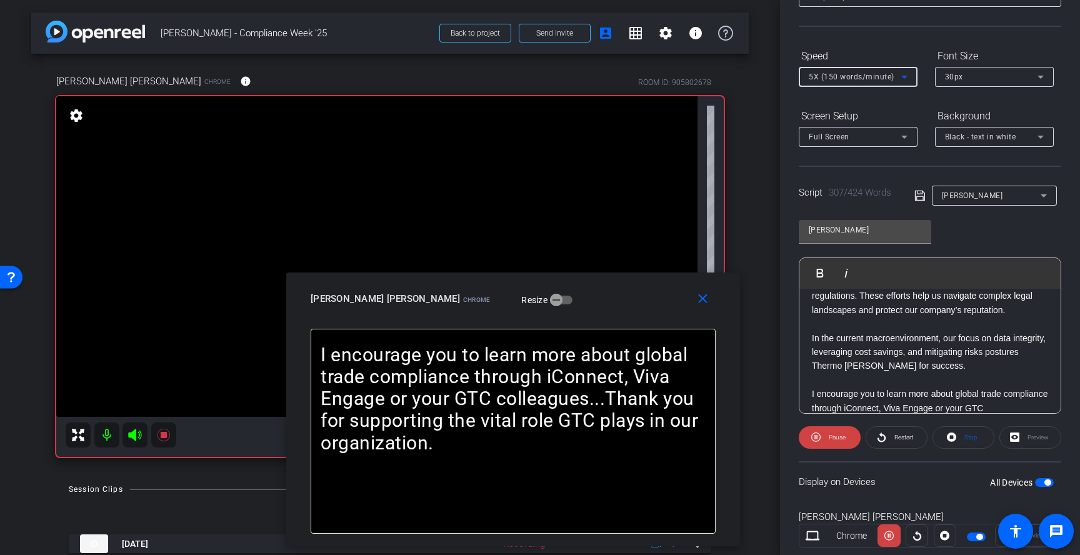
click at [858, 79] on span "5X (150 words/minute)" at bounding box center [852, 77] width 86 height 9
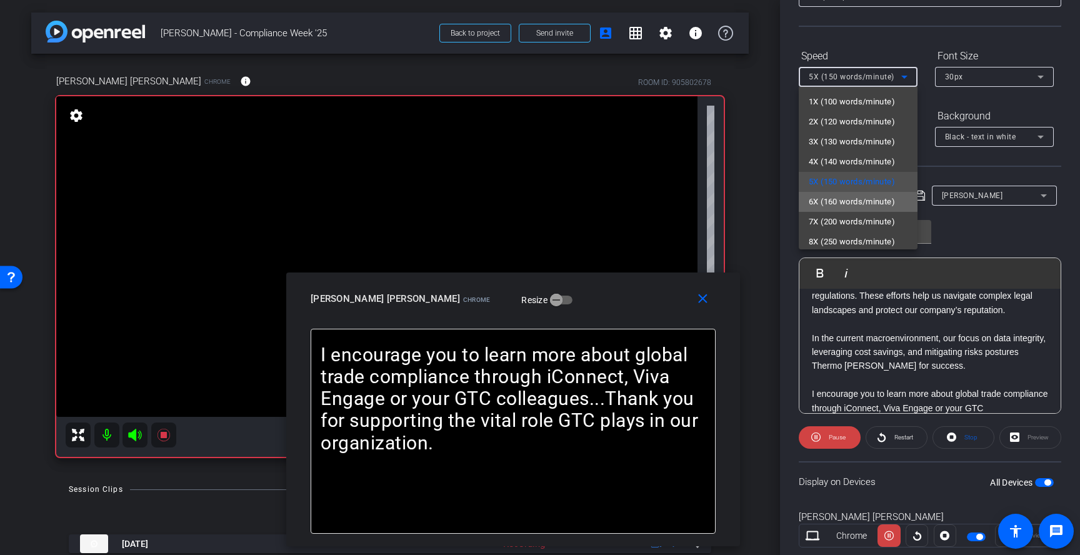
click at [850, 201] on span "6X (160 words/minute)" at bounding box center [852, 201] width 86 height 15
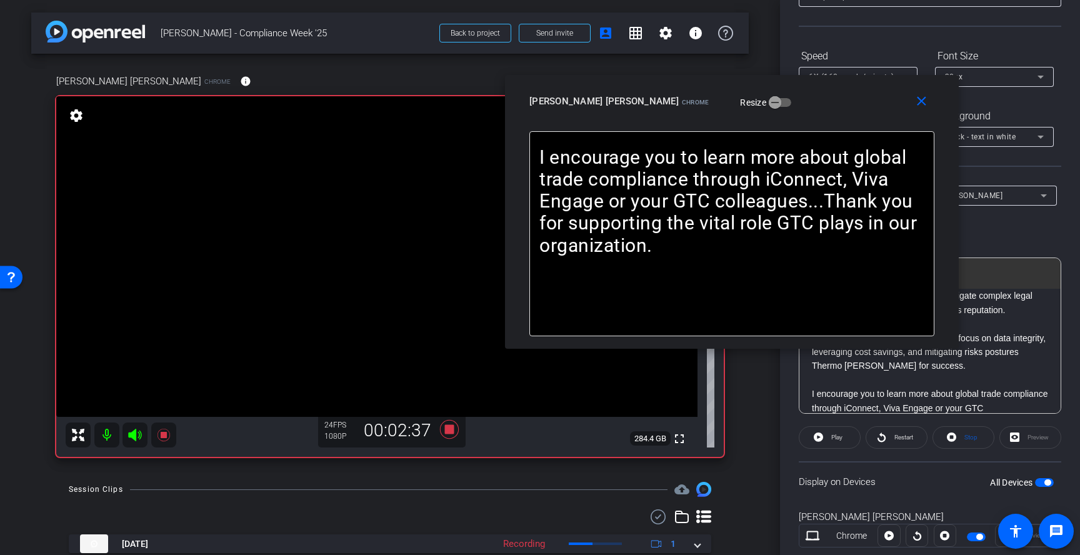
drag, startPoint x: 651, startPoint y: 296, endPoint x: 873, endPoint y: 89, distance: 303.4
click at [873, 90] on div "Konrad Walter Bauer Chrome Resize" at bounding box center [737, 101] width 415 height 23
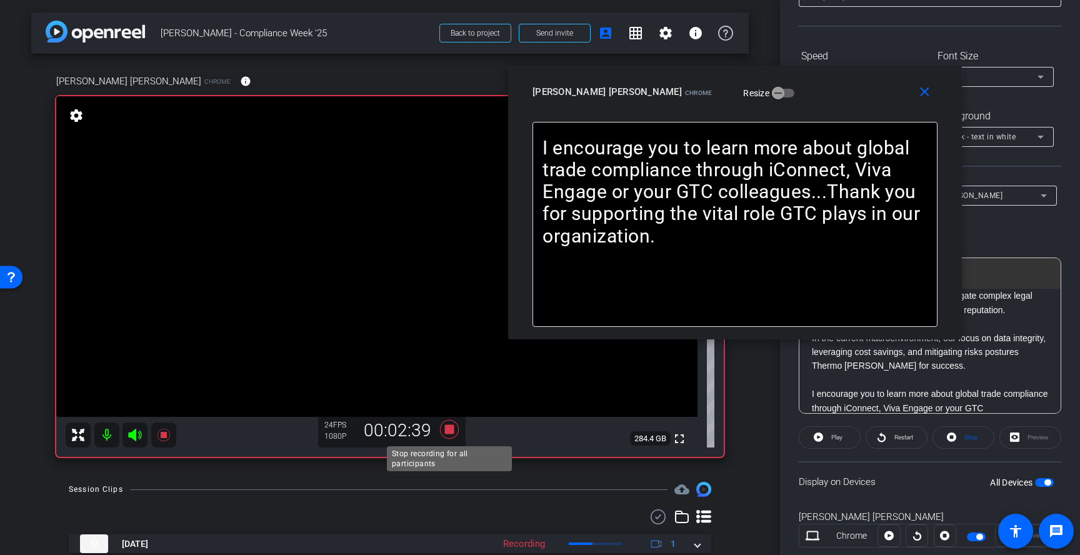
click at [453, 428] on icon at bounding box center [449, 429] width 19 height 19
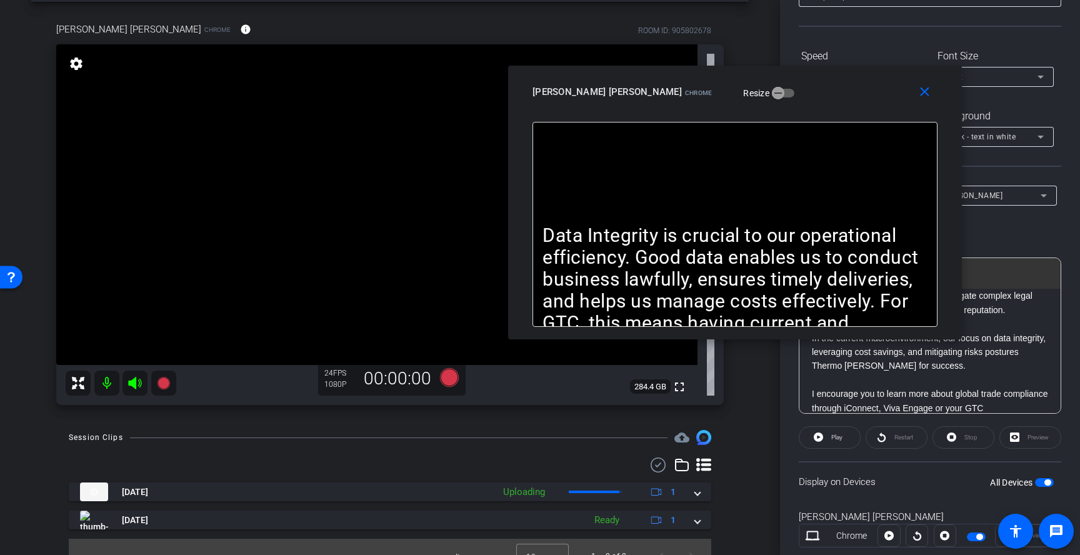
scroll to position [54, 0]
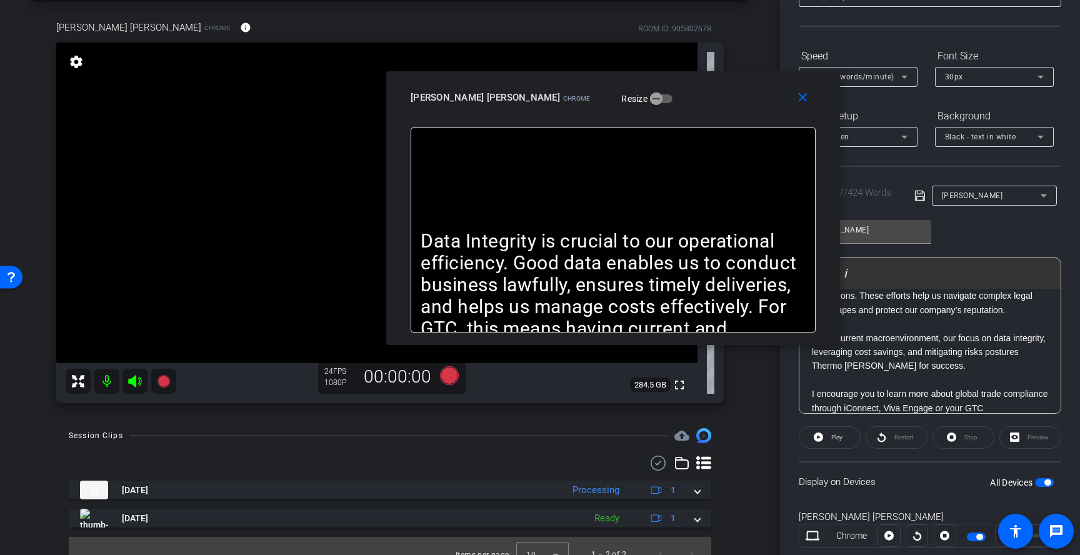
drag, startPoint x: 821, startPoint y: 103, endPoint x: 700, endPoint y: 109, distance: 122.1
click at [700, 109] on div "close Konrad Walter Bauer Chrome Resize" at bounding box center [613, 99] width 454 height 56
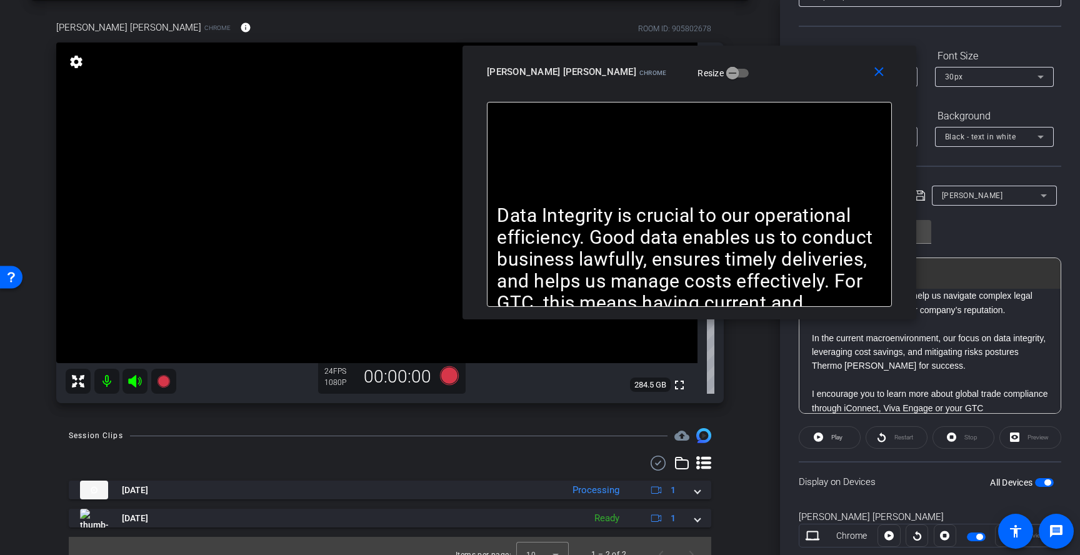
drag, startPoint x: 700, startPoint y: 109, endPoint x: 775, endPoint y: 83, distance: 79.7
click at [775, 83] on div "close Konrad Walter Bauer Chrome Resize" at bounding box center [690, 74] width 454 height 56
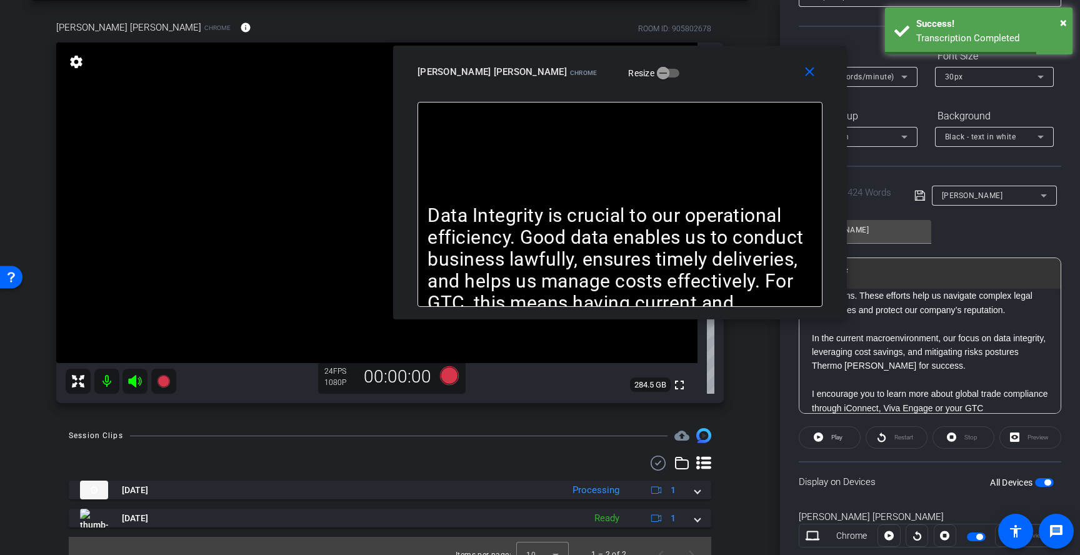
drag, startPoint x: 785, startPoint y: 83, endPoint x: 637, endPoint y: 90, distance: 148.4
click at [637, 90] on div "close Konrad Walter Bauer Chrome Resize" at bounding box center [620, 74] width 454 height 56
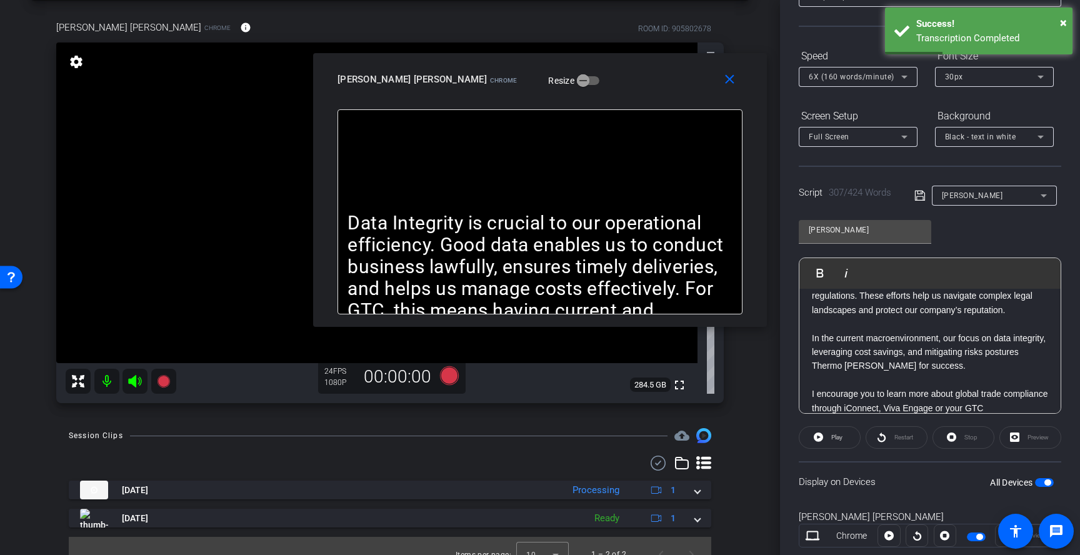
click at [858, 373] on p at bounding box center [930, 380] width 236 height 14
click at [887, 439] on div "Restart" at bounding box center [897, 437] width 62 height 23
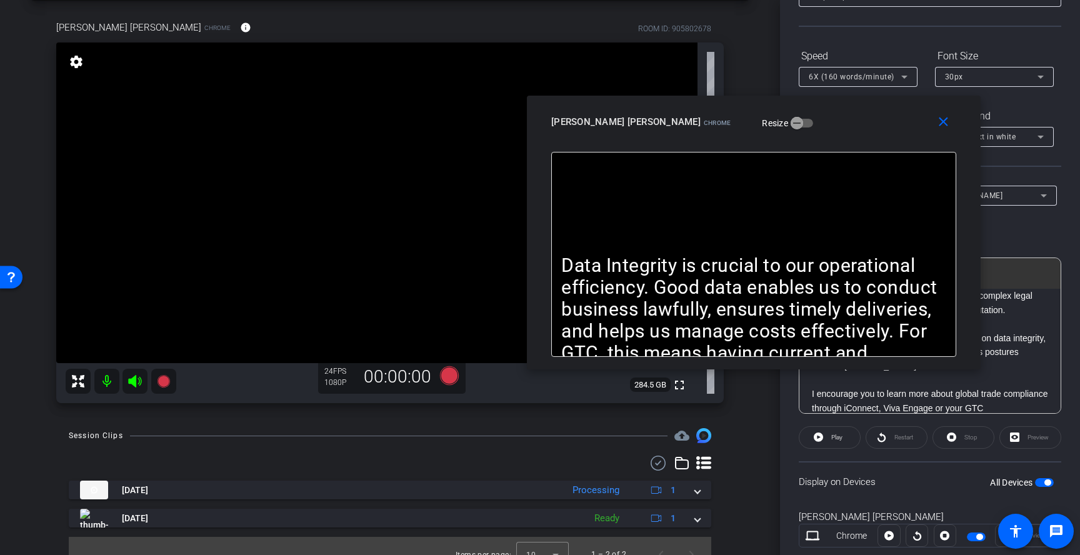
drag, startPoint x: 602, startPoint y: 82, endPoint x: 820, endPoint y: 127, distance: 222.2
click at [820, 127] on div "Konrad Walter Bauer Chrome Resize" at bounding box center [758, 122] width 415 height 23
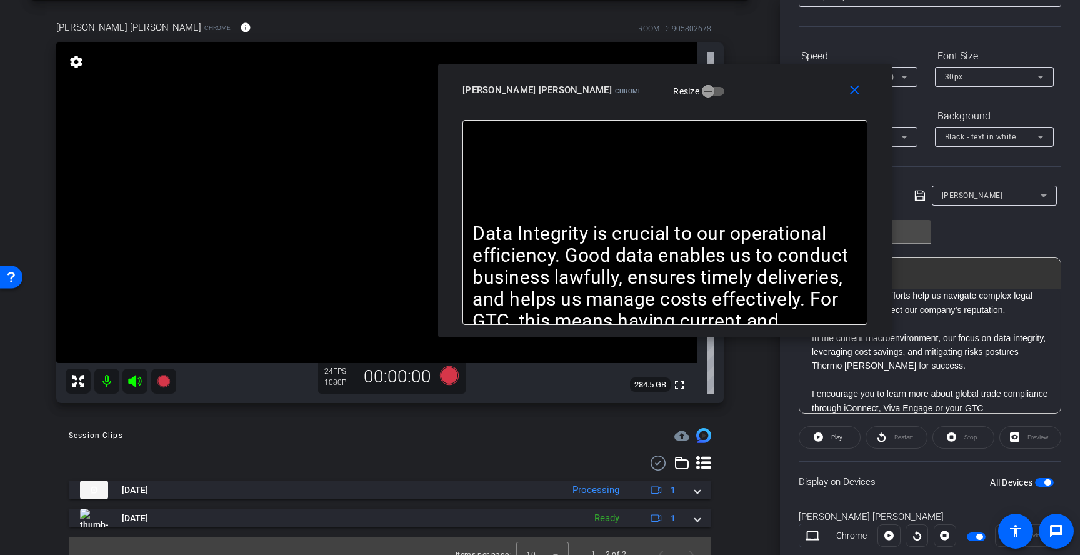
drag, startPoint x: 819, startPoint y: 127, endPoint x: 731, endPoint y: 94, distance: 94.0
click at [731, 94] on div "Konrad Walter Bauer Chrome Resize" at bounding box center [670, 90] width 415 height 23
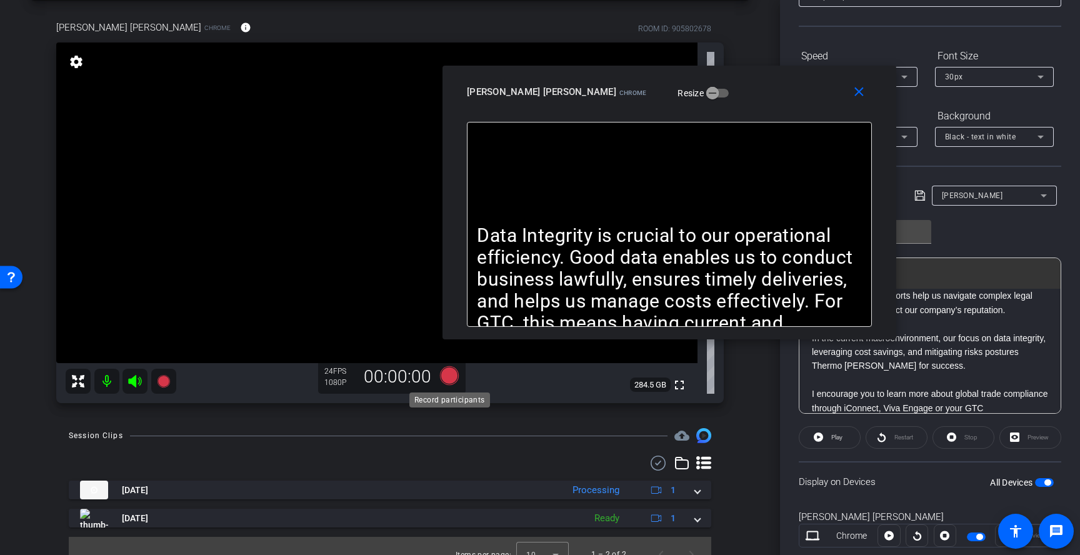
click at [450, 374] on icon at bounding box center [449, 375] width 19 height 19
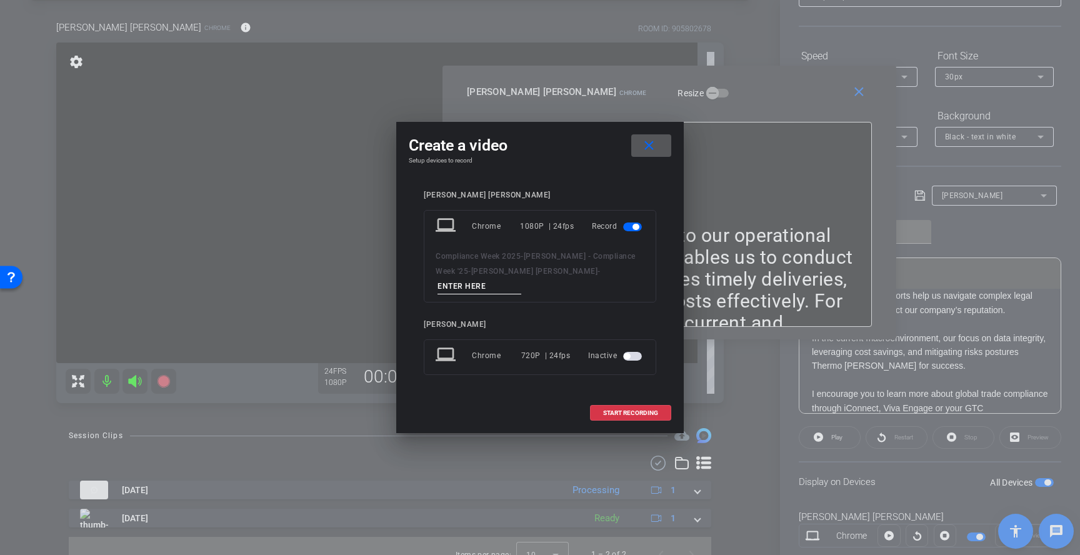
click at [521, 280] on input at bounding box center [480, 287] width 84 height 16
type input "3"
click at [654, 410] on span "START RECORDING" at bounding box center [630, 413] width 55 height 6
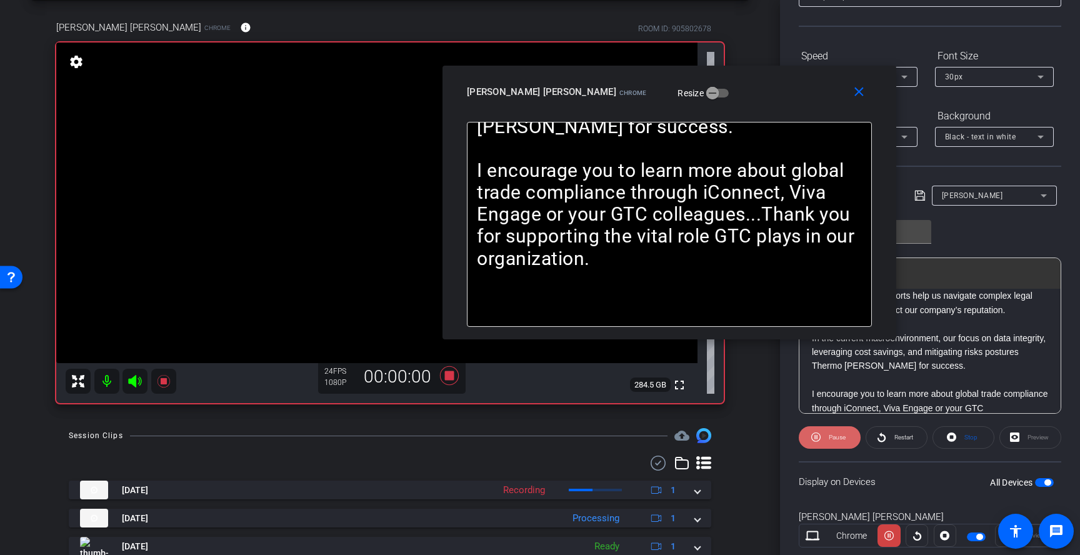
click at [829, 430] on span "Pause" at bounding box center [836, 438] width 20 height 18
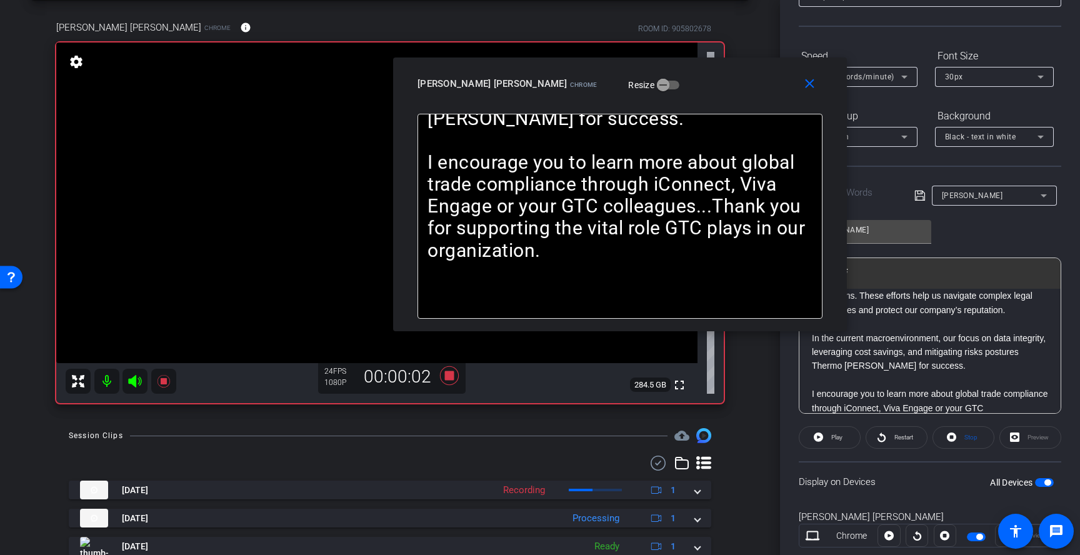
drag, startPoint x: 758, startPoint y: 98, endPoint x: 709, endPoint y: 90, distance: 50.1
click at [709, 90] on div "Konrad Walter Bauer Chrome Resize" at bounding box center [625, 84] width 415 height 23
click at [830, 435] on span "Play" at bounding box center [835, 438] width 14 height 18
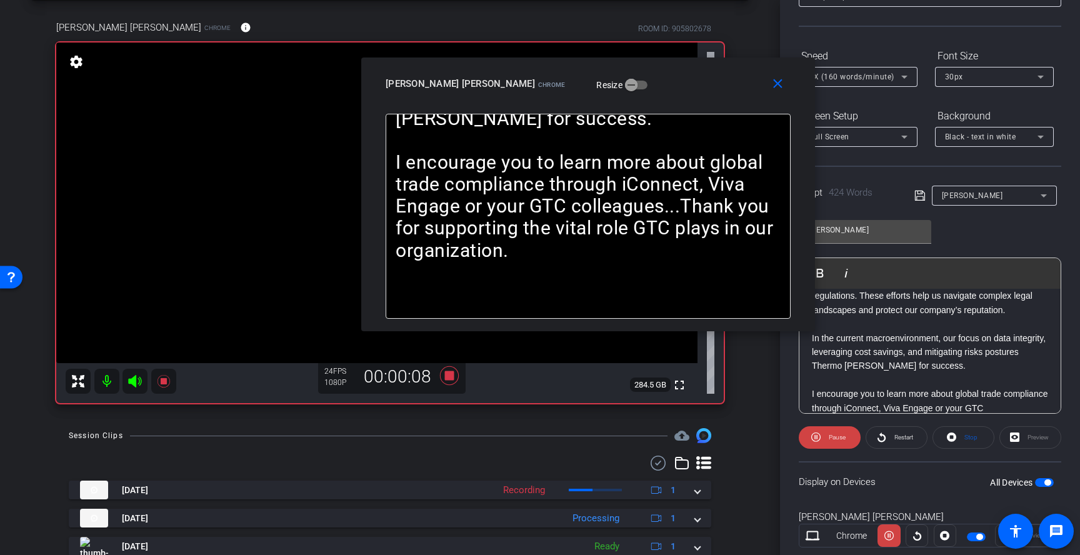
drag, startPoint x: 742, startPoint y: 98, endPoint x: 564, endPoint y: 129, distance: 180.9
click at [564, 114] on div "close Konrad Walter Bauer Chrome Resize" at bounding box center [588, 86] width 454 height 56
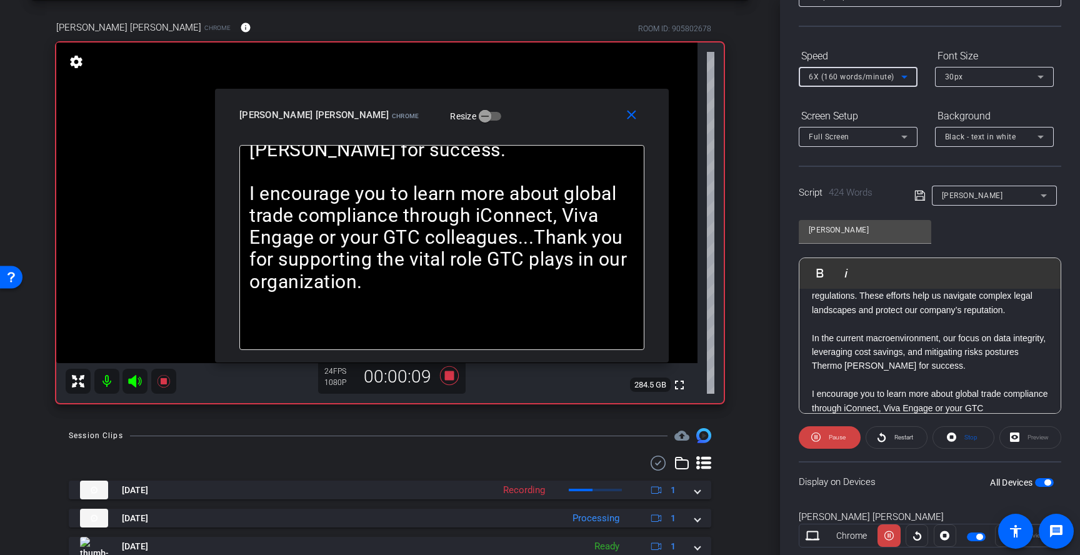
click at [822, 80] on span "6X (160 words/minute)" at bounding box center [852, 77] width 86 height 9
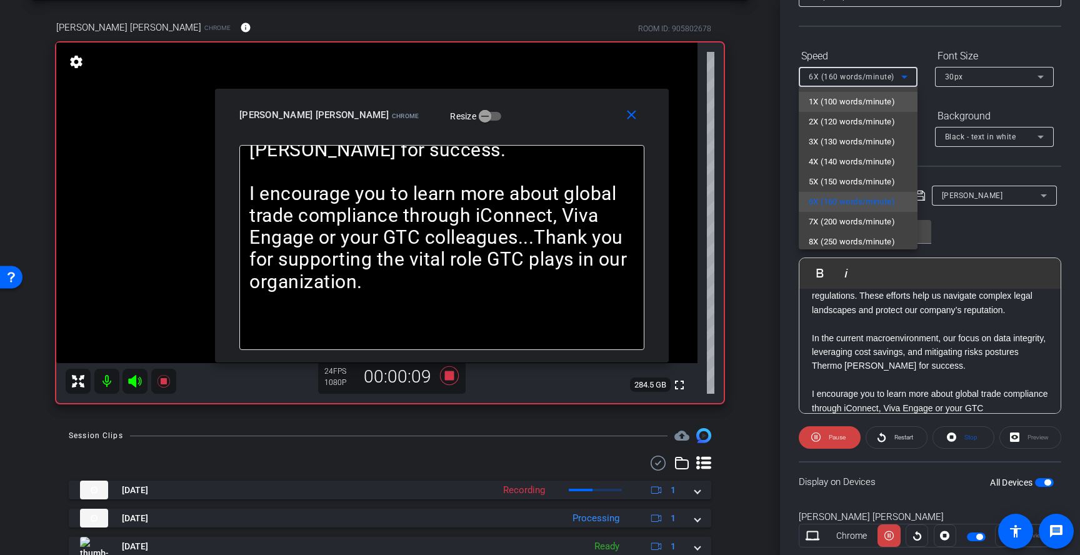
click at [822, 101] on span "1X (100 words/minute)" at bounding box center [852, 101] width 86 height 15
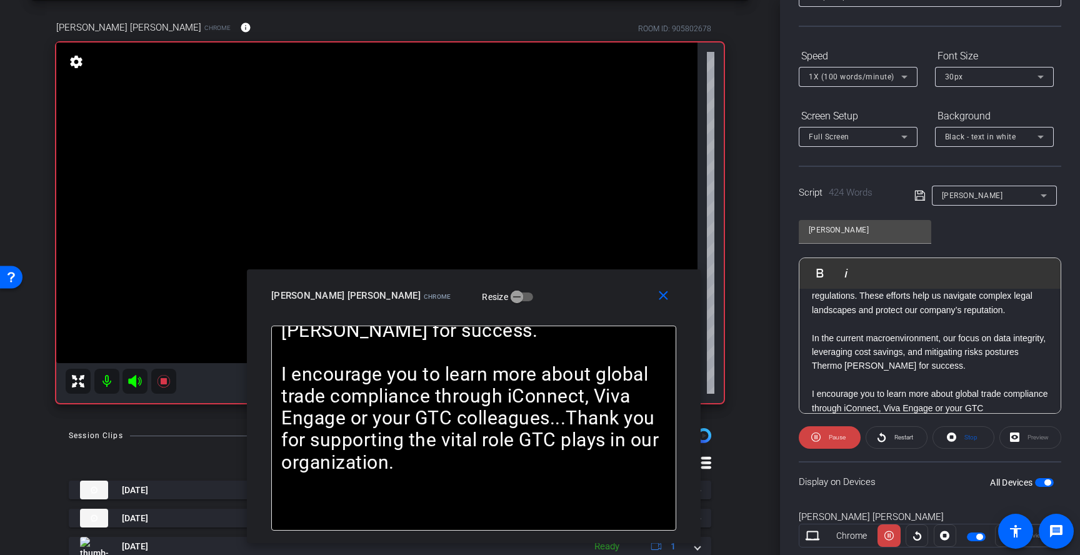
drag, startPoint x: 573, startPoint y: 121, endPoint x: 605, endPoint y: 304, distance: 185.4
click at [605, 303] on div "Konrad Walter Bauer Chrome Resize" at bounding box center [478, 295] width 415 height 23
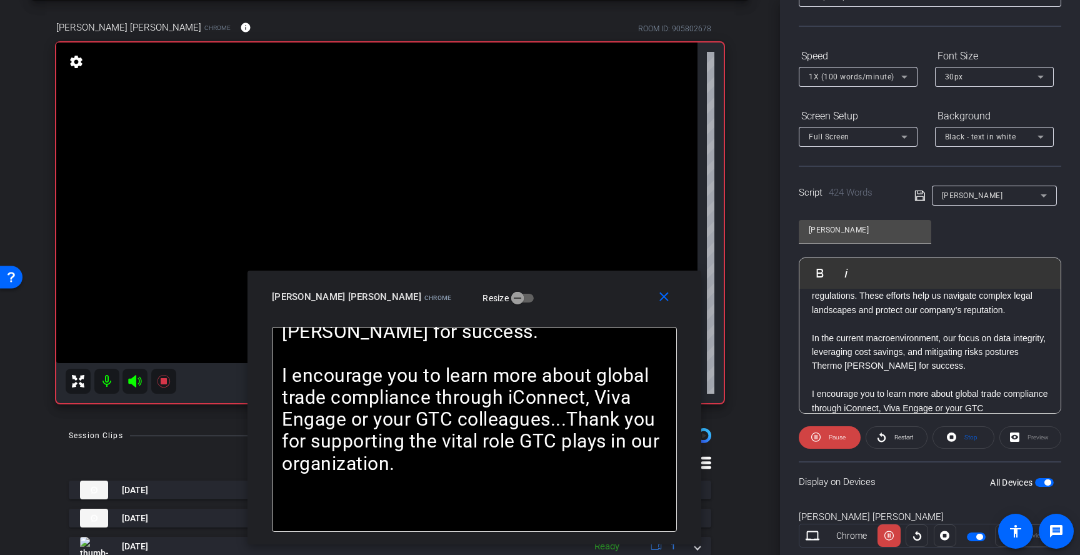
click at [868, 81] on div "1X (100 words/minute)" at bounding box center [855, 77] width 93 height 16
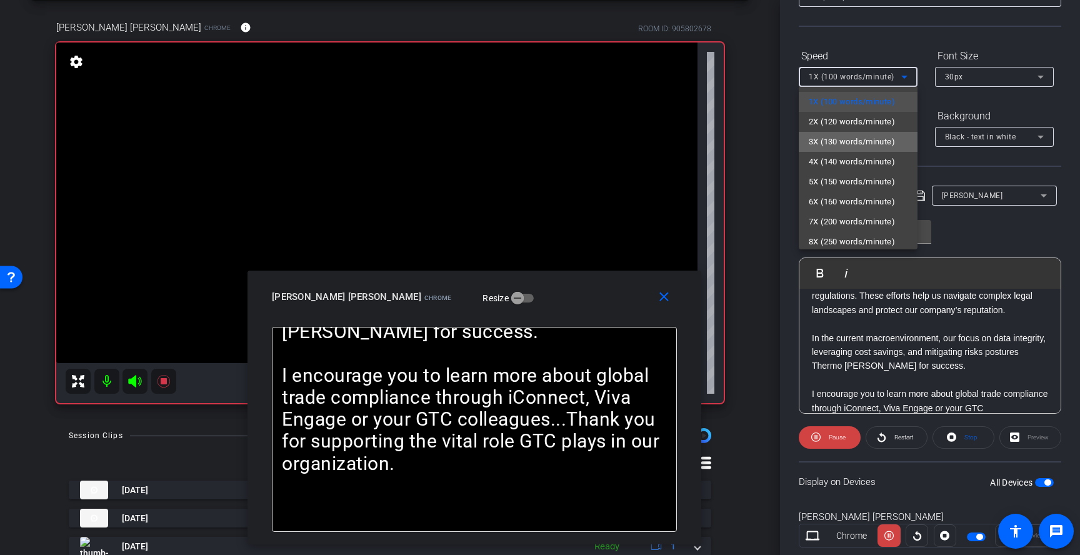
click at [860, 151] on mat-option "3X (130 words/minute)" at bounding box center [858, 142] width 119 height 20
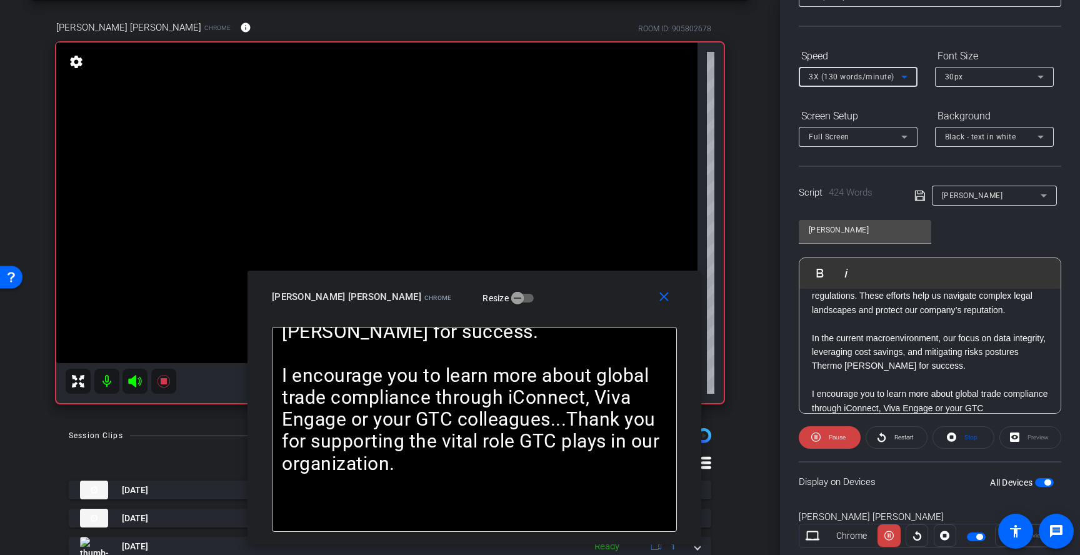
click at [869, 79] on span "3X (130 words/minute)" at bounding box center [852, 77] width 86 height 9
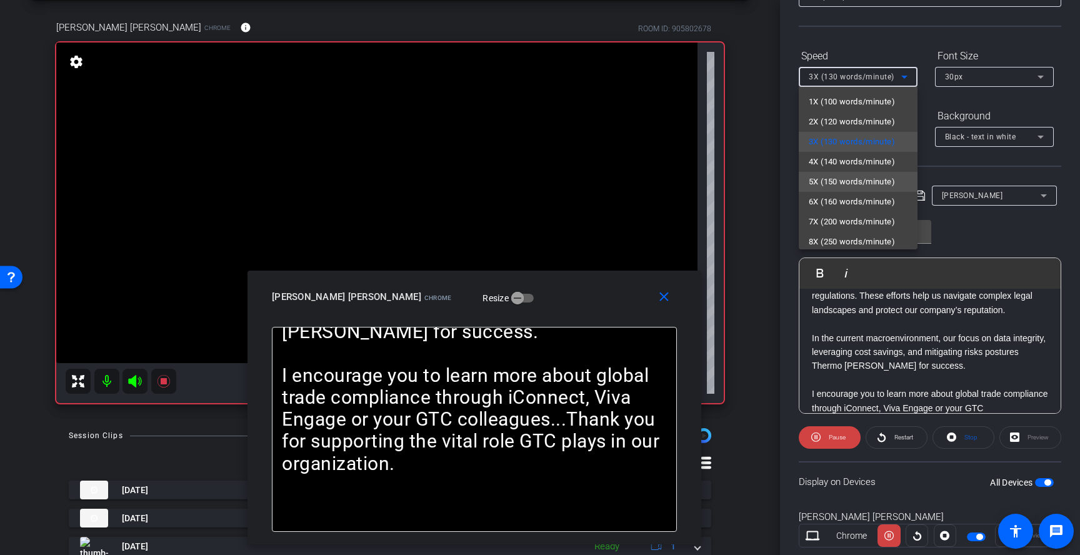
click at [845, 184] on span "5X (150 words/minute)" at bounding box center [852, 181] width 86 height 15
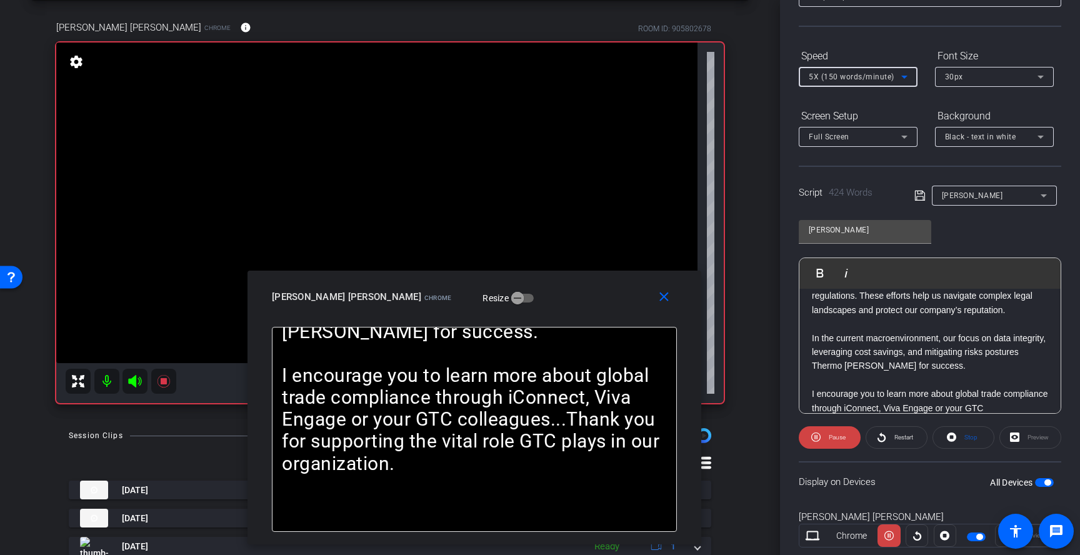
click at [865, 78] on span "5X (150 words/minute)" at bounding box center [852, 77] width 86 height 9
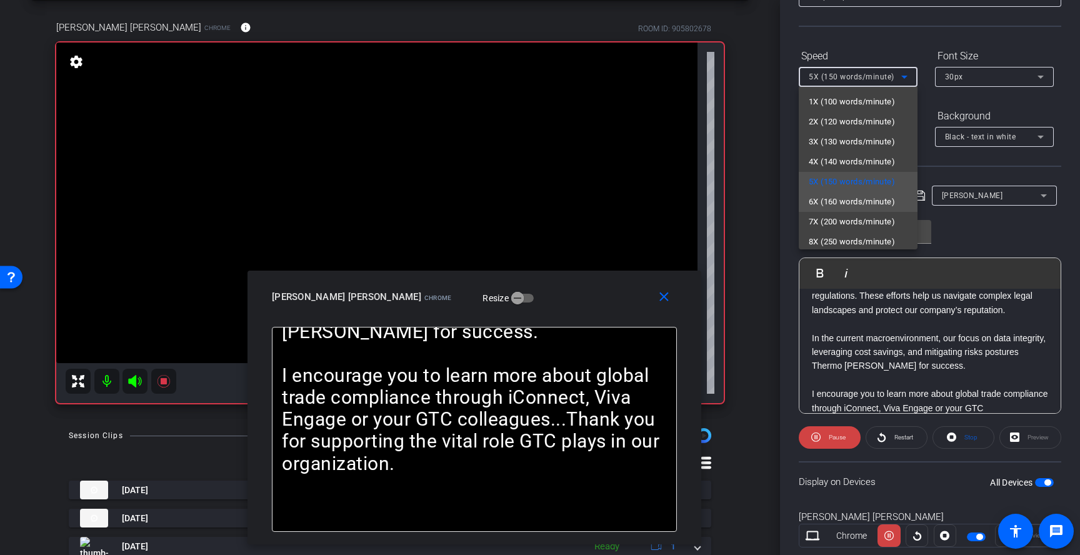
click at [847, 199] on span "6X (160 words/minute)" at bounding box center [852, 201] width 86 height 15
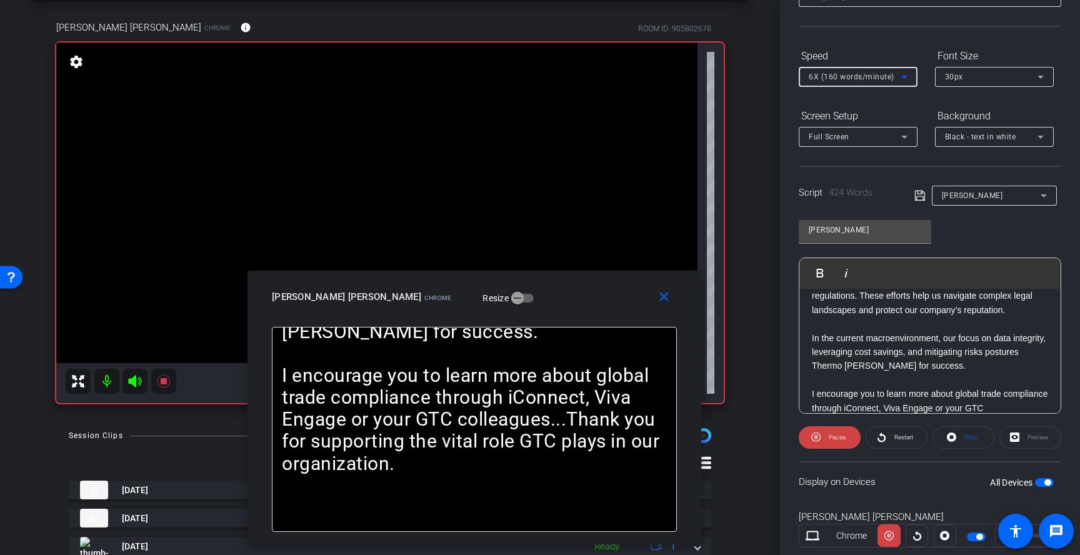
click at [860, 78] on span "6X (160 words/minute)" at bounding box center [852, 77] width 86 height 9
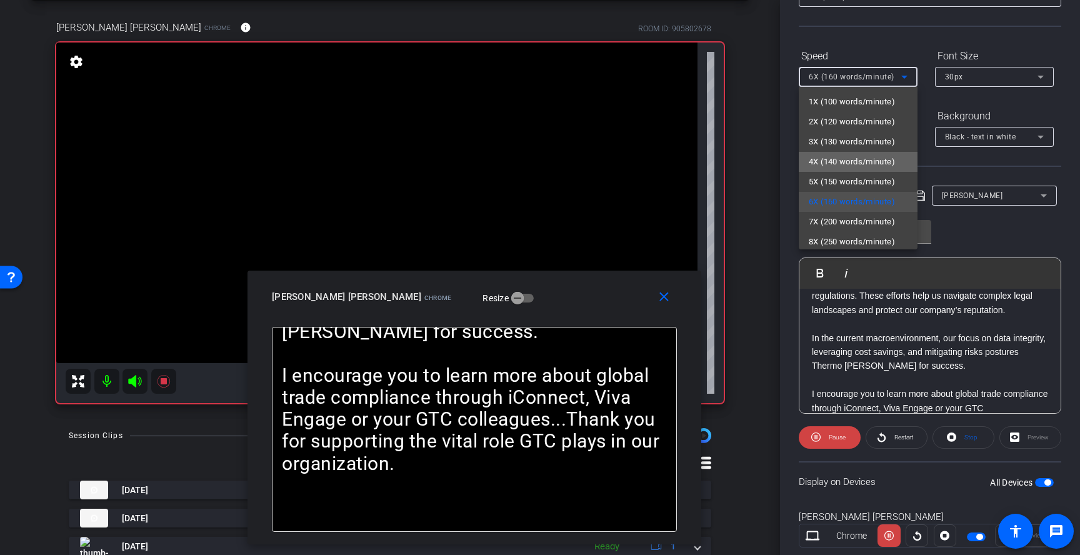
click at [843, 159] on span "4X (140 words/minute)" at bounding box center [852, 161] width 86 height 15
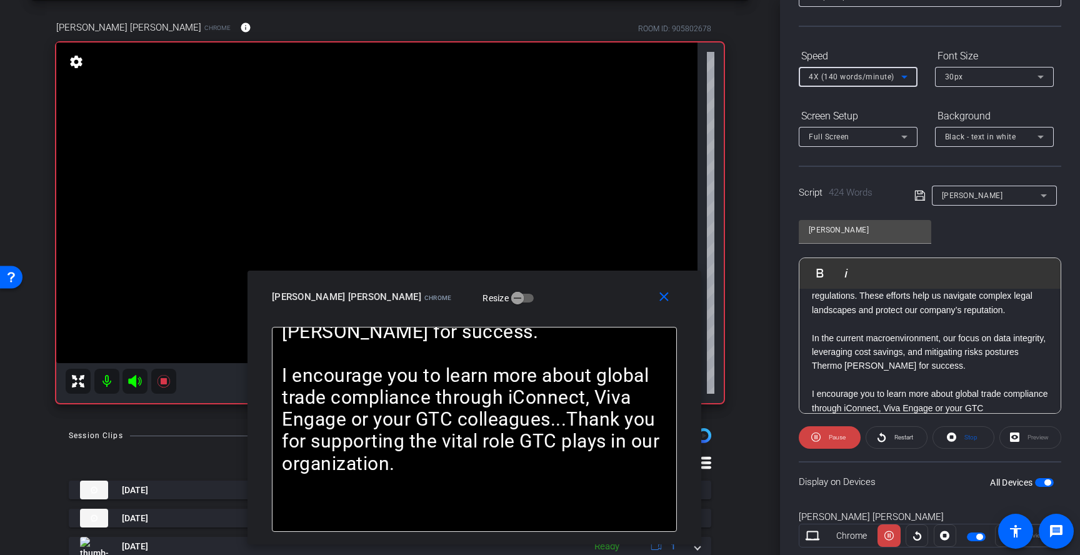
click at [896, 74] on div "4X (140 words/minute)" at bounding box center [855, 77] width 93 height 16
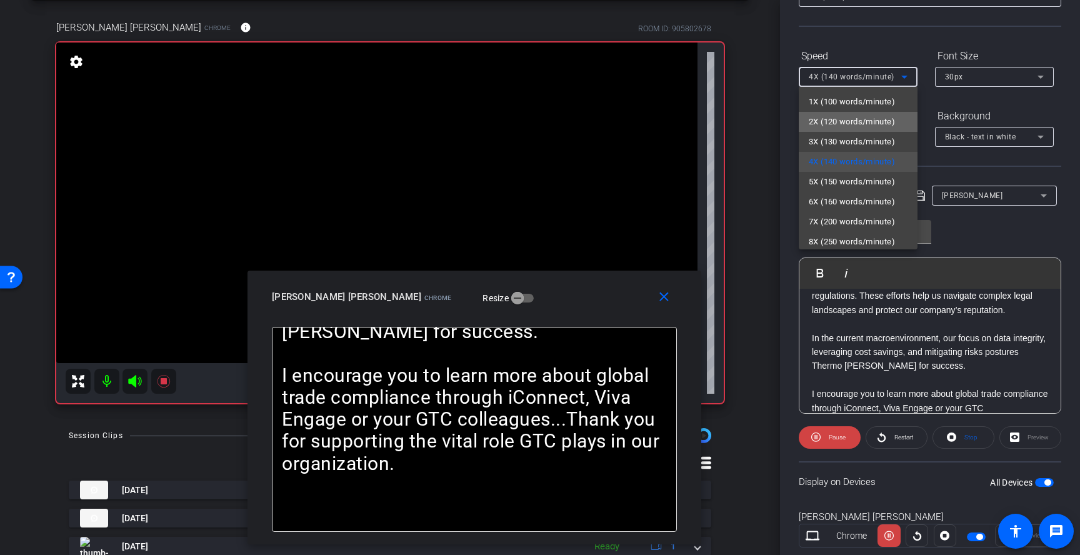
click at [862, 120] on span "2X (120 words/minute)" at bounding box center [852, 121] width 86 height 15
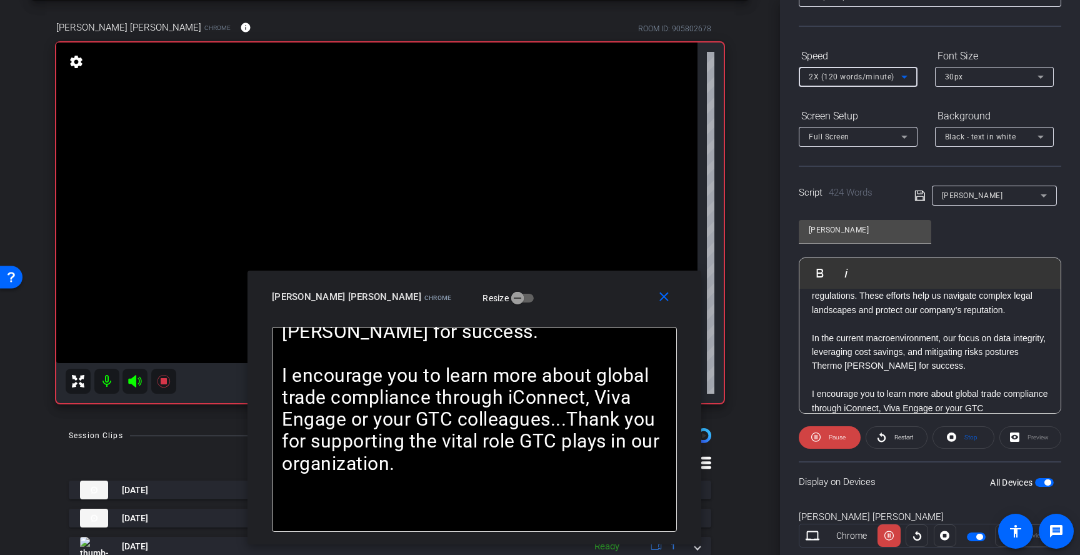
click at [852, 78] on span "2X (120 words/minute)" at bounding box center [852, 77] width 86 height 9
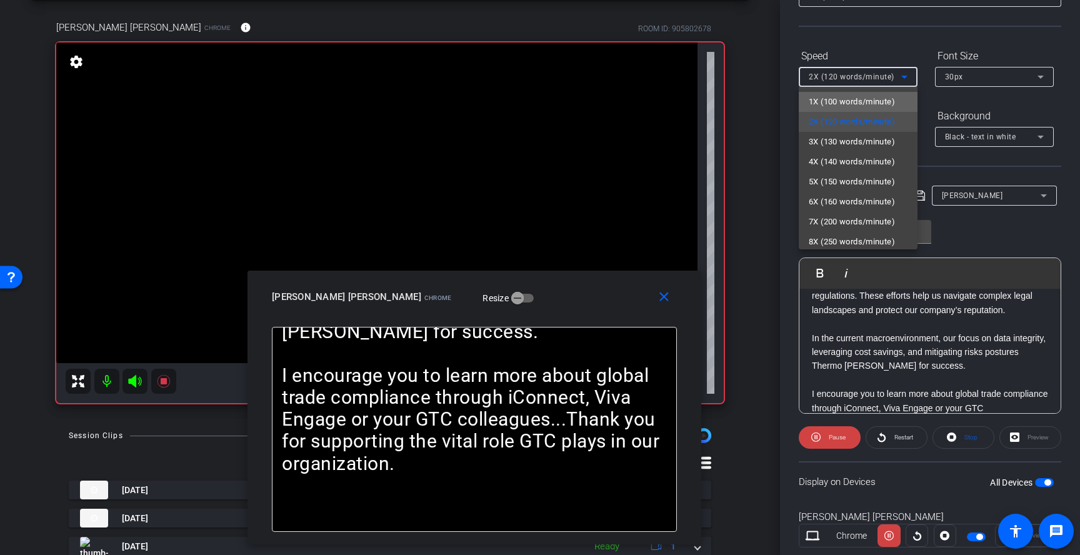
click at [841, 95] on span "1X (100 words/minute)" at bounding box center [852, 101] width 86 height 15
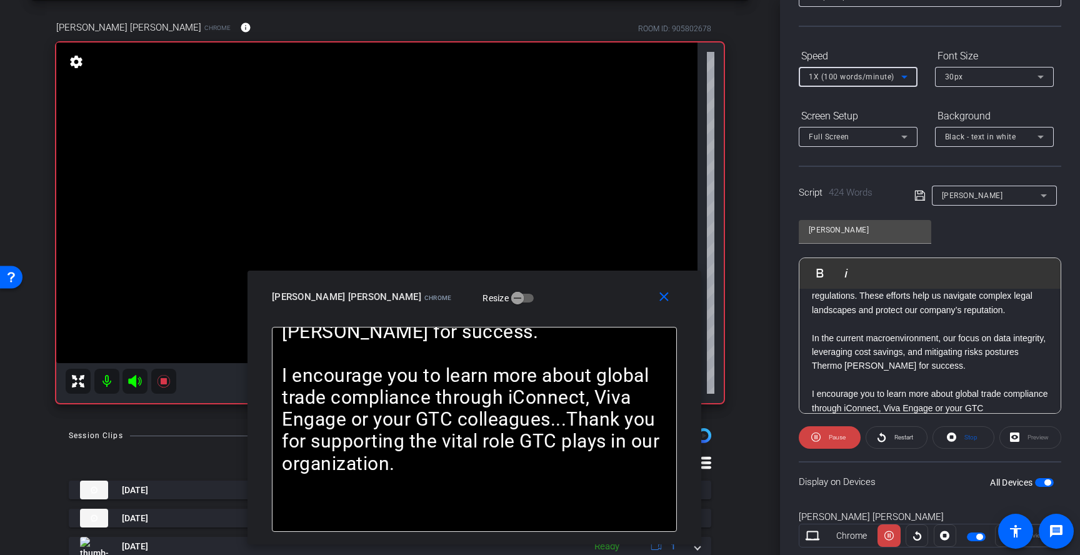
click at [849, 80] on span "1X (100 words/minute)" at bounding box center [852, 77] width 86 height 9
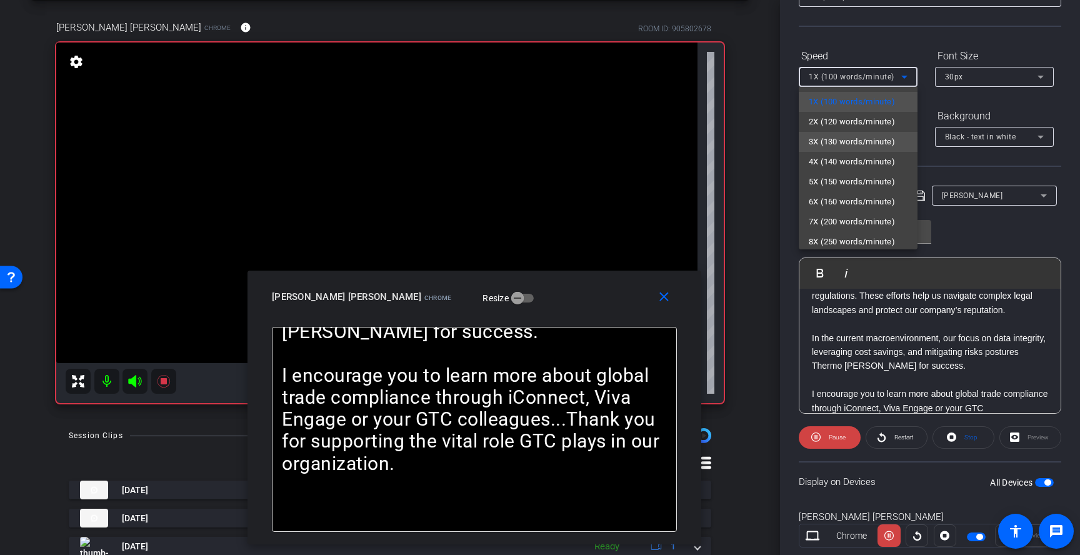
click at [838, 141] on span "3X (130 words/minute)" at bounding box center [852, 141] width 86 height 15
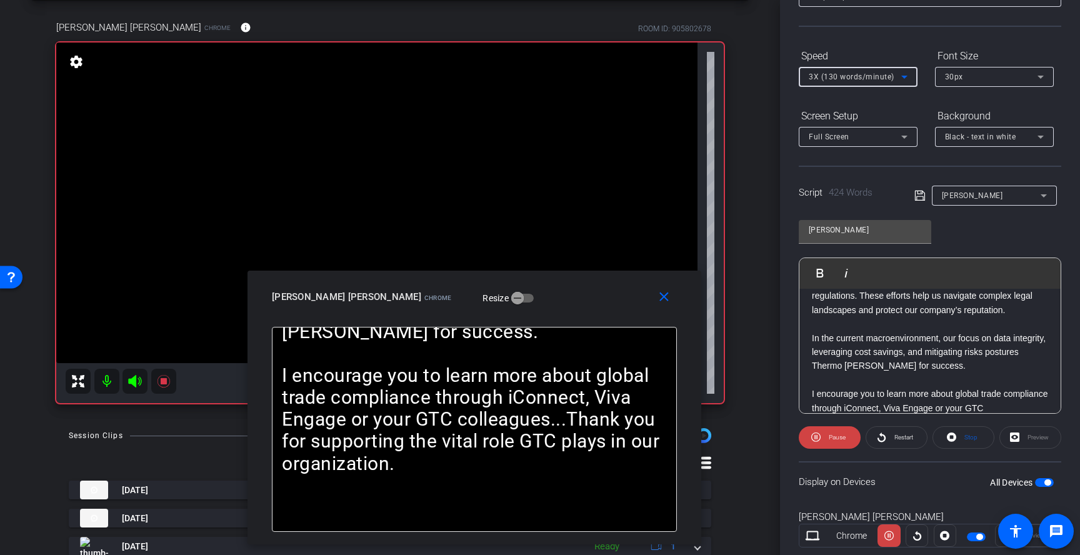
click at [853, 78] on span "3X (130 words/minute)" at bounding box center [852, 77] width 86 height 9
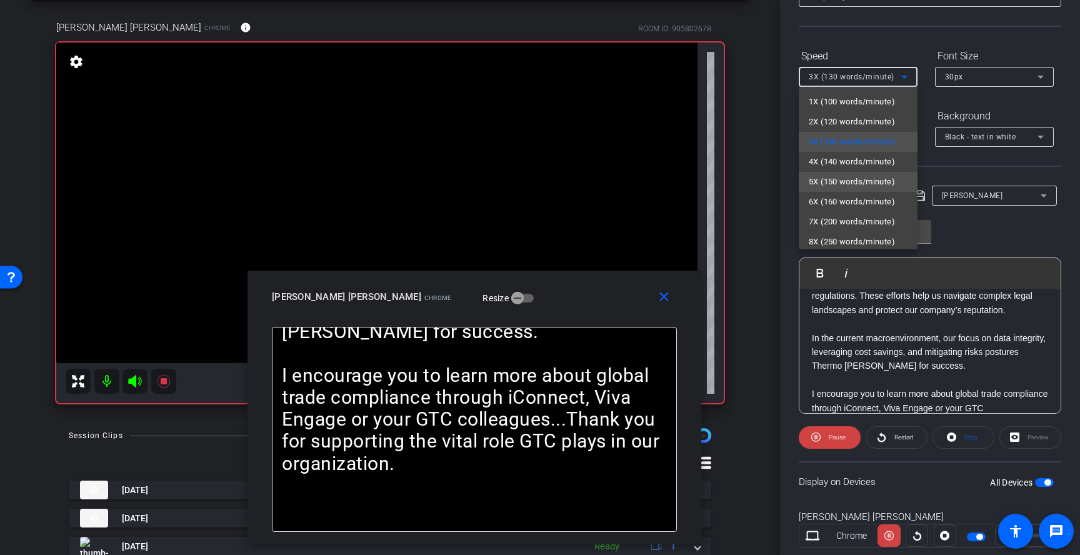
click at [844, 181] on span "5X (150 words/minute)" at bounding box center [852, 181] width 86 height 15
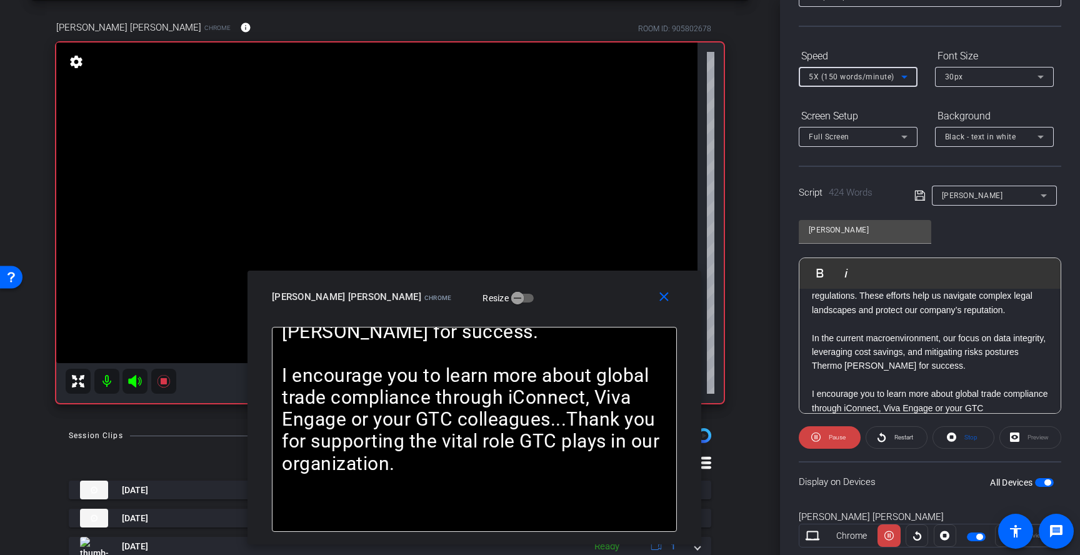
click at [860, 81] on span "5X (150 words/minute)" at bounding box center [852, 77] width 86 height 9
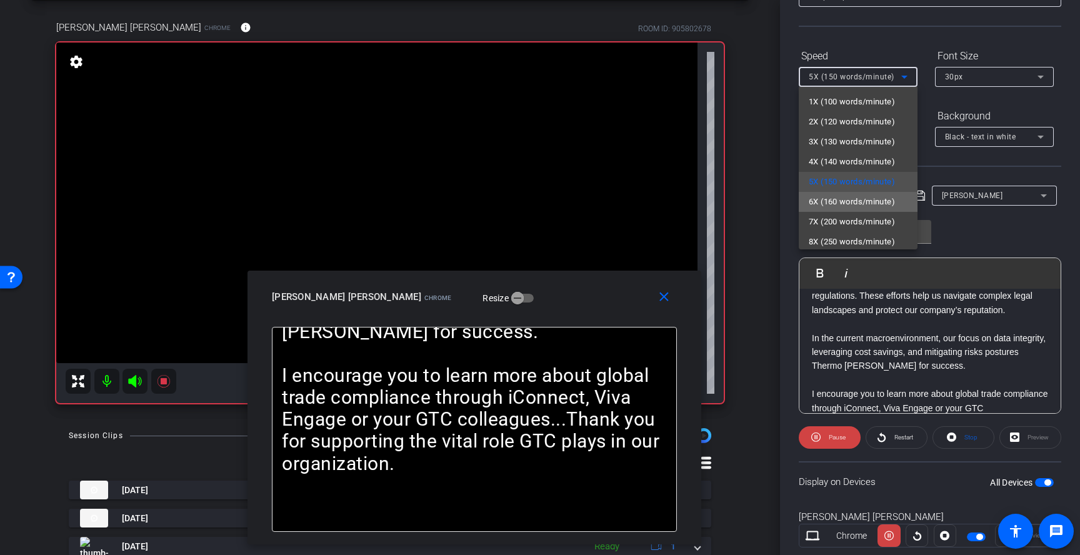
click at [838, 207] on span "6X (160 words/minute)" at bounding box center [852, 201] width 86 height 15
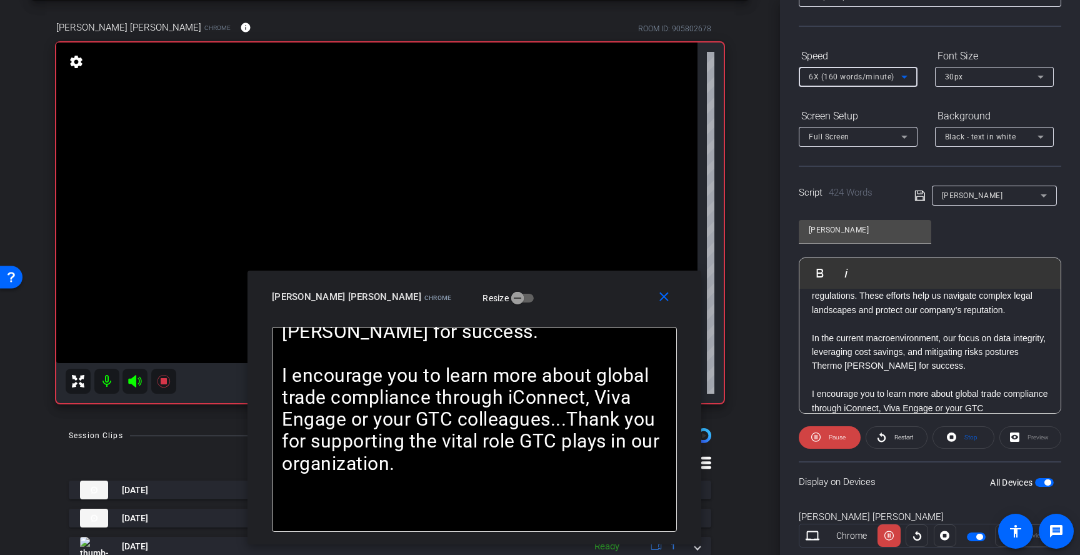
click at [877, 79] on span "6X (160 words/minute)" at bounding box center [852, 77] width 86 height 9
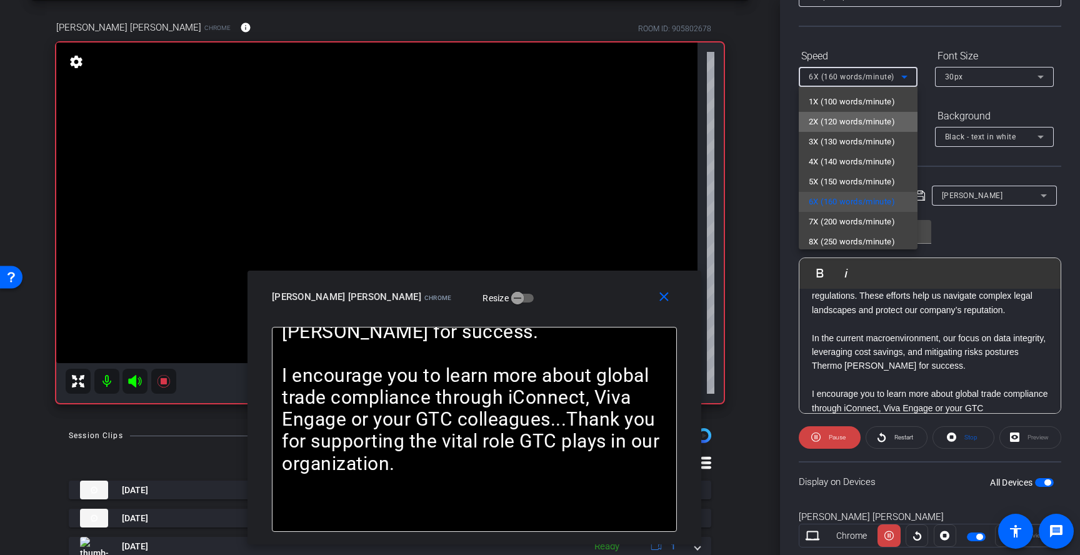
click at [850, 121] on span "2X (120 words/minute)" at bounding box center [852, 121] width 86 height 15
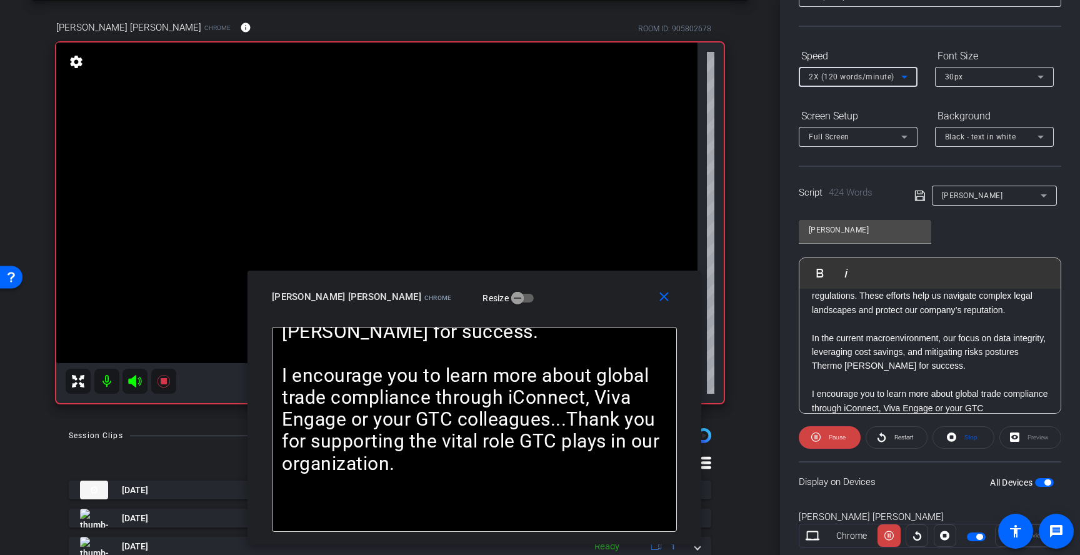
click at [857, 79] on span "2X (120 words/minute)" at bounding box center [852, 77] width 86 height 9
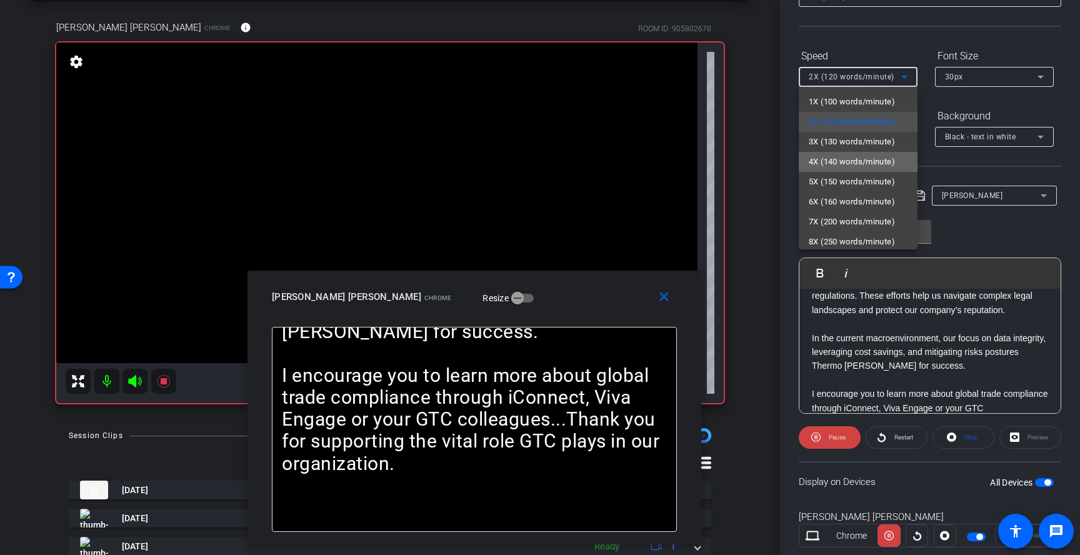
click at [844, 161] on span "4X (140 words/minute)" at bounding box center [852, 161] width 86 height 15
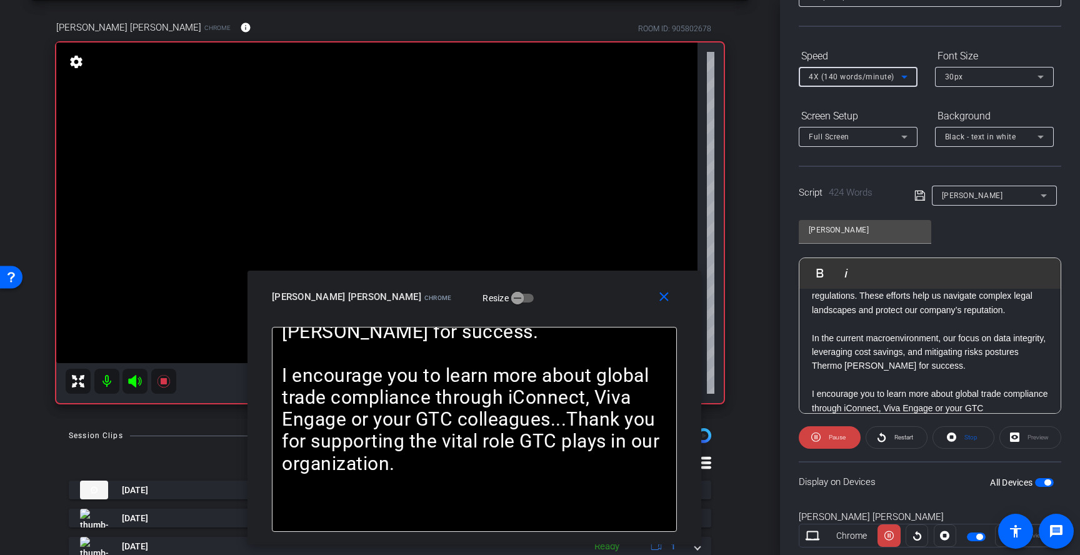
click at [868, 78] on span "4X (140 words/minute)" at bounding box center [852, 77] width 86 height 9
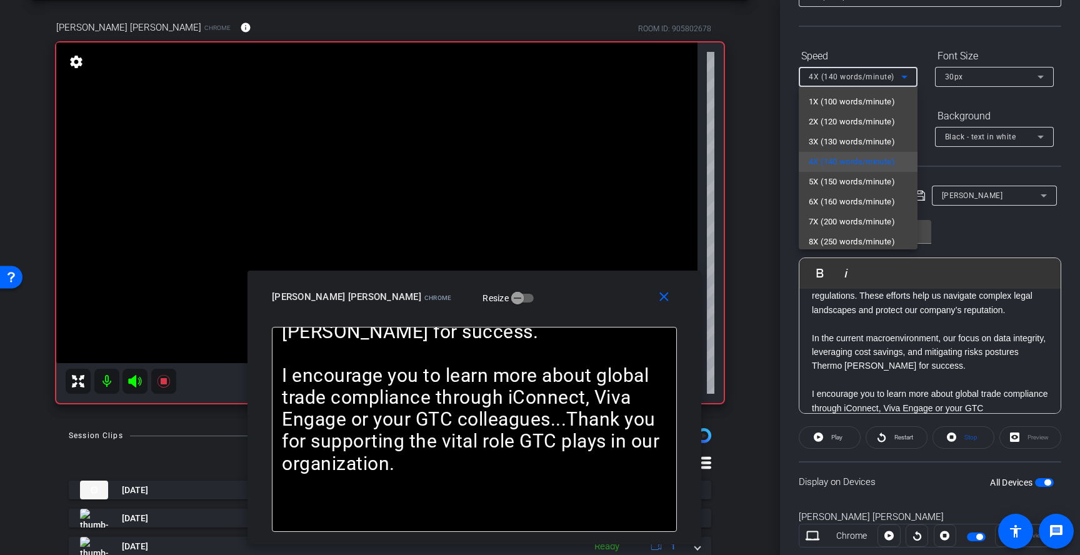
click at [665, 301] on div at bounding box center [540, 277] width 1080 height 555
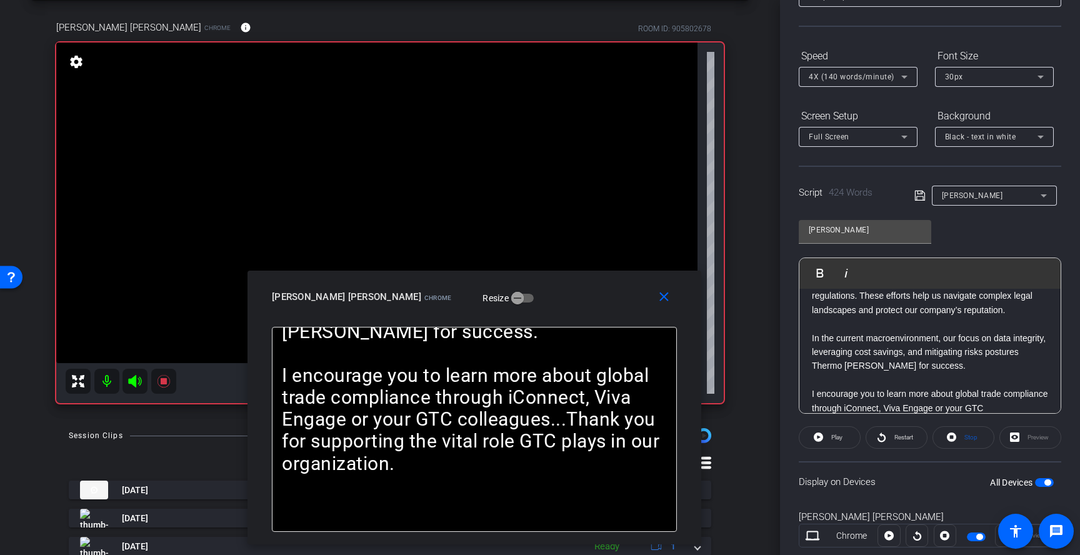
click at [665, 301] on mat-icon "close" at bounding box center [664, 297] width 16 height 16
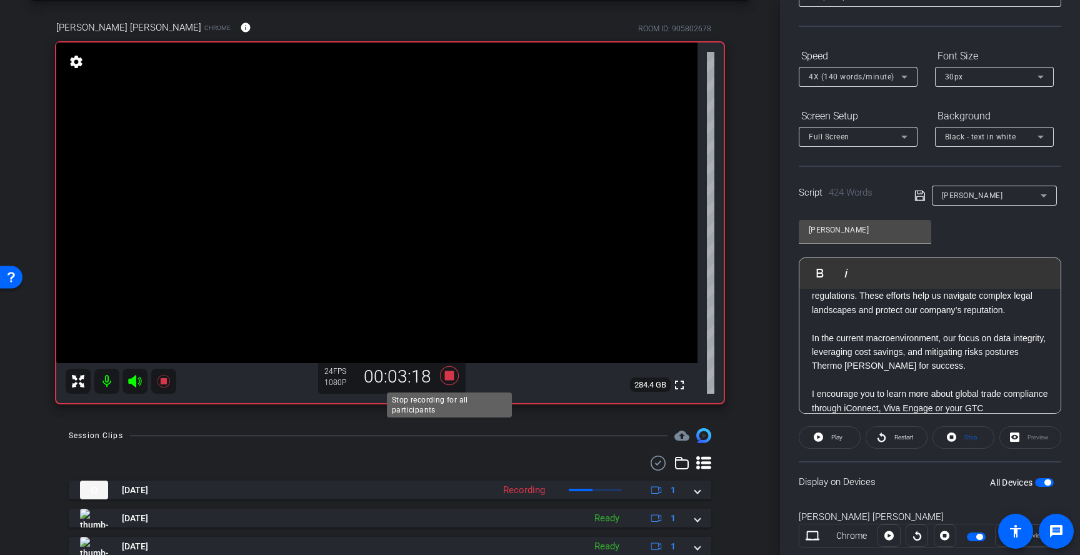
click at [450, 375] on icon at bounding box center [449, 375] width 19 height 19
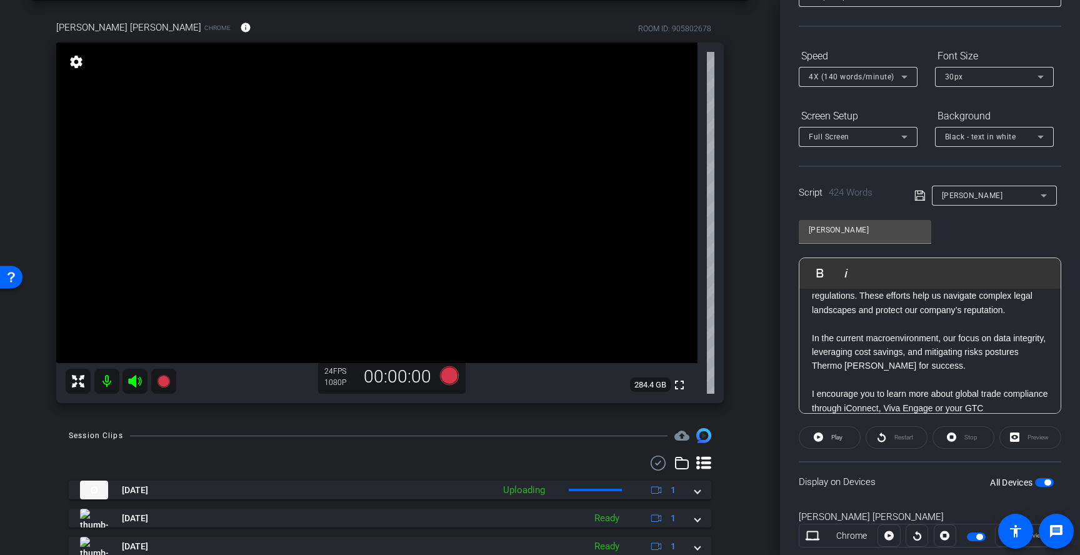
scroll to position [128, 0]
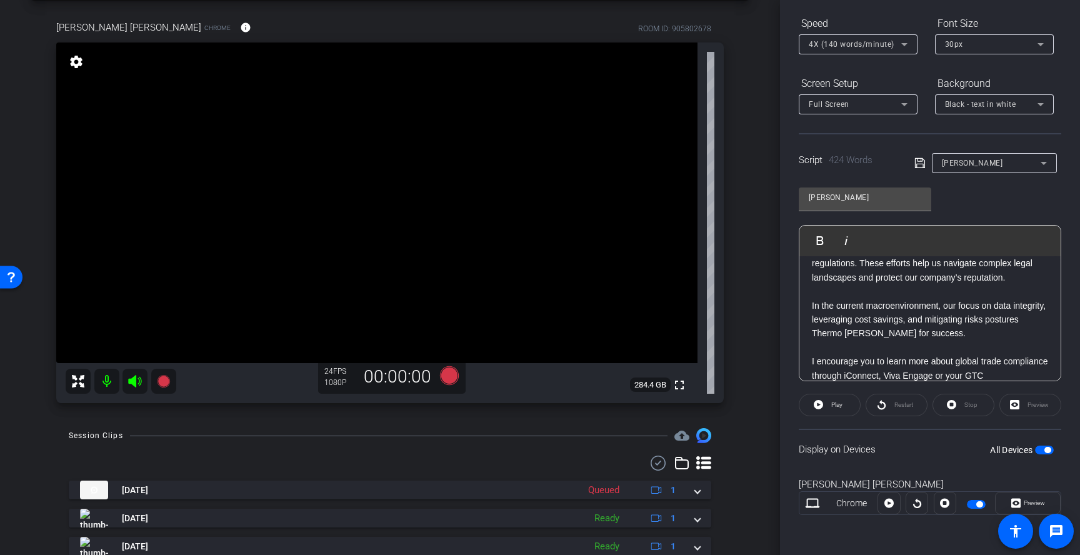
click at [1043, 448] on span "button" at bounding box center [1044, 450] width 19 height 9
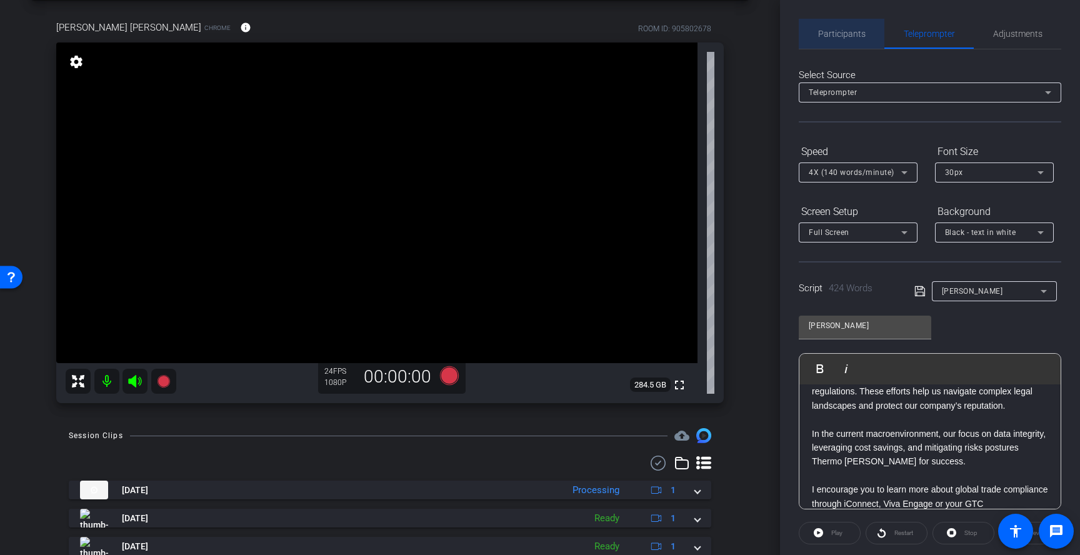
click at [862, 39] on span "Participants" at bounding box center [842, 34] width 48 height 30
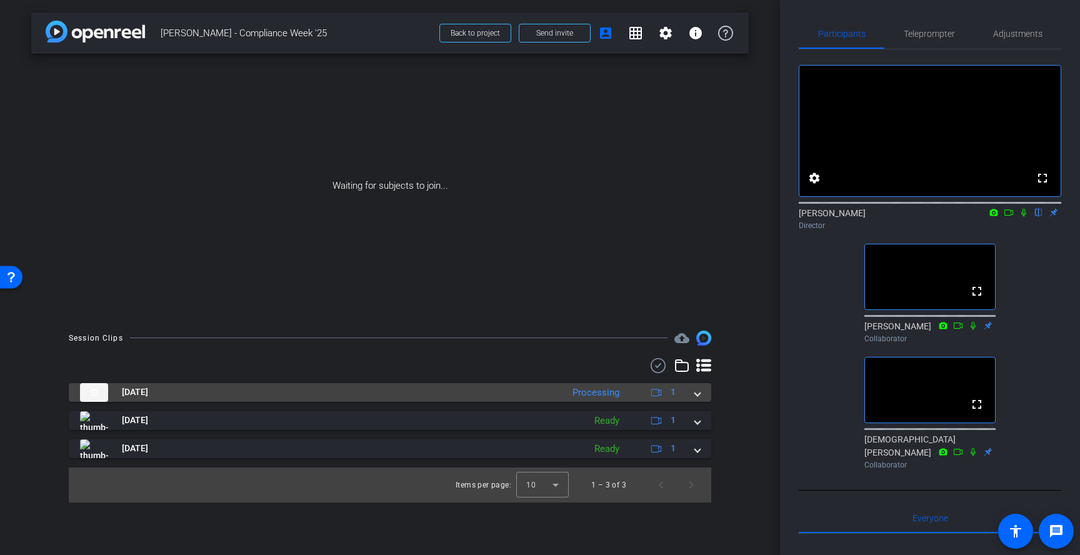
click at [696, 393] on span at bounding box center [697, 392] width 5 height 13
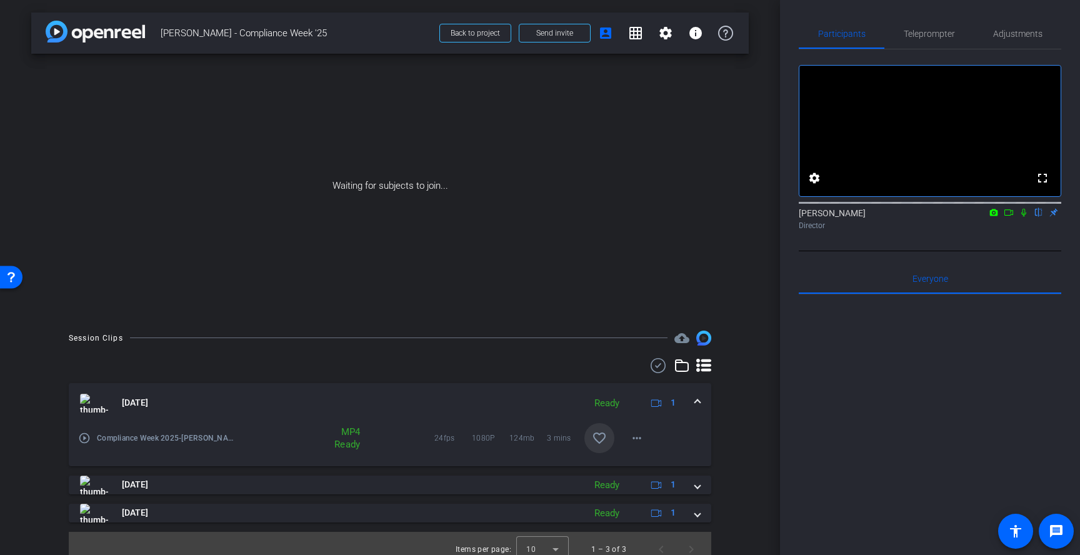
click at [605, 440] on mat-icon "favorite_border" at bounding box center [599, 438] width 15 height 15
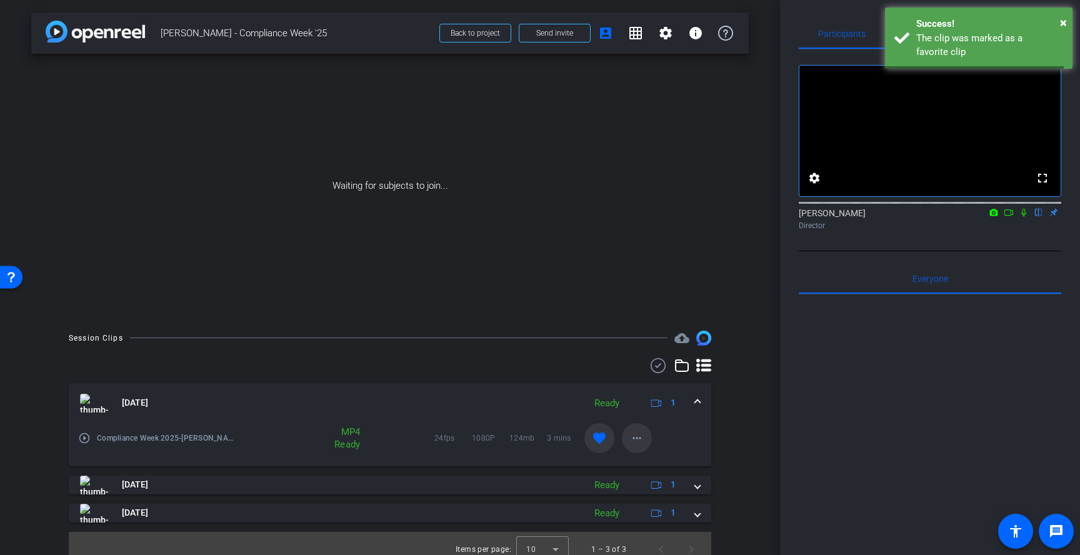
click at [645, 436] on span at bounding box center [637, 438] width 30 height 30
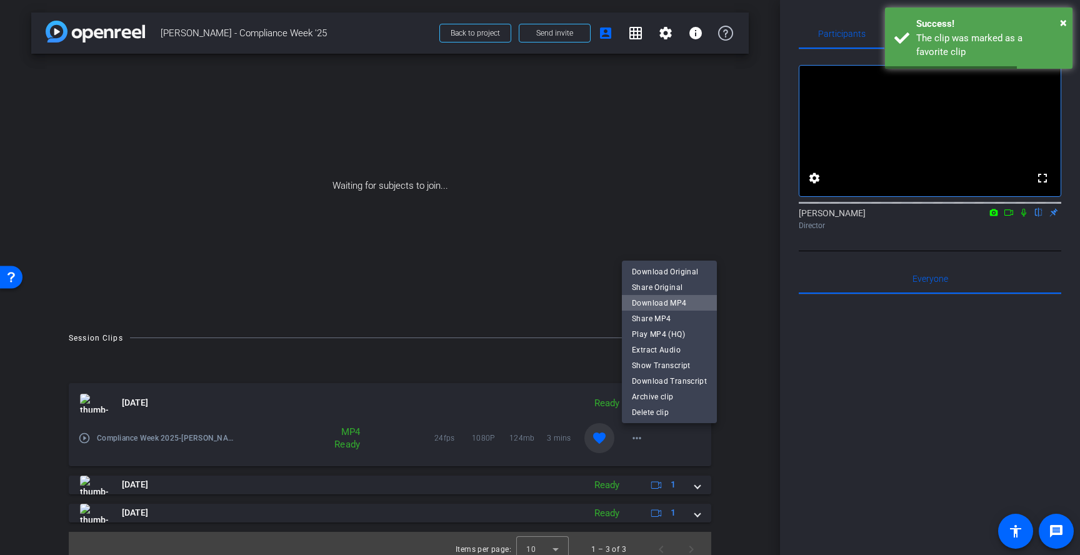
click at [704, 301] on span "Download MP4" at bounding box center [669, 303] width 75 height 15
